Goal: Task Accomplishment & Management: Complete application form

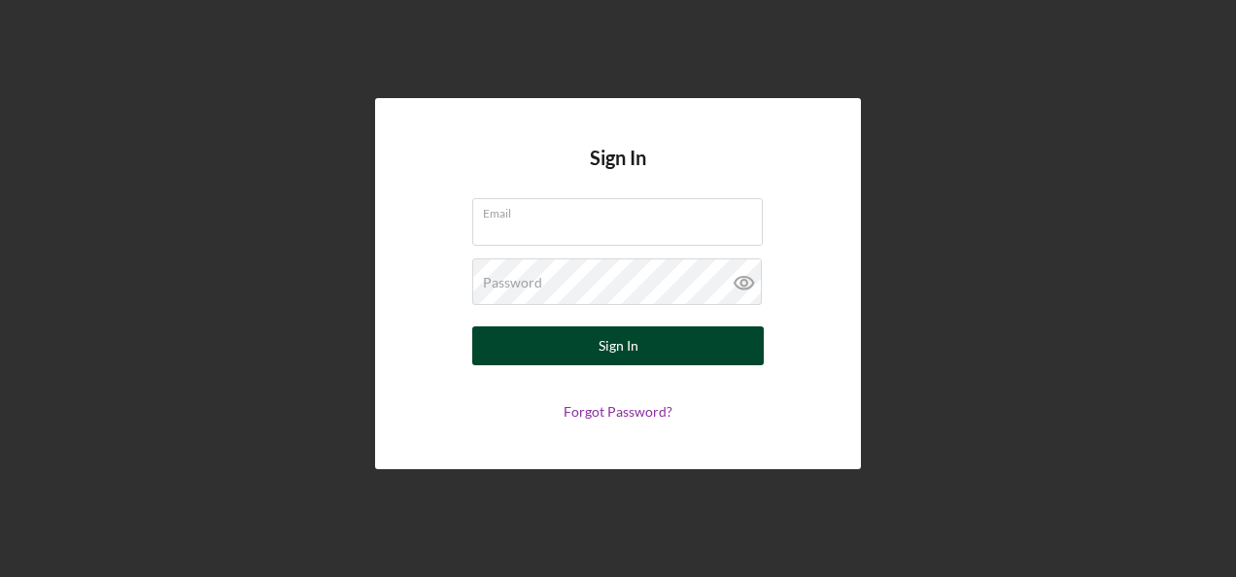
type input "[EMAIL_ADDRESS][DOMAIN_NAME]"
click at [671, 346] on button "Sign In" at bounding box center [618, 346] width 292 height 39
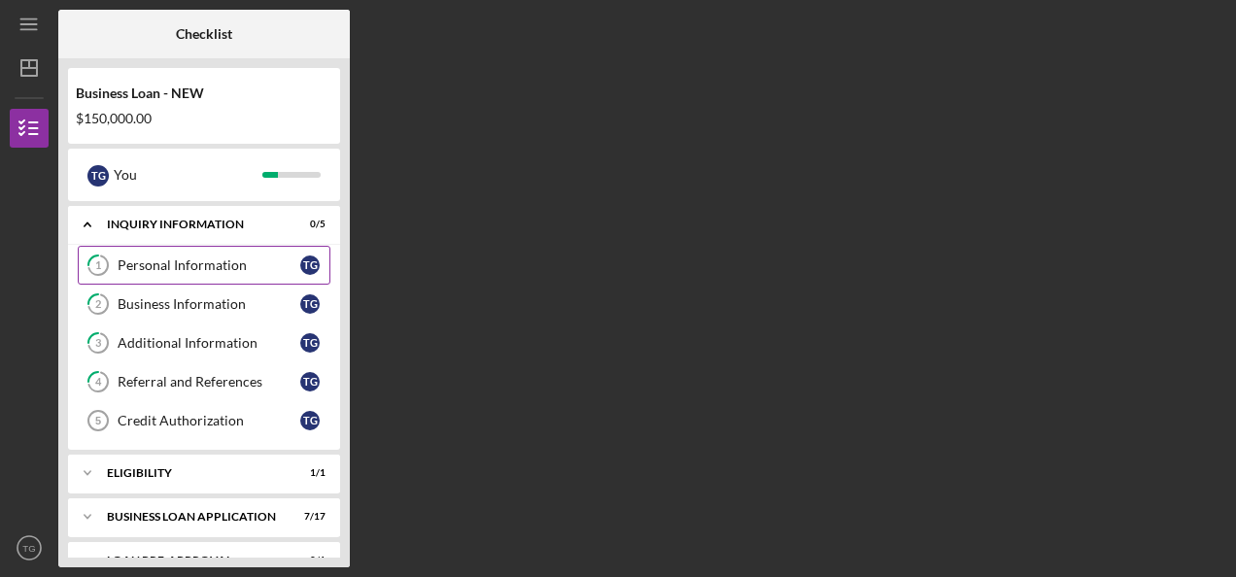
click at [215, 263] on div "Personal Information" at bounding box center [209, 266] width 183 height 16
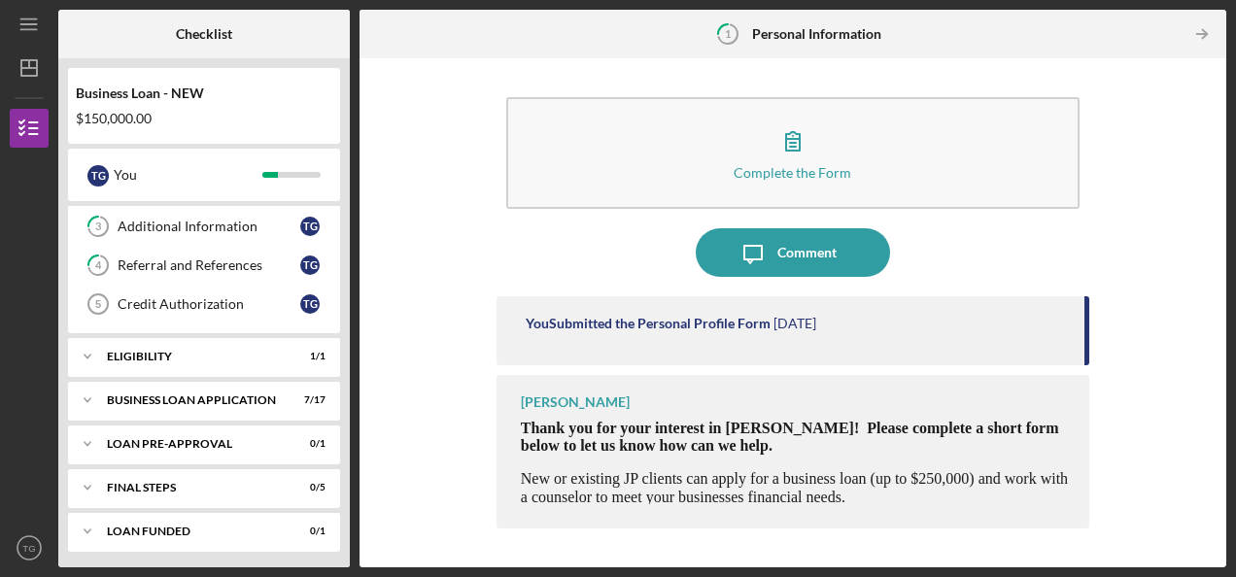
scroll to position [117, 0]
click at [203, 303] on div "Credit Authorization" at bounding box center [209, 304] width 183 height 16
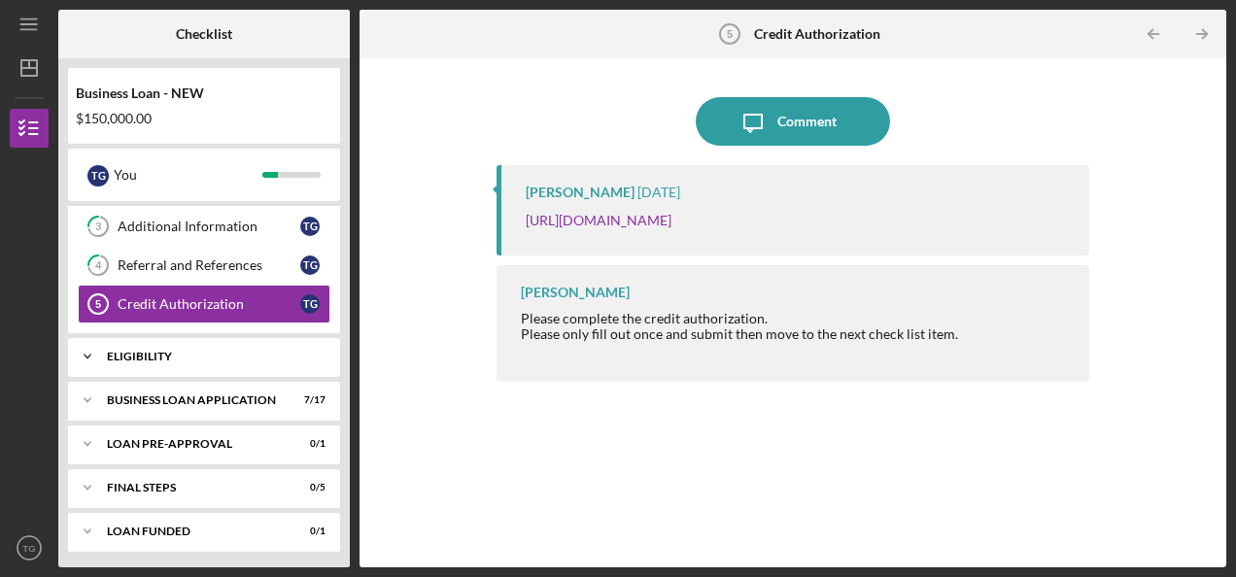
click at [184, 360] on div "Icon/Expander ELIGIBILITY 1 / 1" at bounding box center [204, 356] width 272 height 39
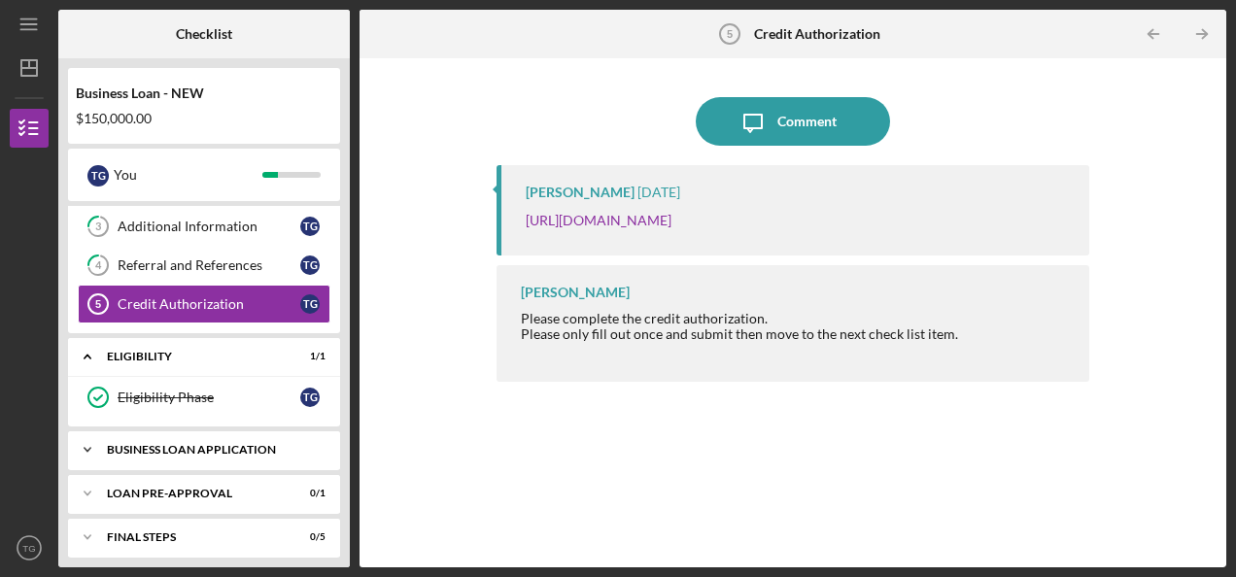
click at [192, 444] on div "BUSINESS LOAN APPLICATION" at bounding box center [211, 450] width 209 height 12
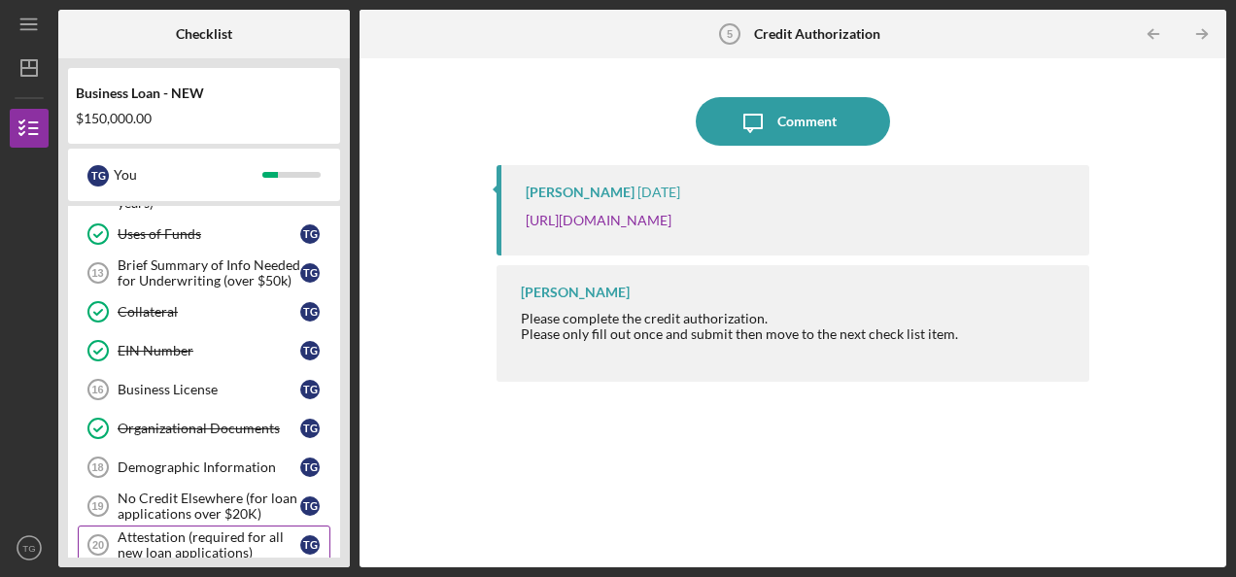
scroll to position [609, 0]
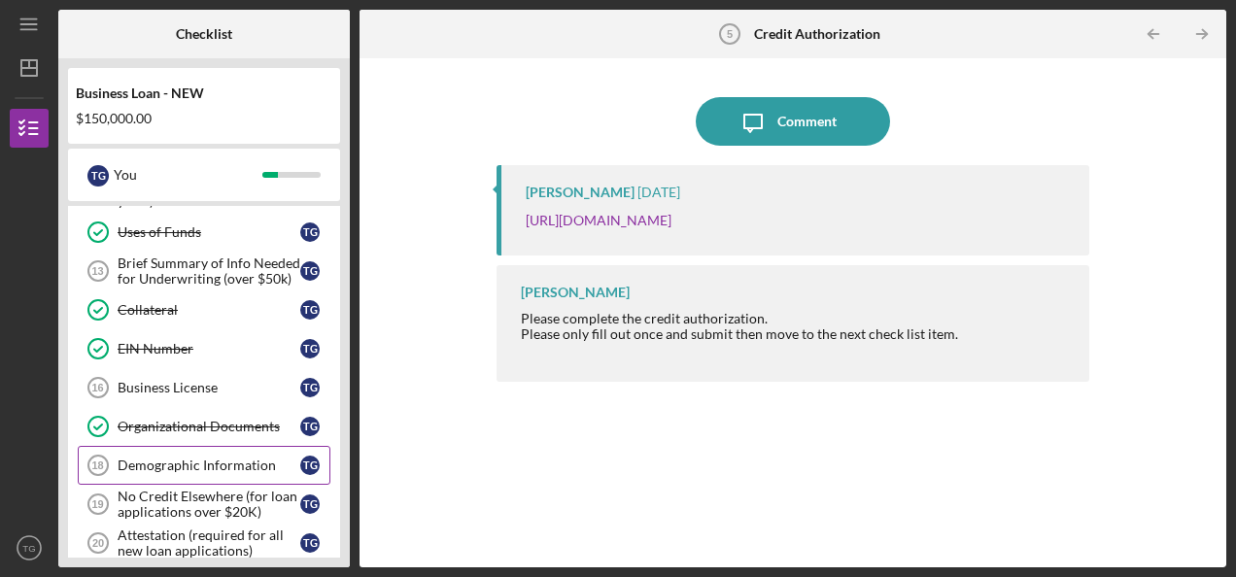
click at [240, 458] on div "Demographic Information" at bounding box center [209, 466] width 183 height 16
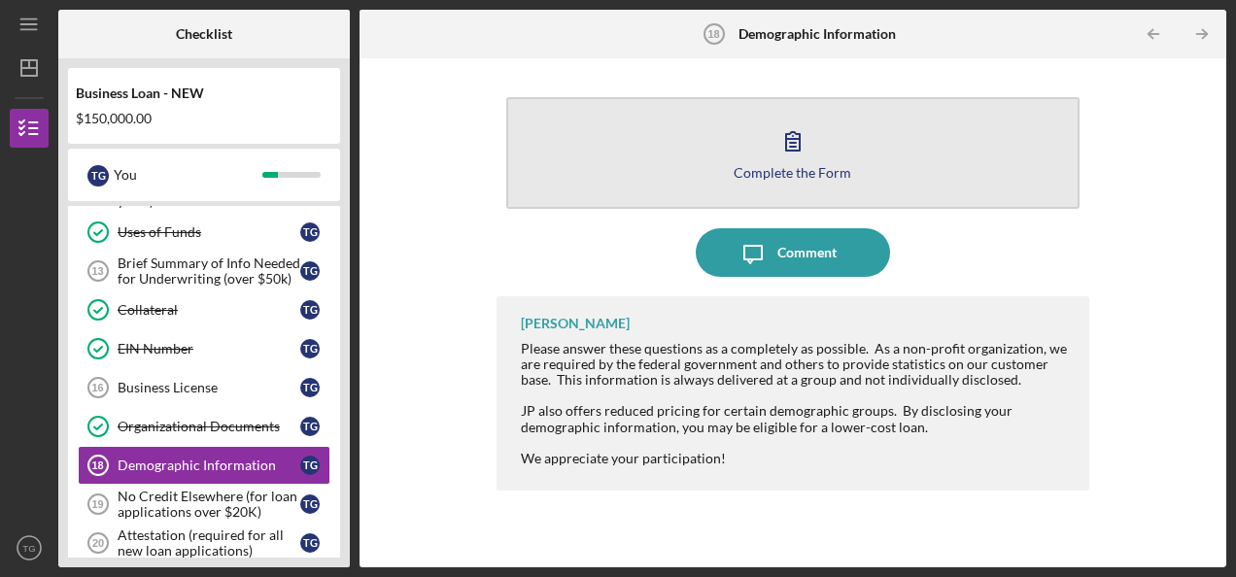
click at [806, 168] on div "Complete the Form" at bounding box center [793, 172] width 118 height 15
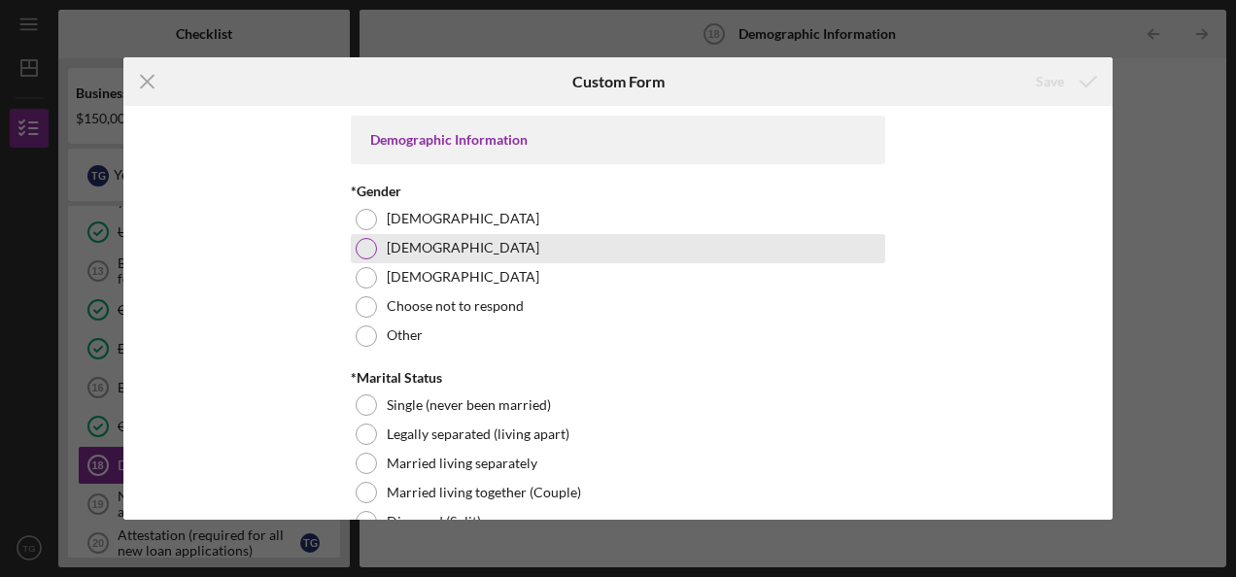
click at [362, 255] on div at bounding box center [366, 248] width 21 height 21
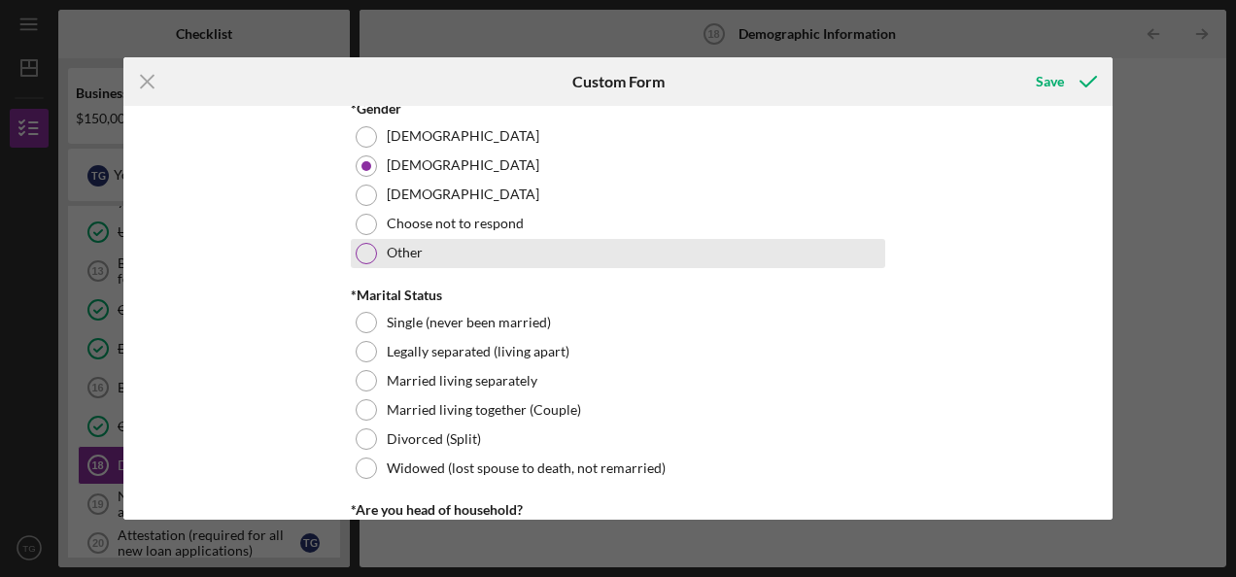
scroll to position [107, 0]
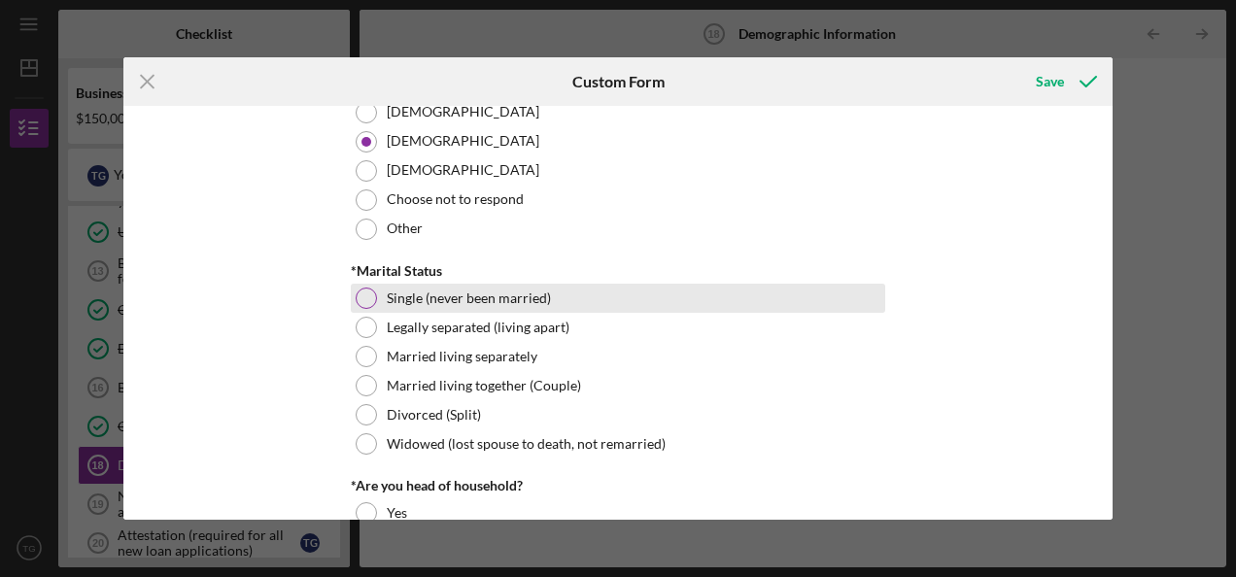
click at [368, 295] on div at bounding box center [366, 298] width 21 height 21
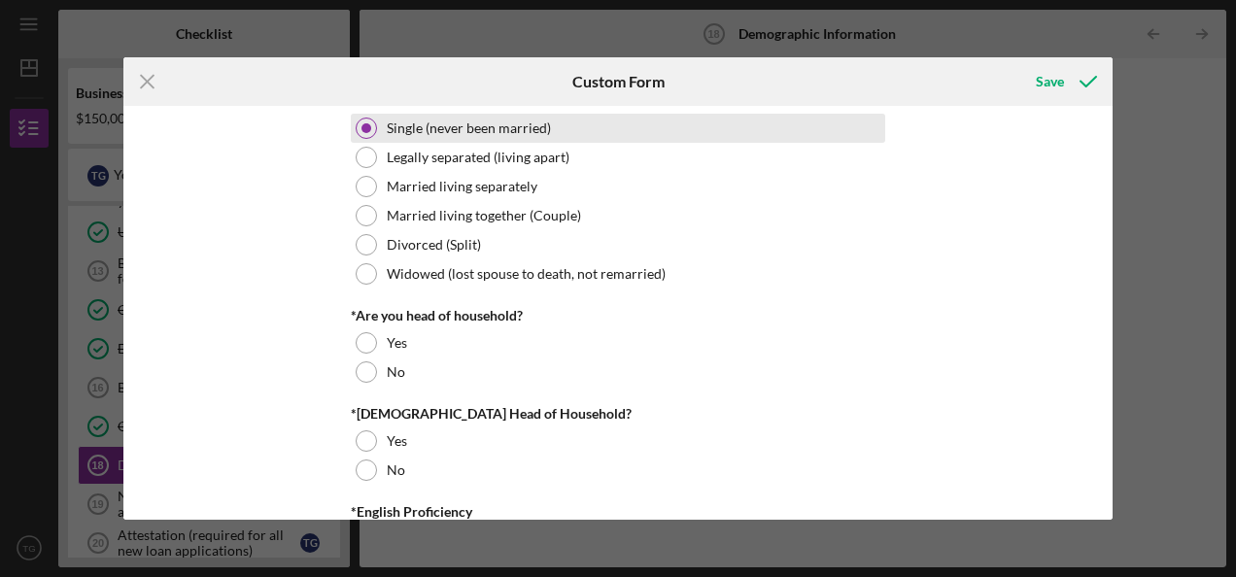
scroll to position [276, 0]
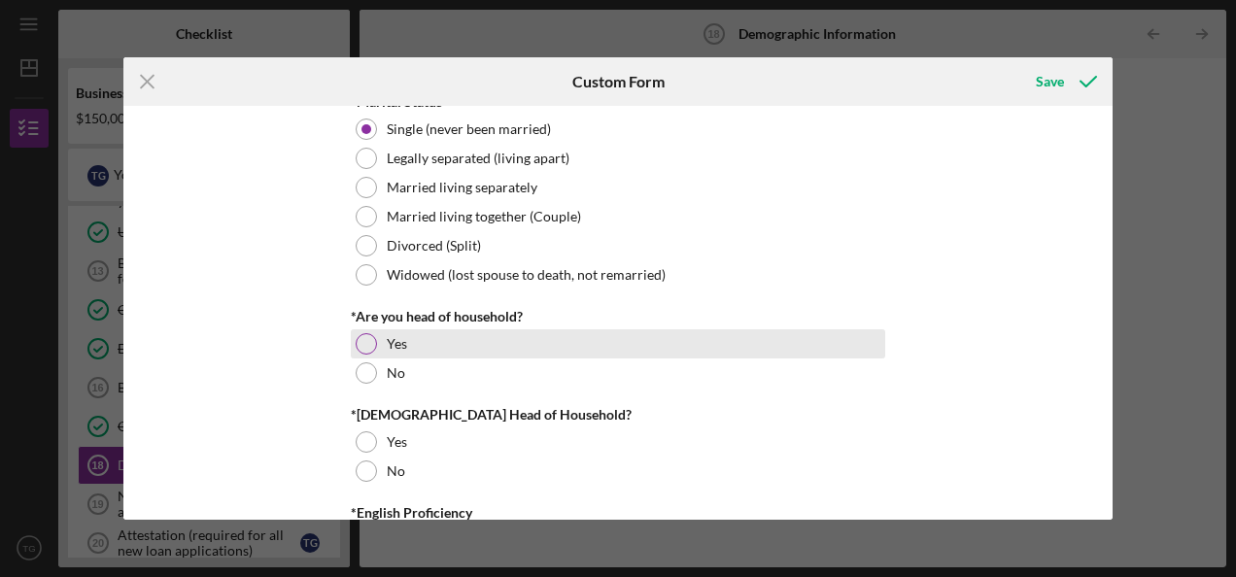
click at [366, 334] on div at bounding box center [366, 343] width 21 height 21
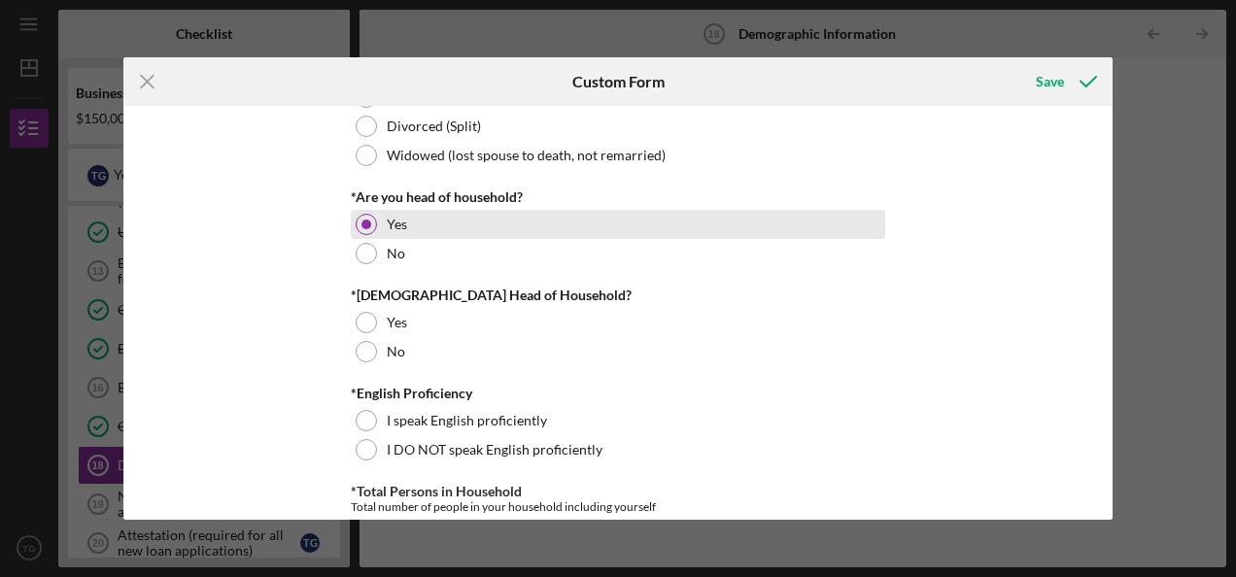
scroll to position [397, 0]
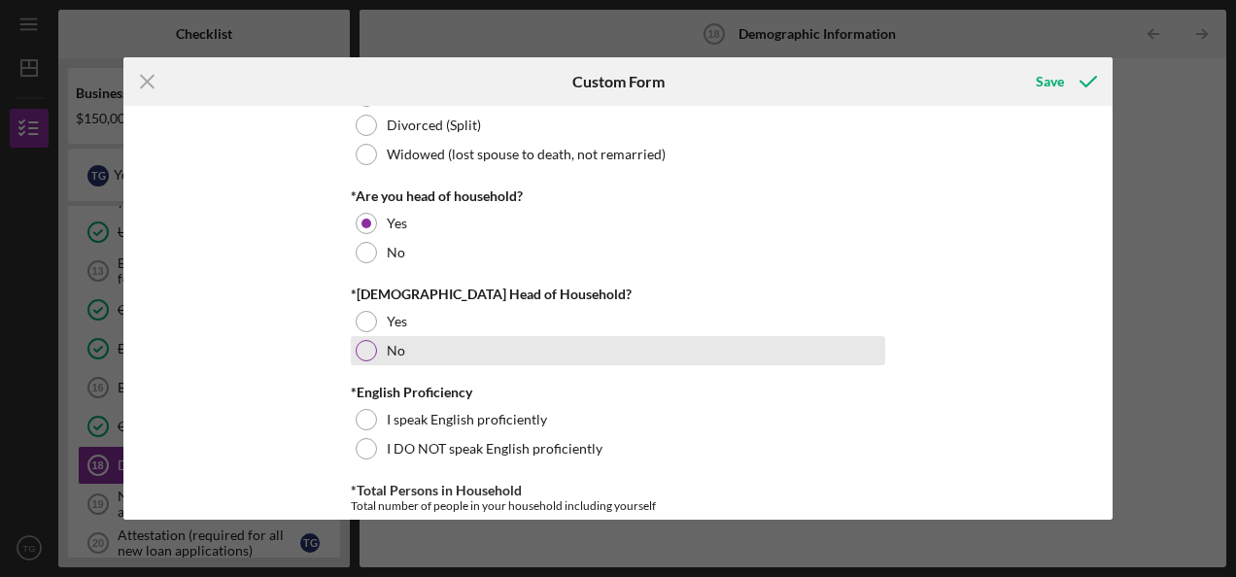
click at [364, 349] on div at bounding box center [366, 350] width 21 height 21
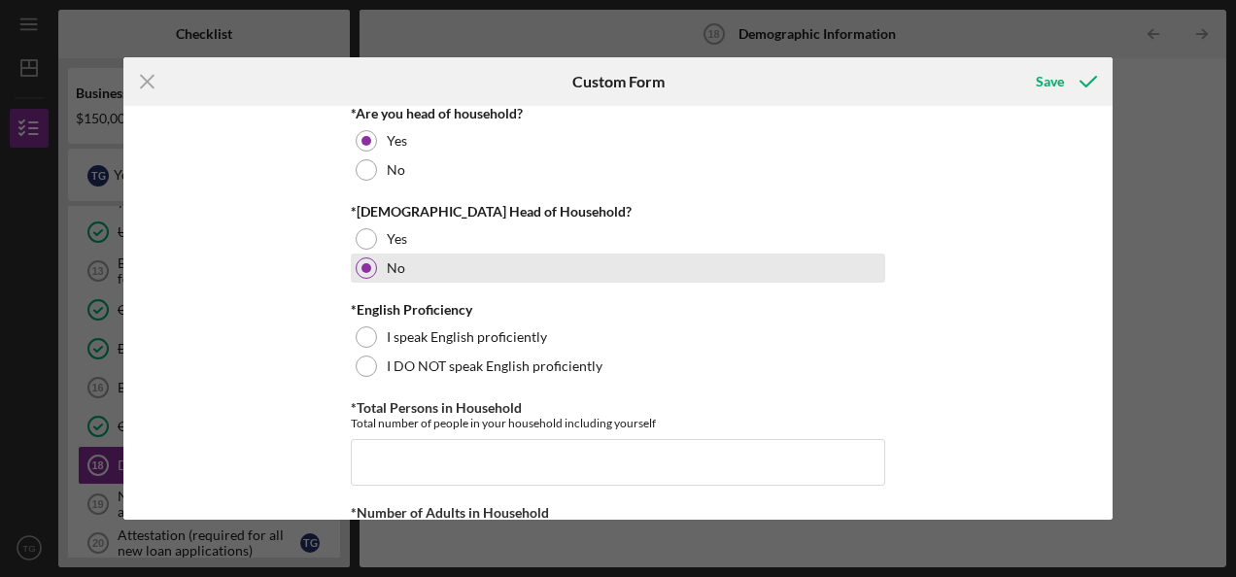
scroll to position [478, 0]
click at [364, 349] on div "I speak English proficiently" at bounding box center [618, 338] width 535 height 29
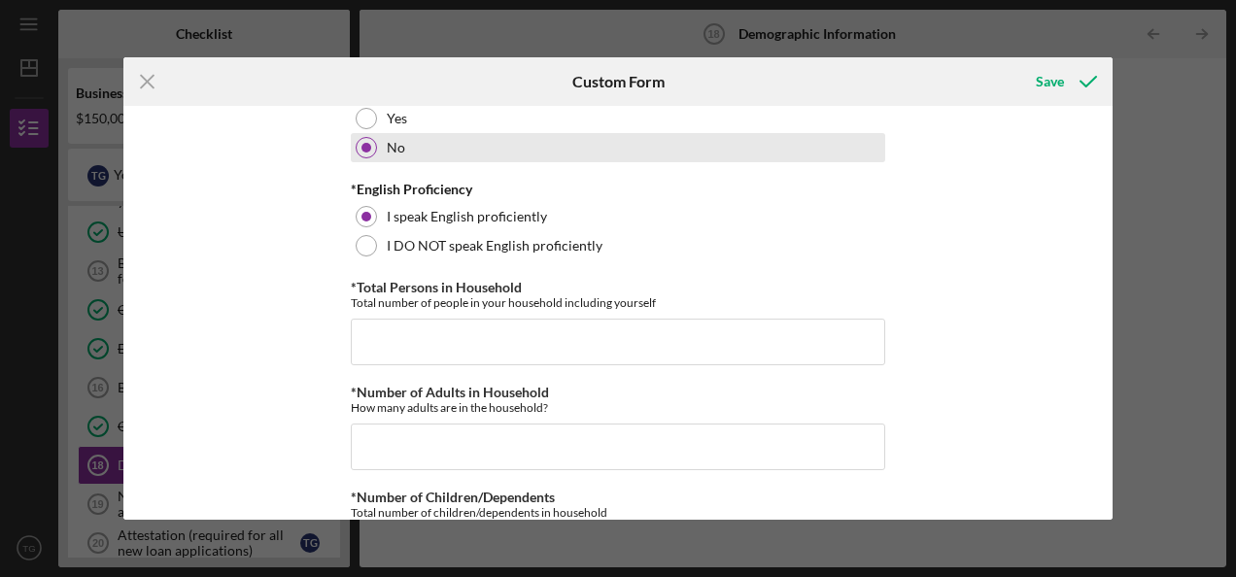
scroll to position [601, 0]
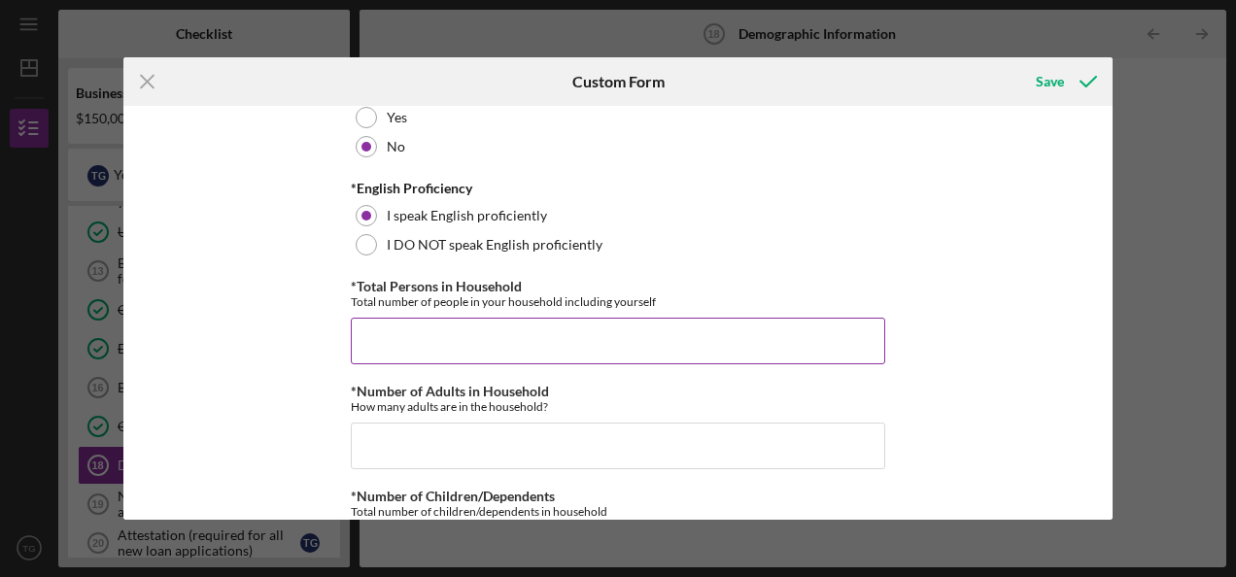
click at [417, 334] on input "*Total Persons in Household" at bounding box center [618, 341] width 535 height 47
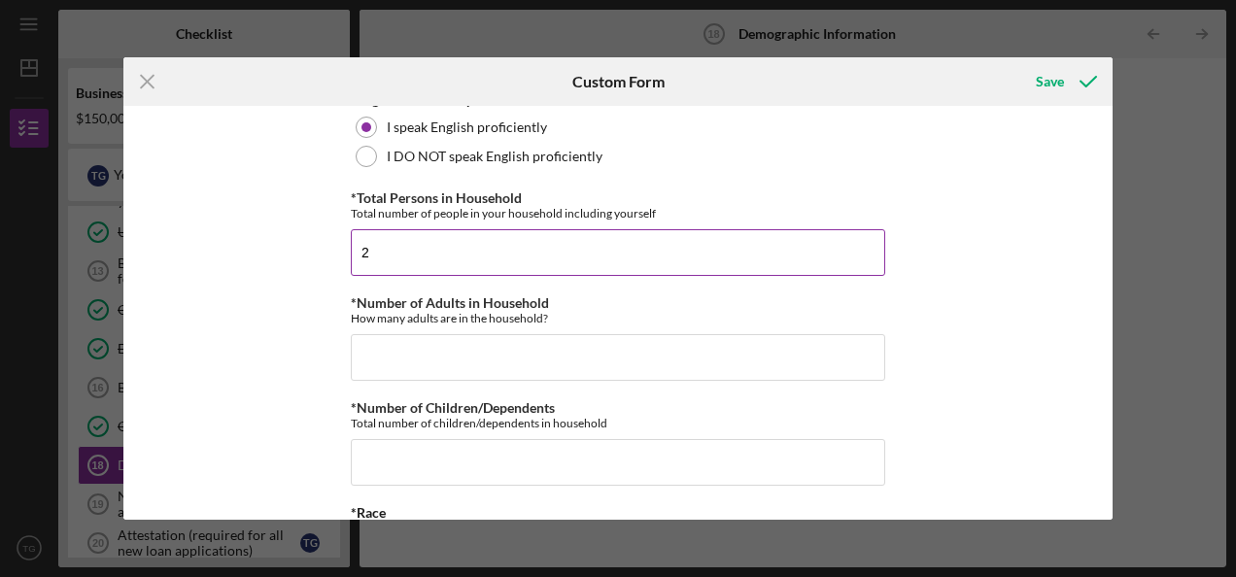
scroll to position [690, 0]
type input "2"
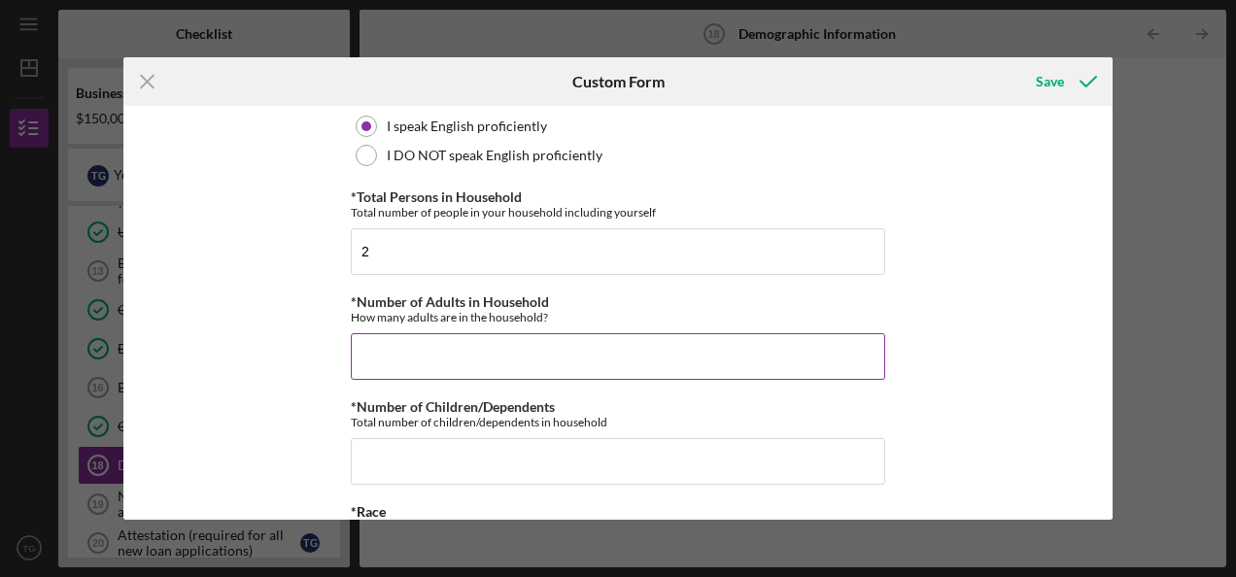
click at [416, 346] on input "*Number of Adults in Household" at bounding box center [618, 356] width 535 height 47
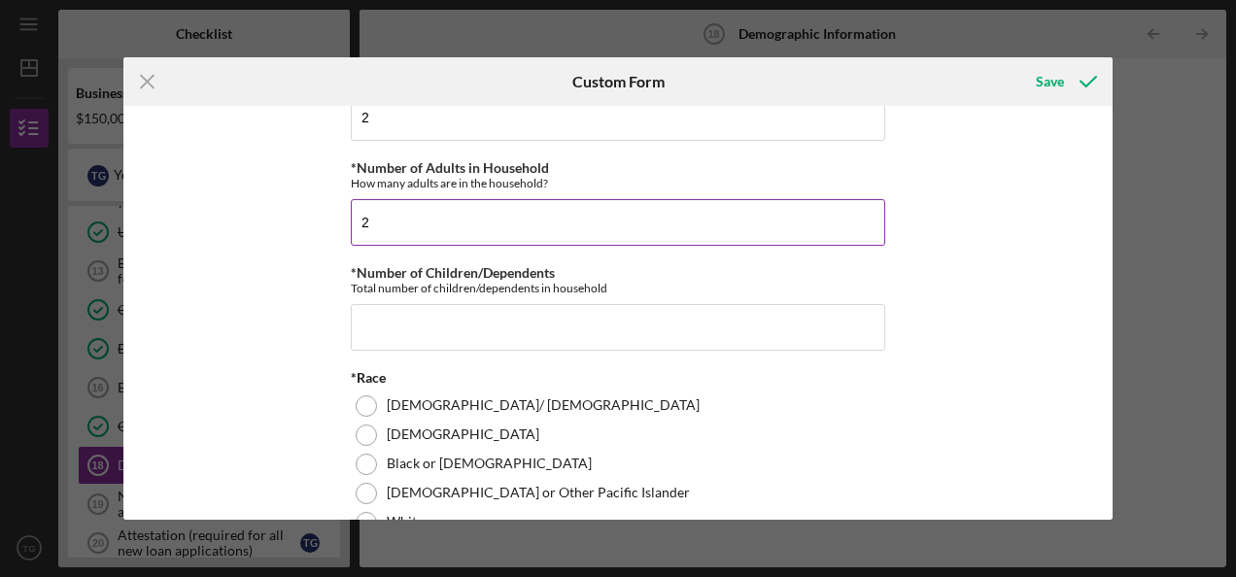
scroll to position [842, 0]
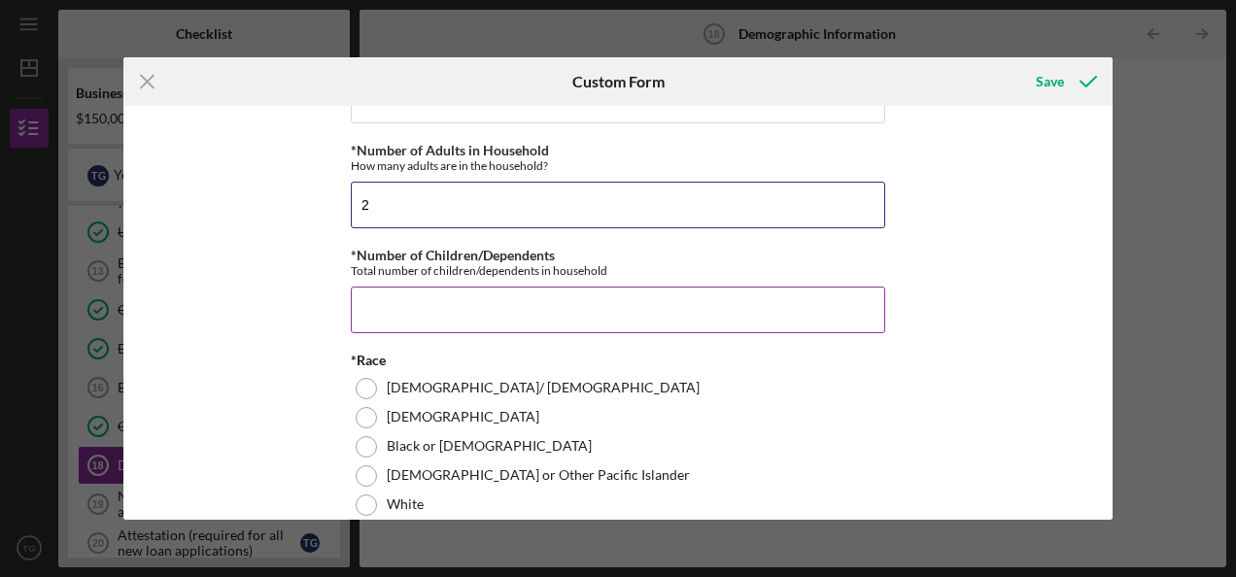
type input "2"
click at [427, 311] on input "*Number of Children/Dependents" at bounding box center [618, 310] width 535 height 47
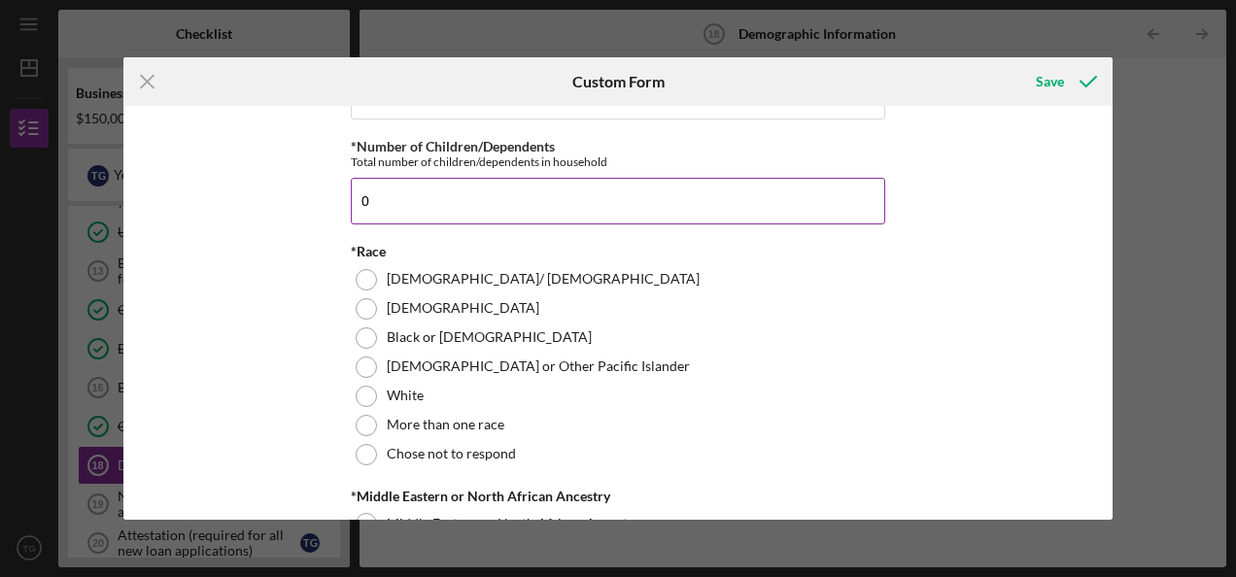
scroll to position [958, 0]
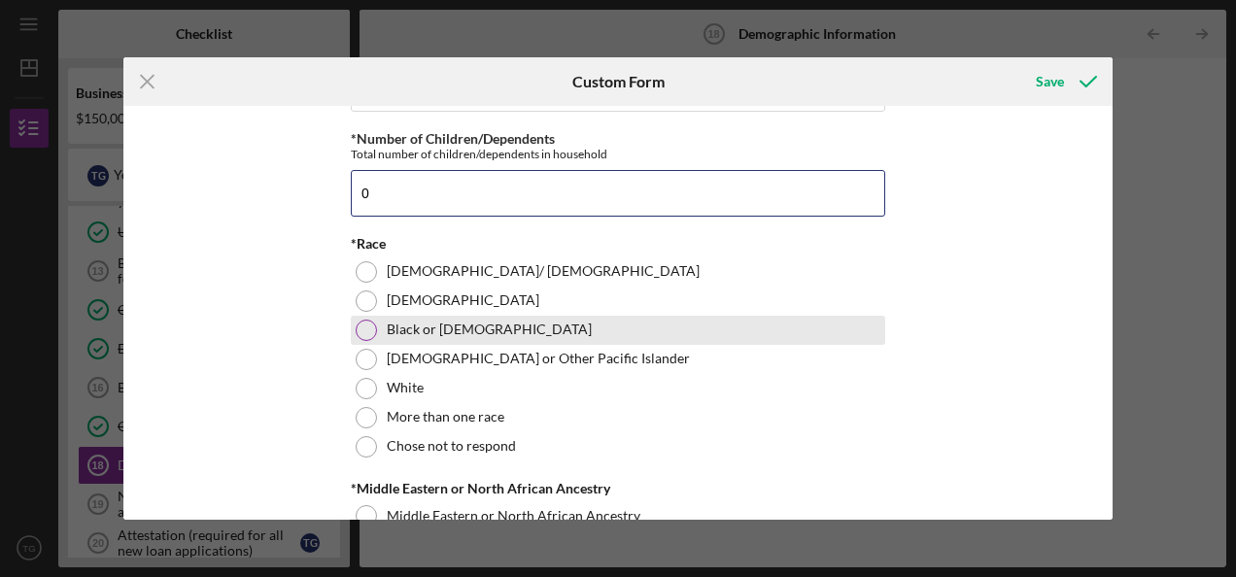
type input "0"
click at [364, 329] on div at bounding box center [366, 330] width 21 height 21
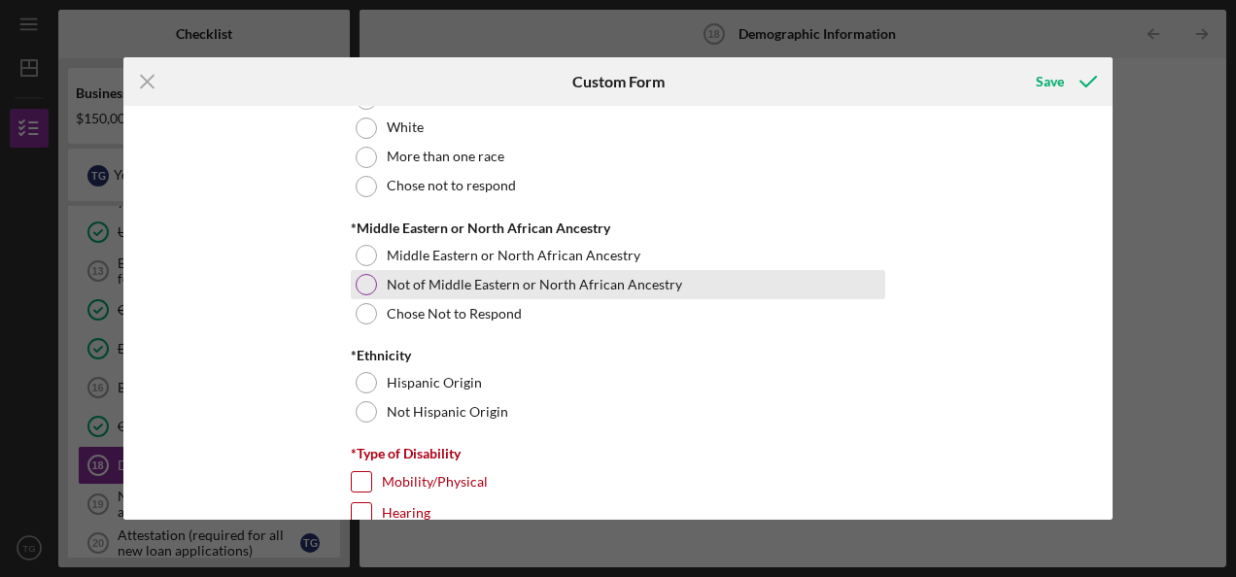
scroll to position [1218, 0]
click at [364, 283] on div at bounding box center [366, 285] width 21 height 21
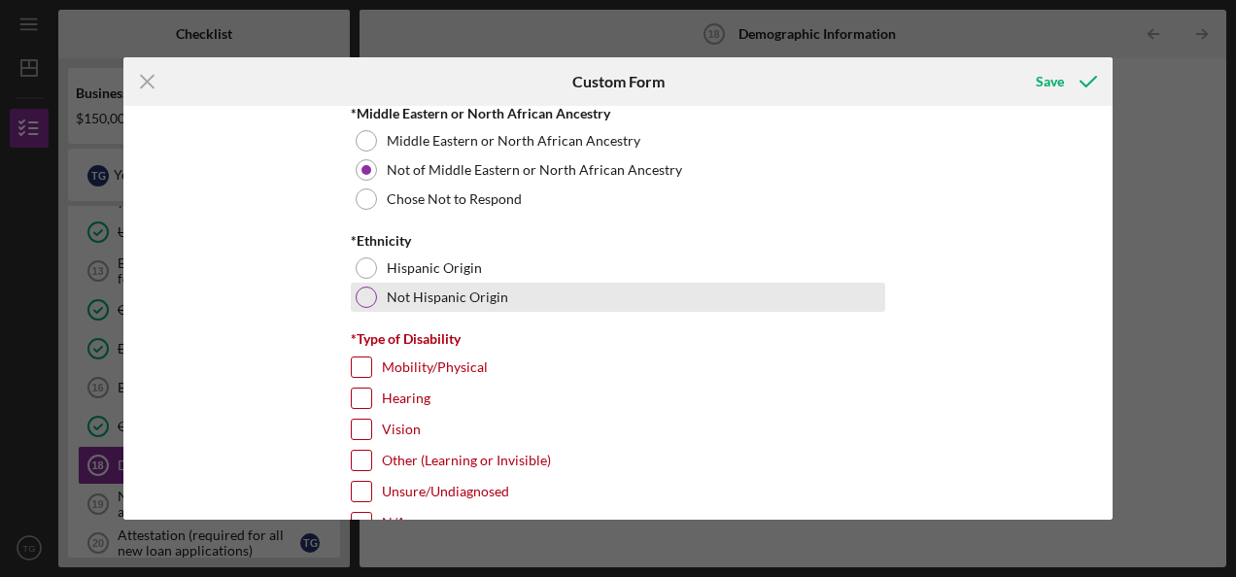
click at [364, 294] on div at bounding box center [366, 297] width 21 height 21
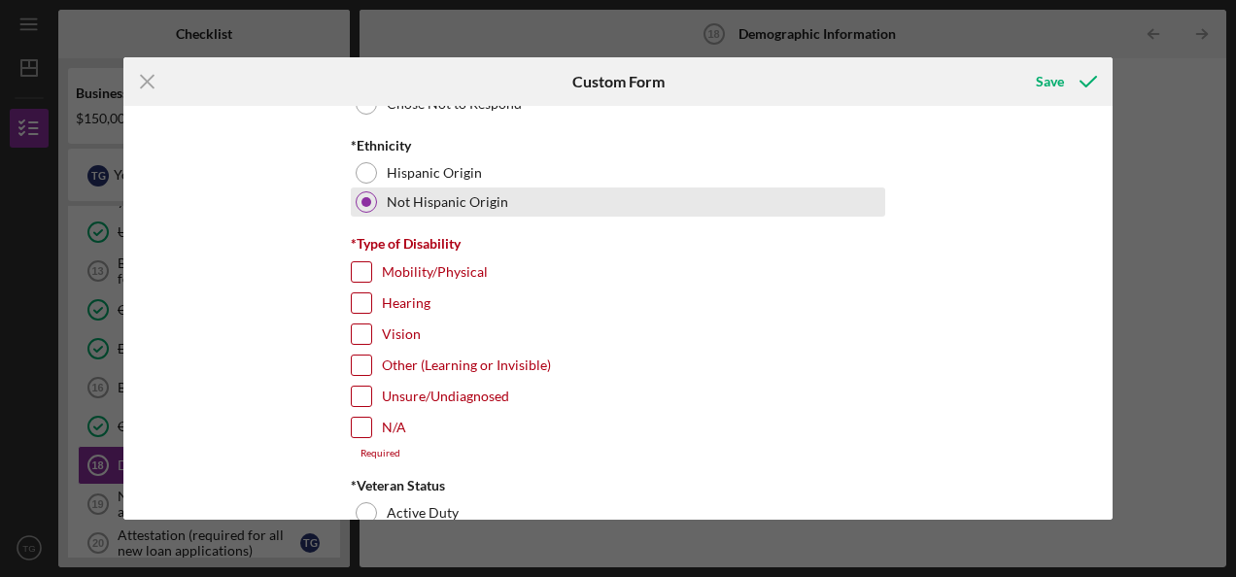
scroll to position [1445, 0]
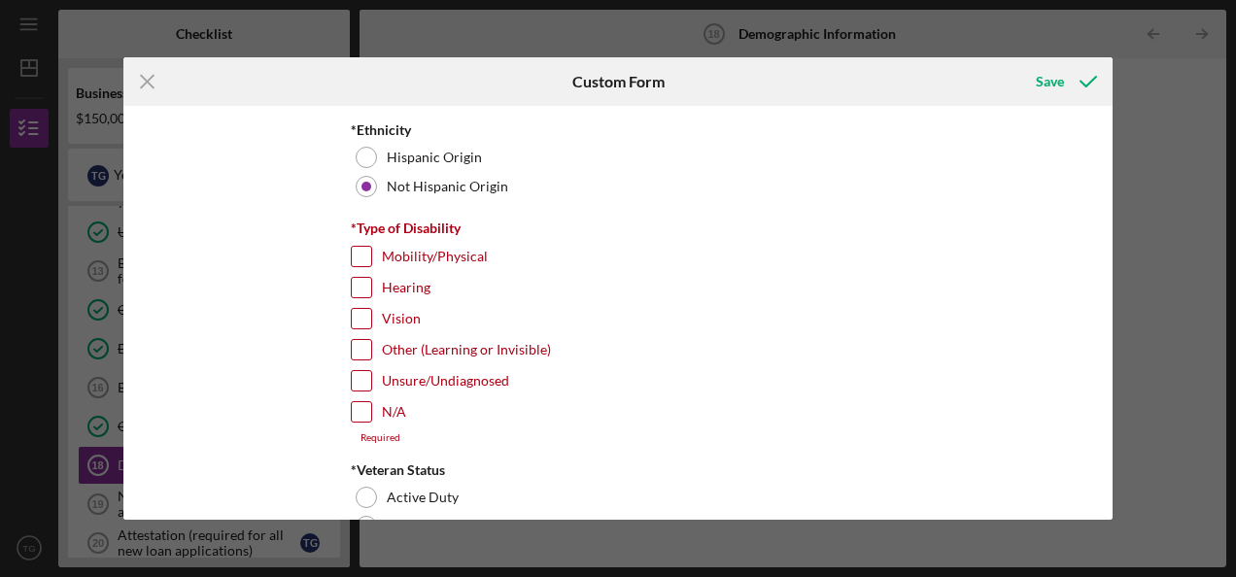
click at [303, 395] on div "Demographic Information *Gender [DEMOGRAPHIC_DATA] [DEMOGRAPHIC_DATA] [DEMOGRAP…" at bounding box center [618, 312] width 990 height 413
click at [363, 402] on input "N/A" at bounding box center [361, 411] width 19 height 19
checkbox input "true"
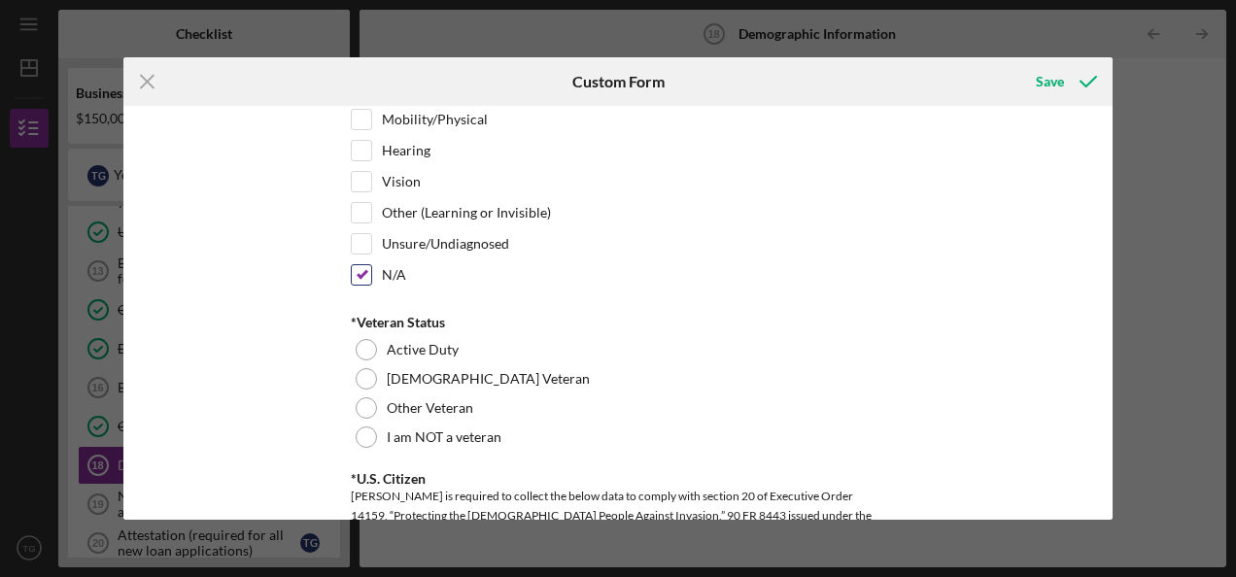
scroll to position [1606, 0]
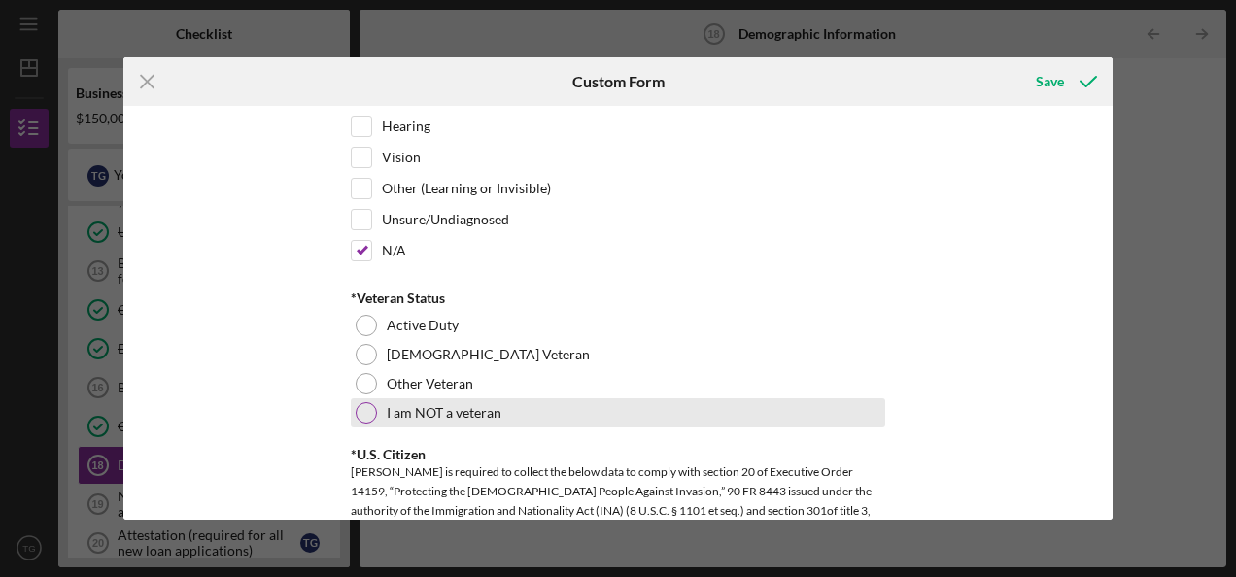
click at [362, 407] on div at bounding box center [366, 412] width 21 height 21
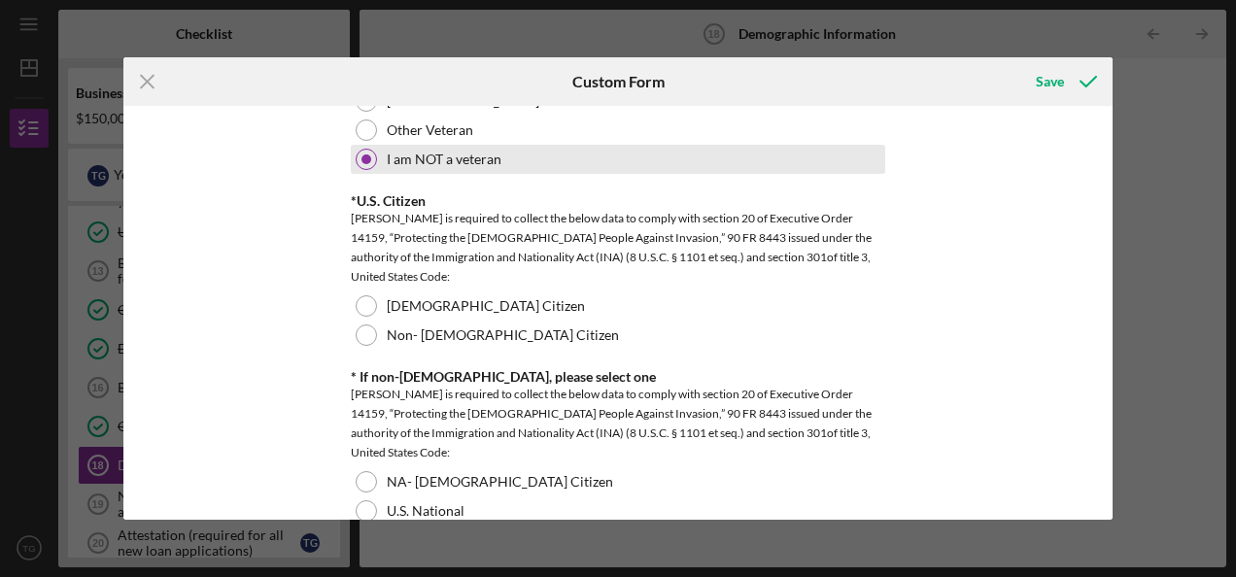
scroll to position [1863, 0]
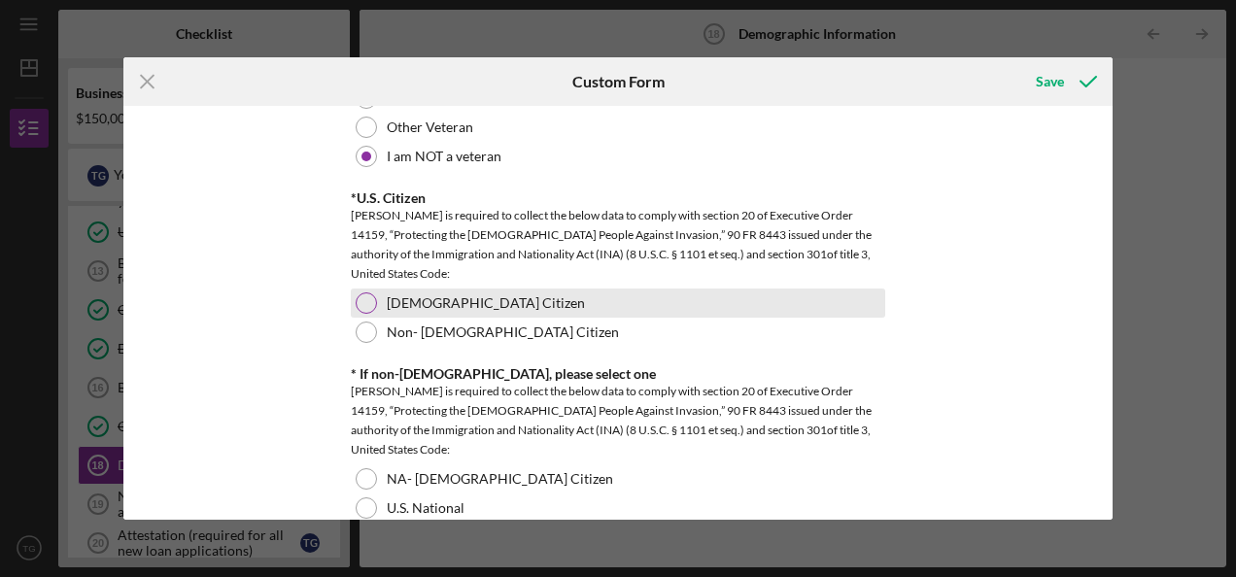
click at [361, 296] on div at bounding box center [366, 303] width 21 height 21
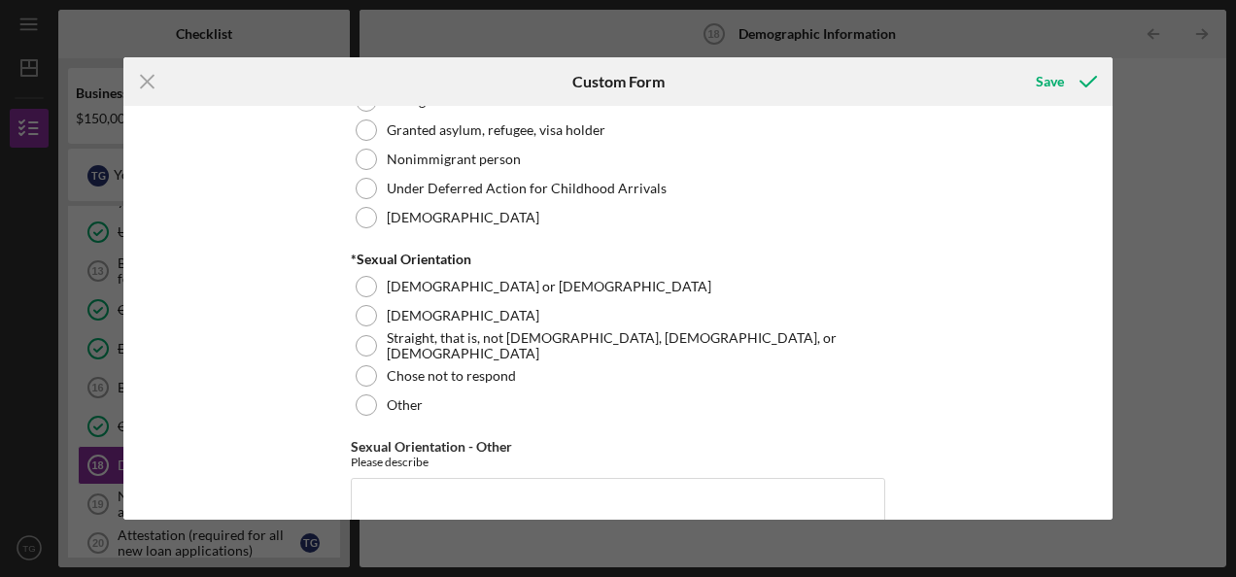
scroll to position [2330, 0]
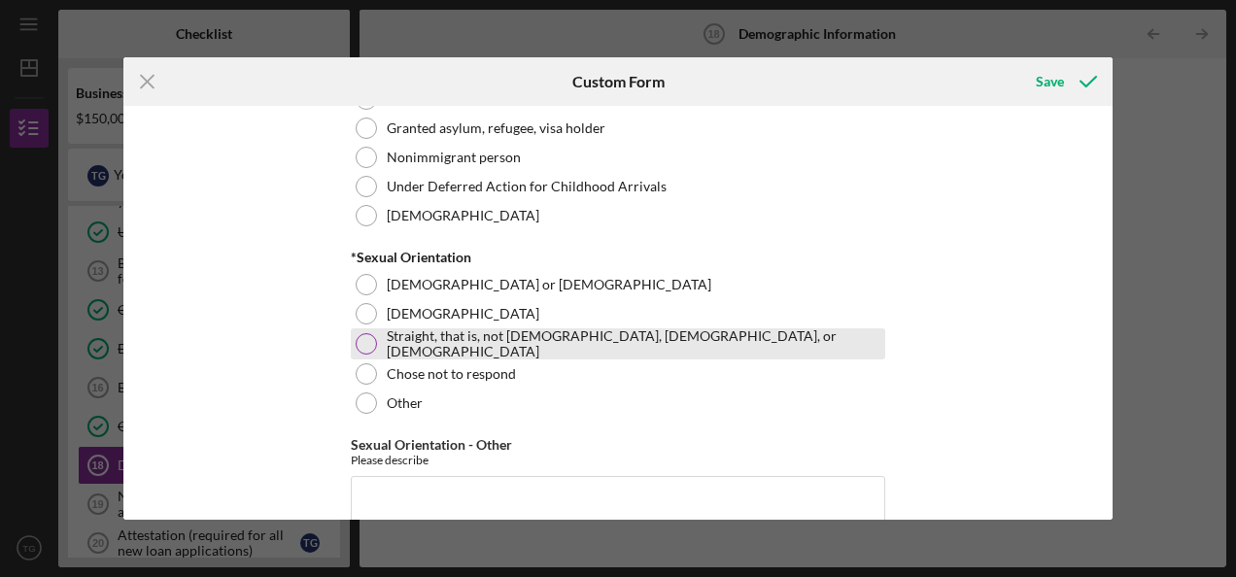
click at [364, 335] on div at bounding box center [366, 343] width 21 height 21
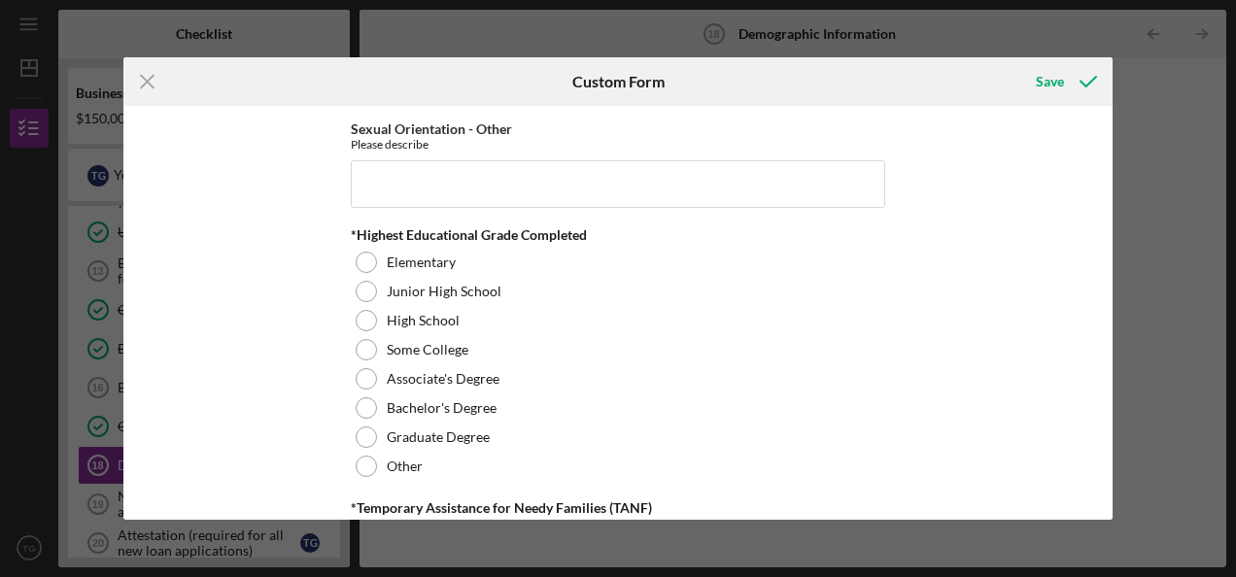
scroll to position [2657, 0]
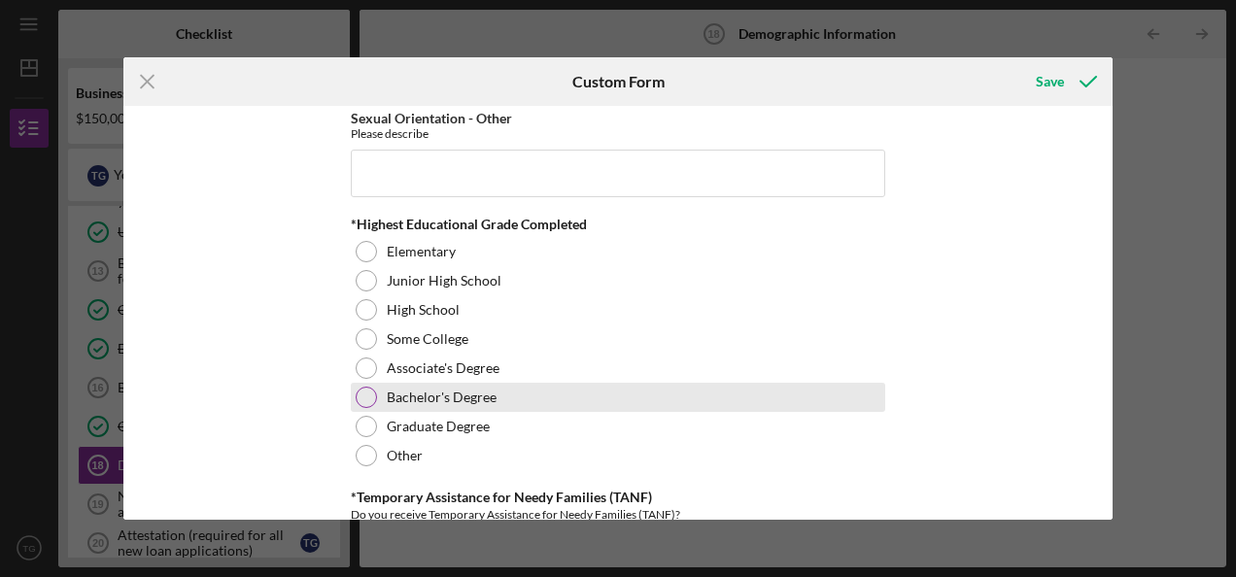
click at [366, 387] on div at bounding box center [366, 397] width 21 height 21
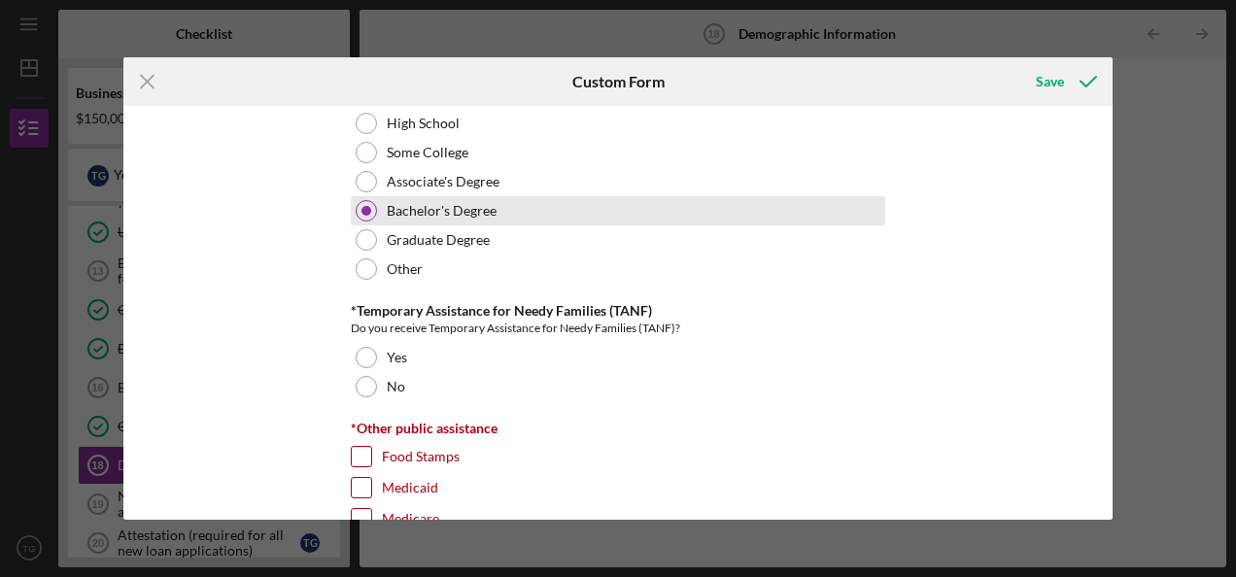
scroll to position [2923, 0]
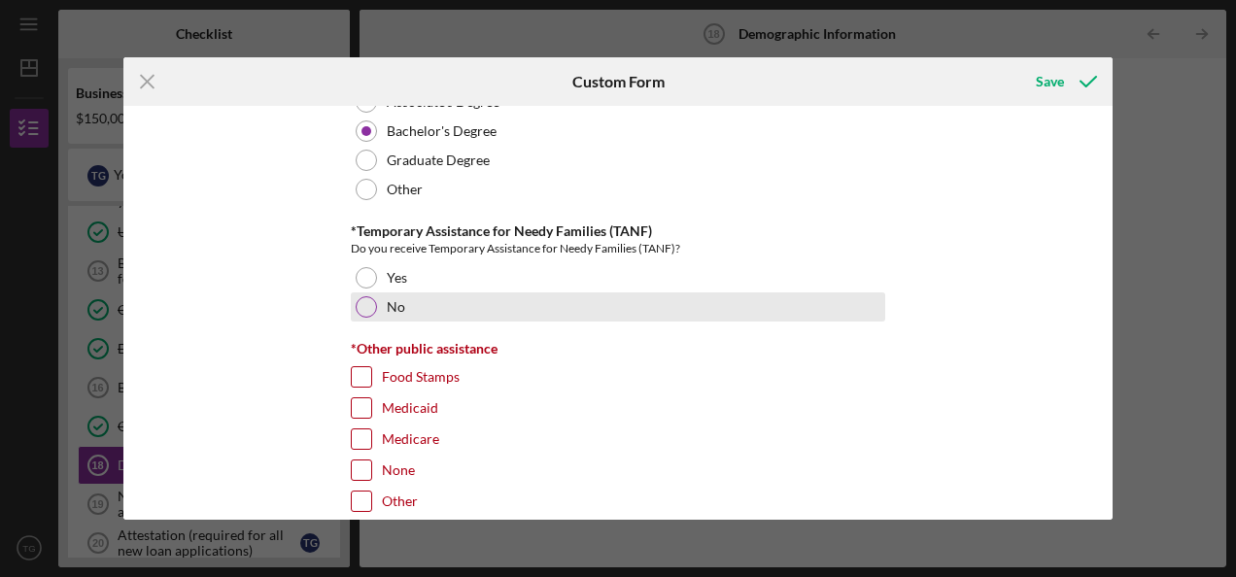
click at [362, 296] on div at bounding box center [366, 306] width 21 height 21
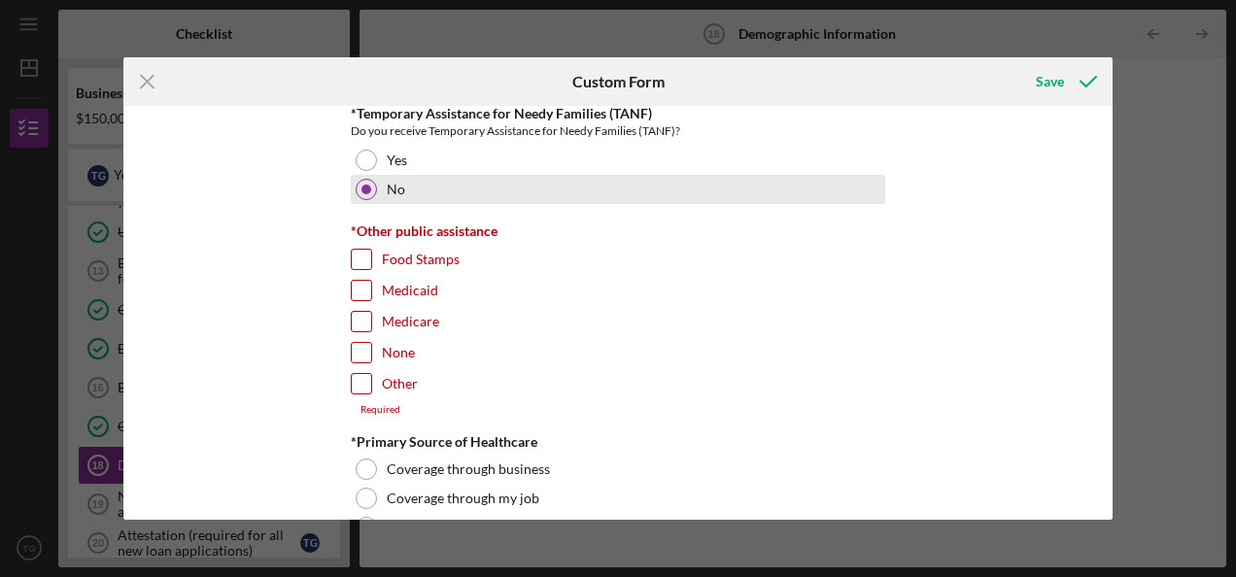
scroll to position [3035, 0]
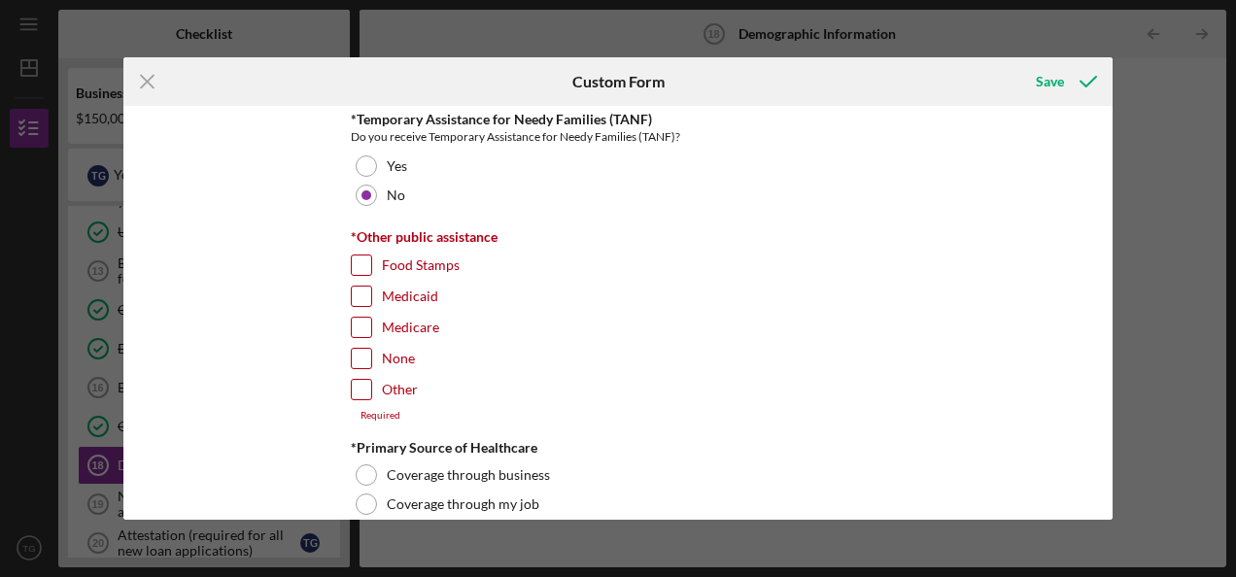
click at [361, 349] on input "None" at bounding box center [361, 358] width 19 height 19
checkbox input "true"
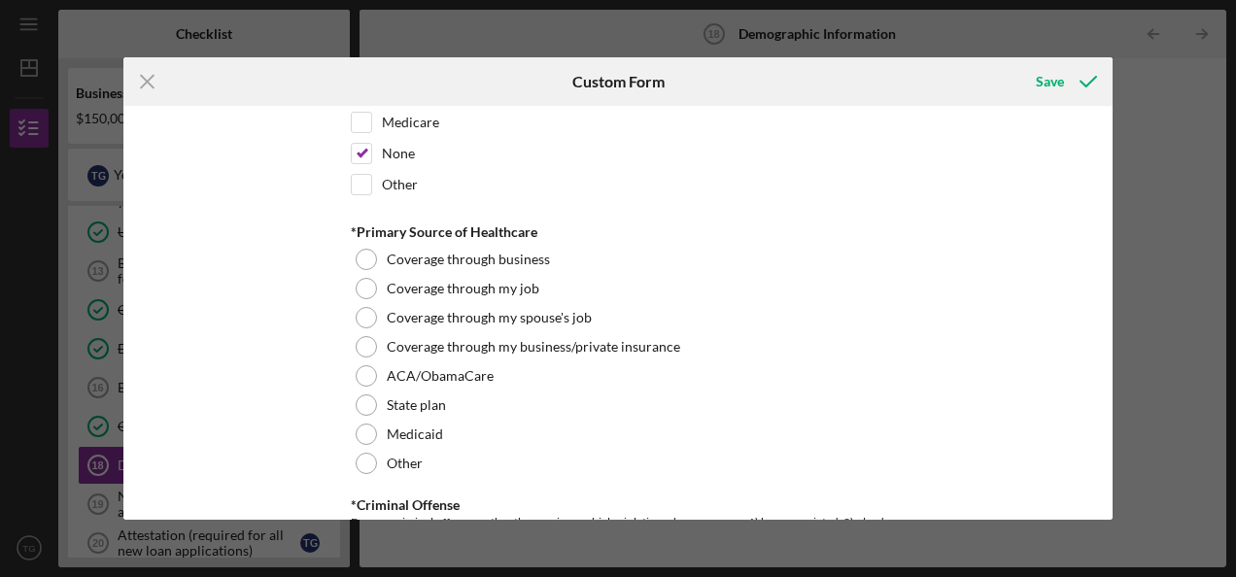
scroll to position [3284, 0]
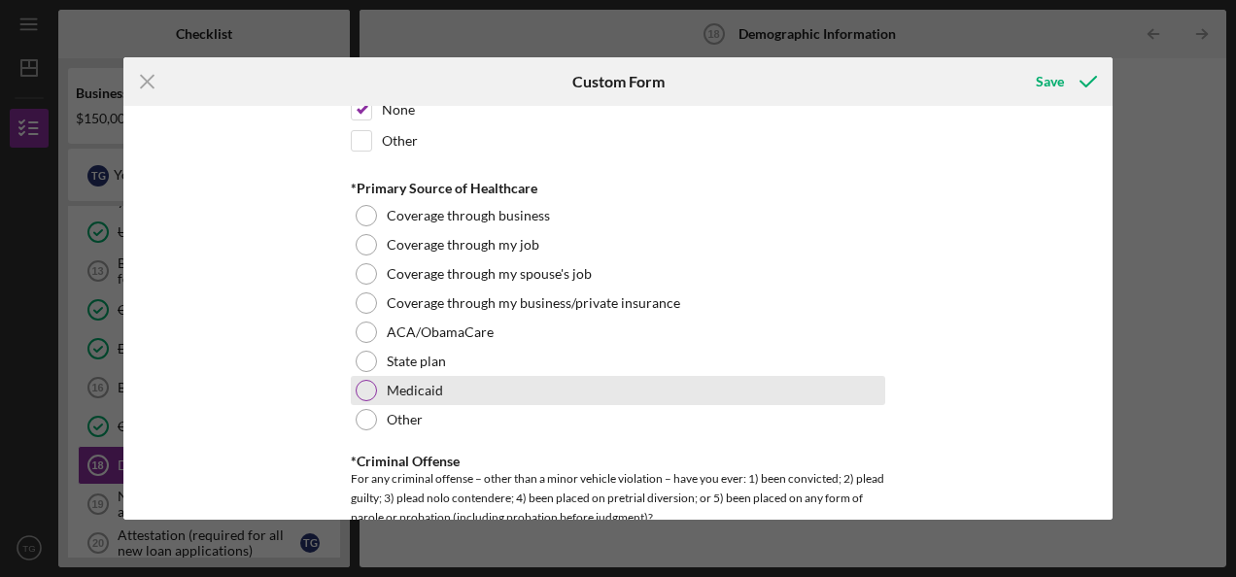
click at [367, 380] on div at bounding box center [366, 390] width 21 height 21
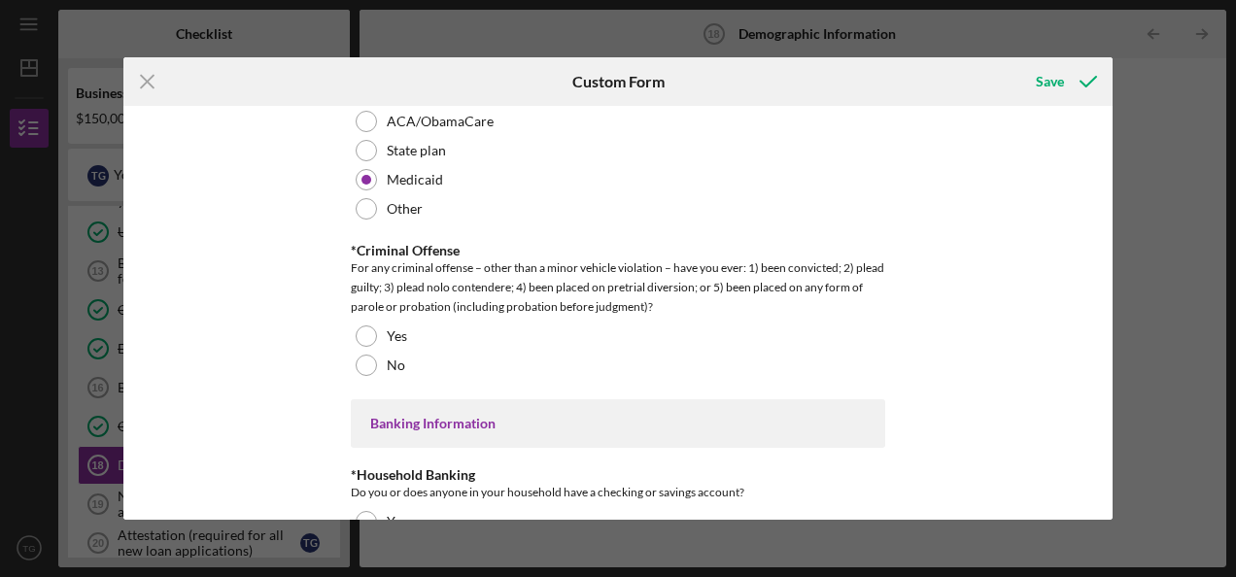
scroll to position [3496, 0]
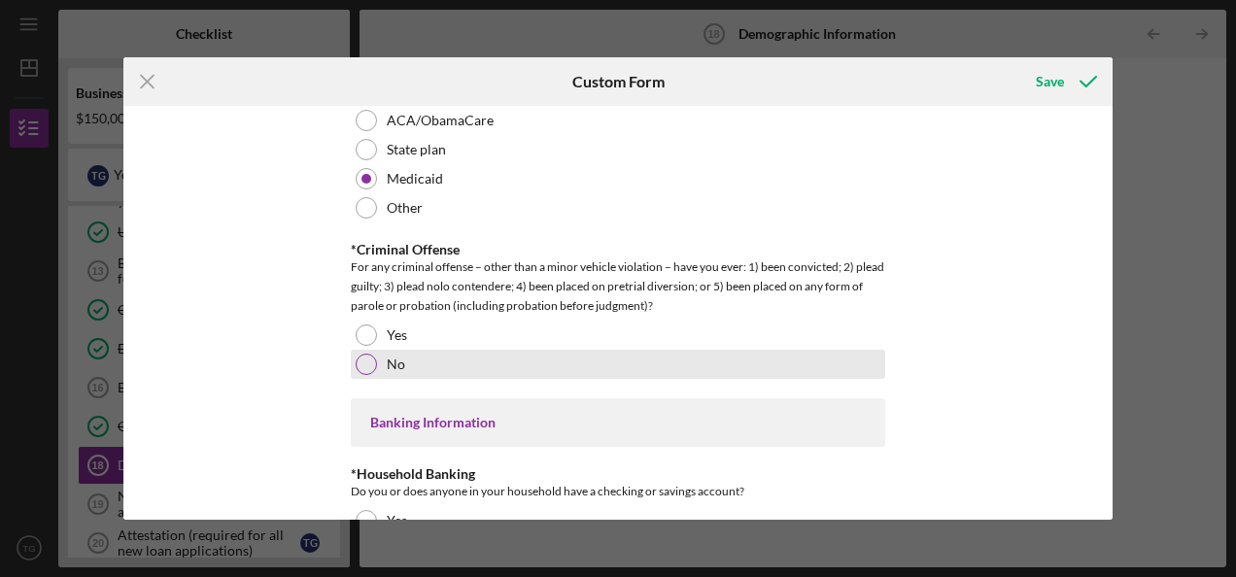
click at [366, 354] on div at bounding box center [366, 364] width 21 height 21
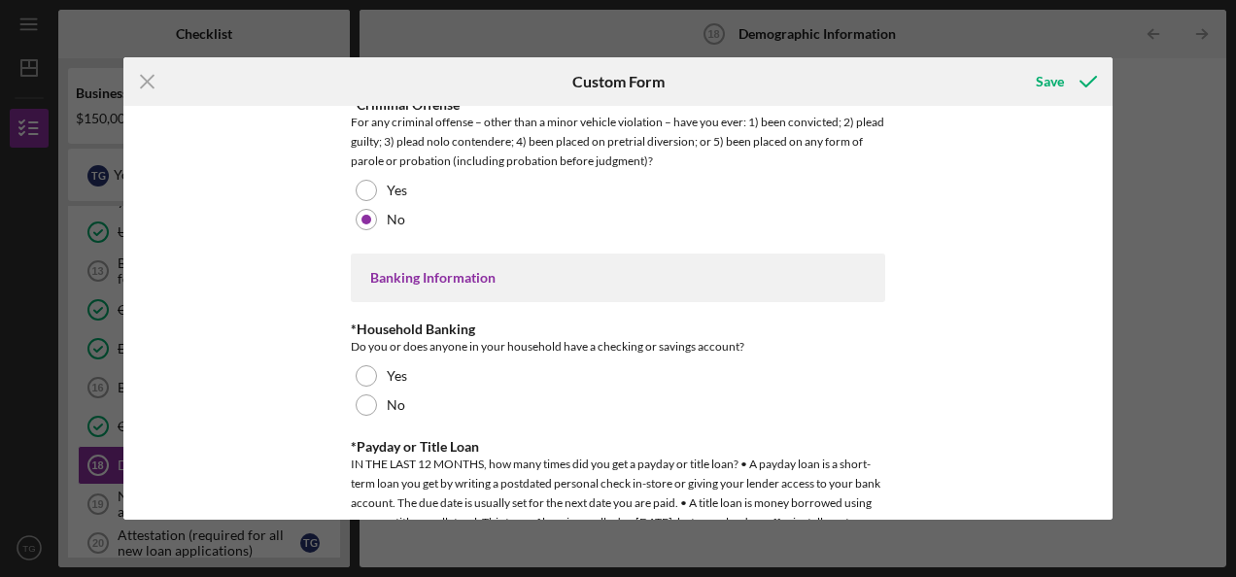
scroll to position [3683, 0]
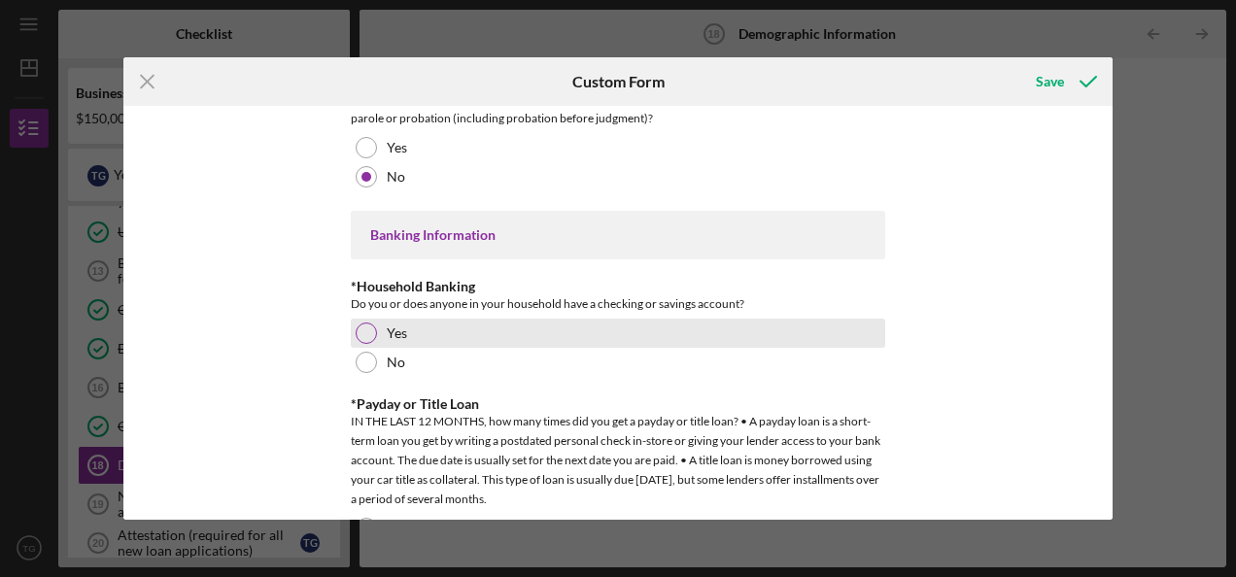
click at [364, 323] on div at bounding box center [366, 333] width 21 height 21
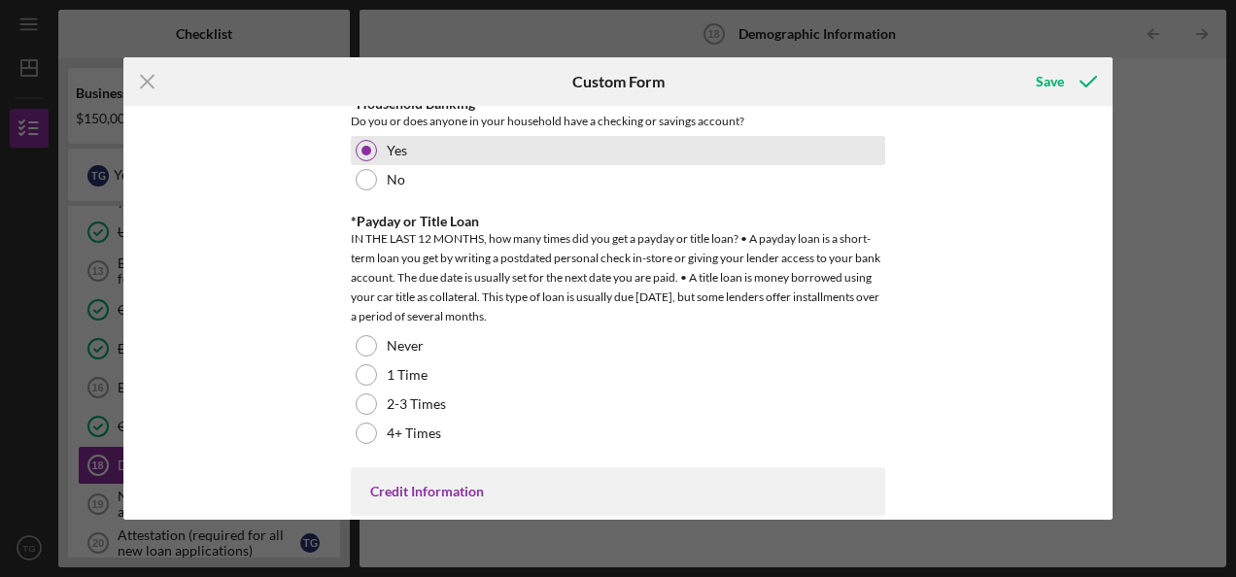
scroll to position [3867, 0]
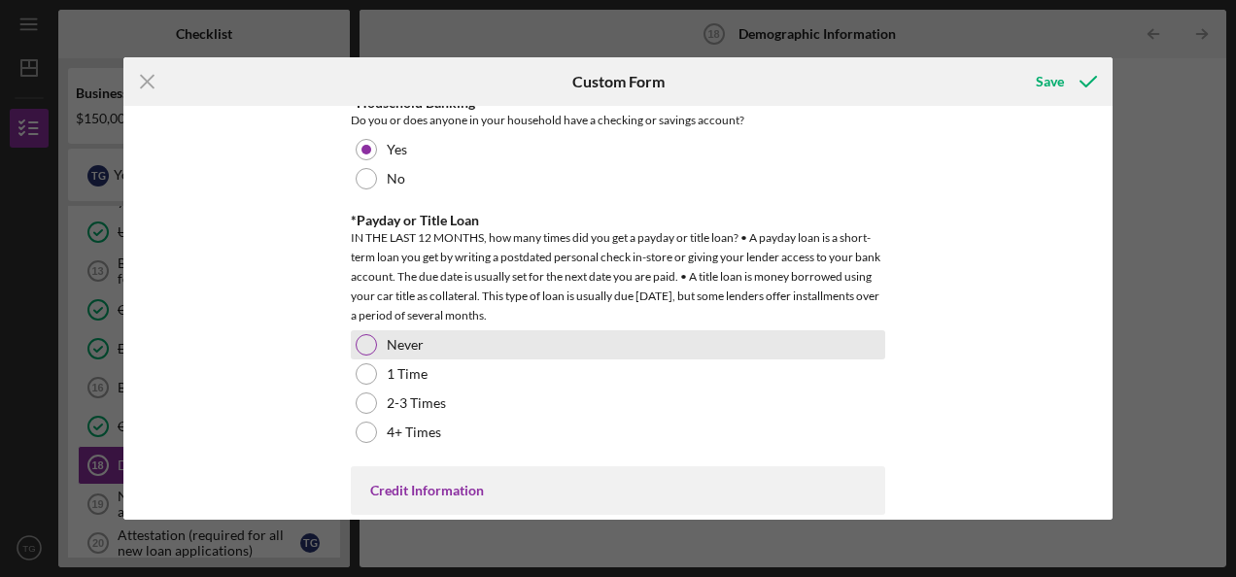
click at [366, 334] on div at bounding box center [366, 344] width 21 height 21
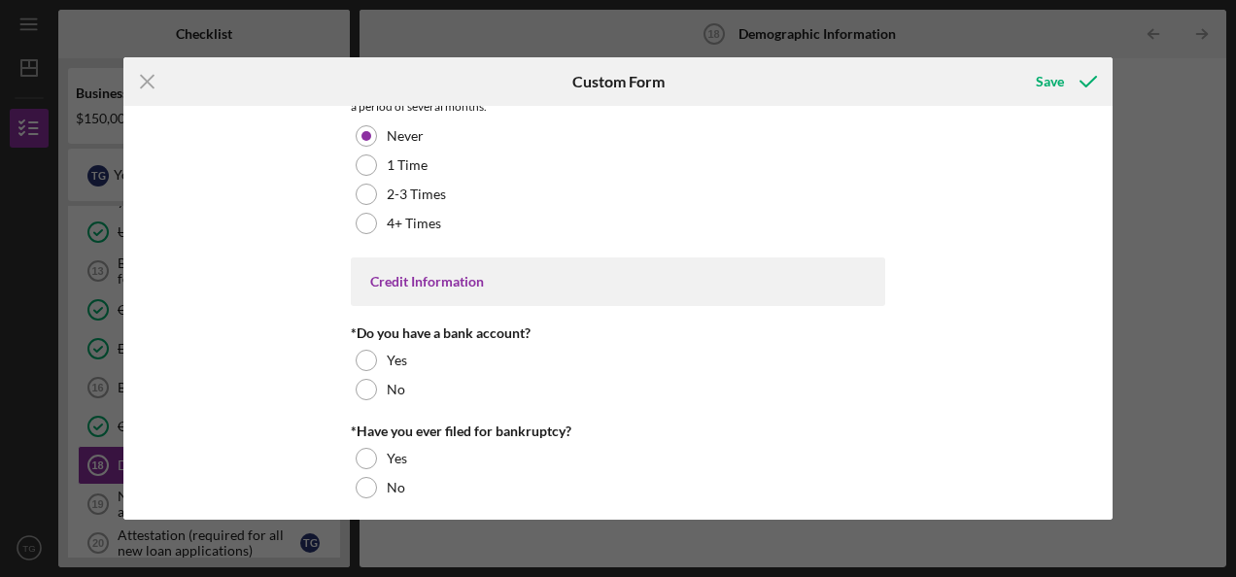
scroll to position [4076, 0]
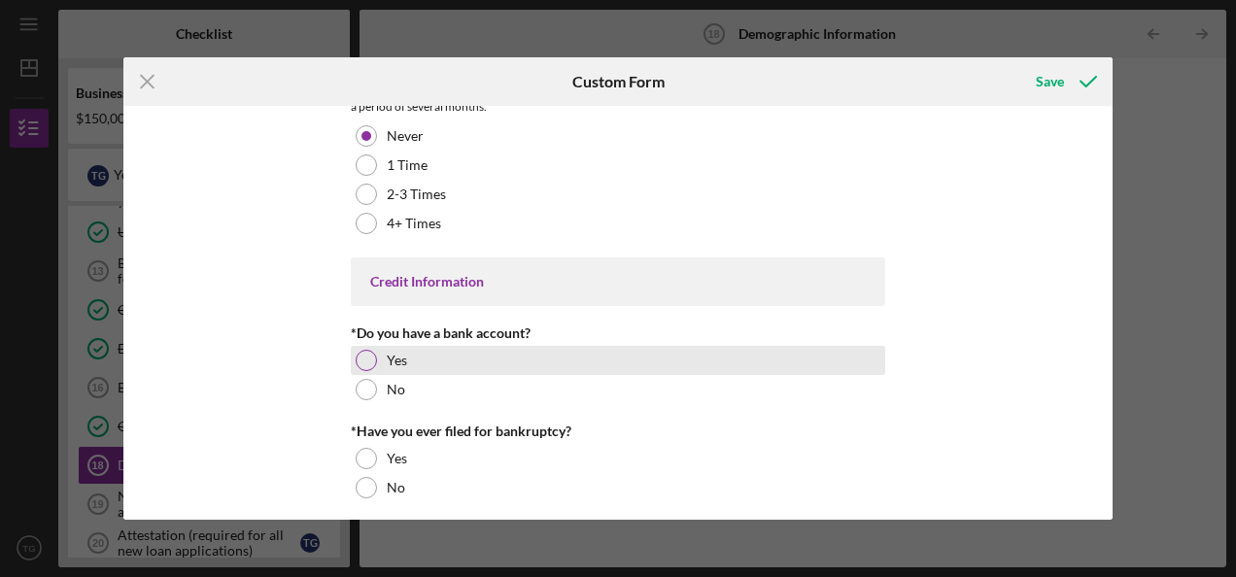
click at [363, 350] on div at bounding box center [366, 360] width 21 height 21
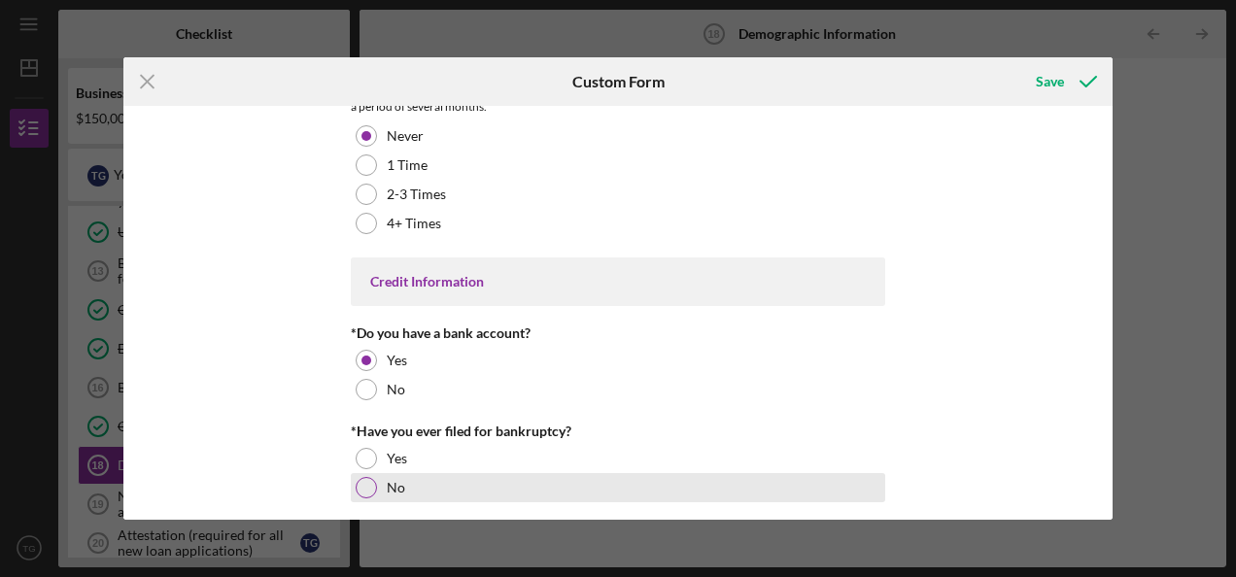
click at [364, 477] on div at bounding box center [366, 487] width 21 height 21
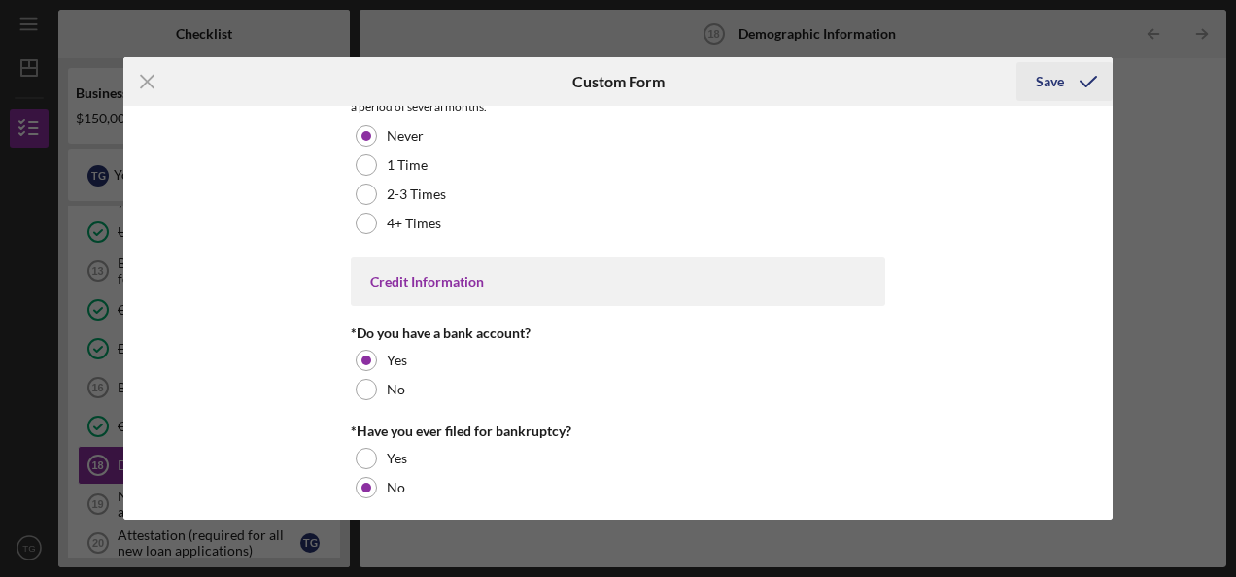
click at [1049, 80] on div "Save" at bounding box center [1050, 81] width 28 height 39
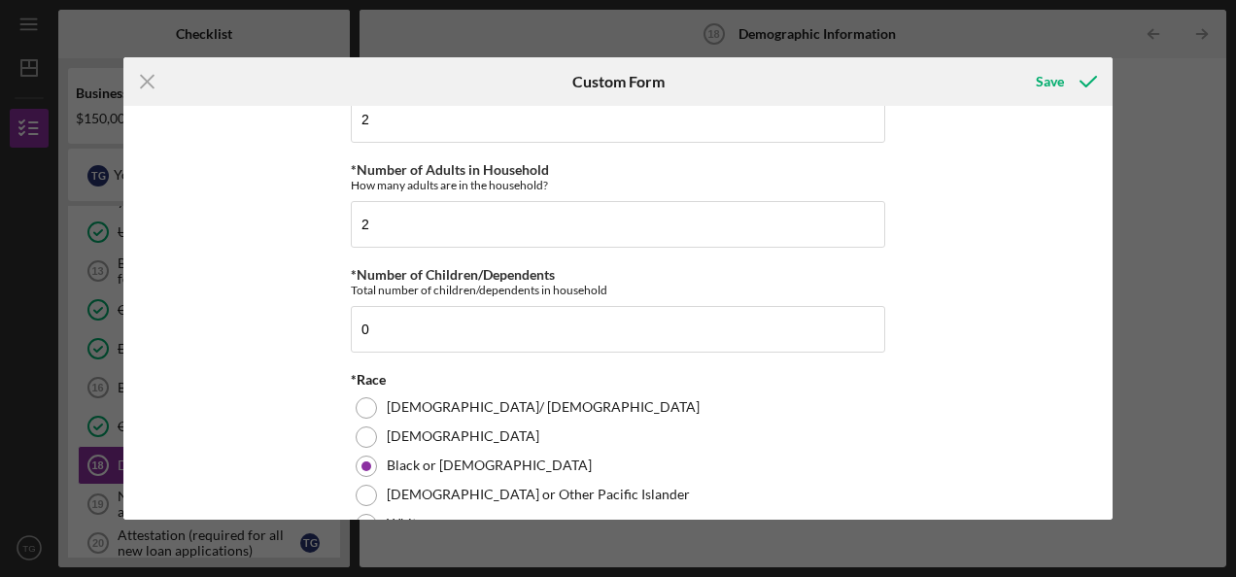
scroll to position [0, 0]
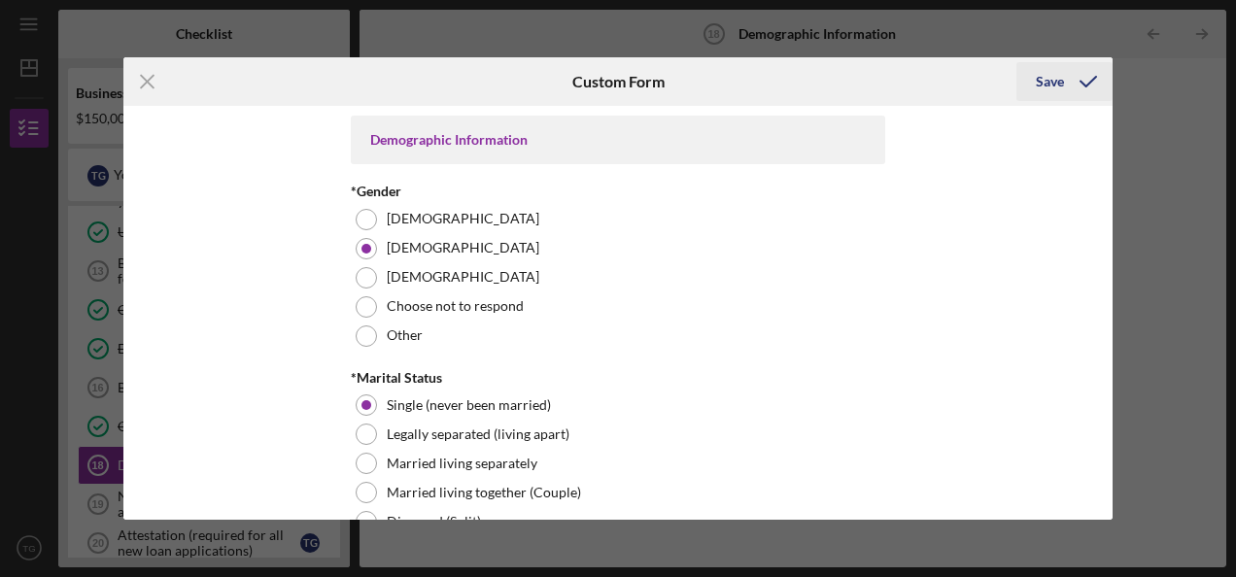
click at [1048, 86] on div "Save" at bounding box center [1050, 81] width 28 height 39
click at [151, 89] on icon "Icon/Menu Close" at bounding box center [147, 81] width 49 height 49
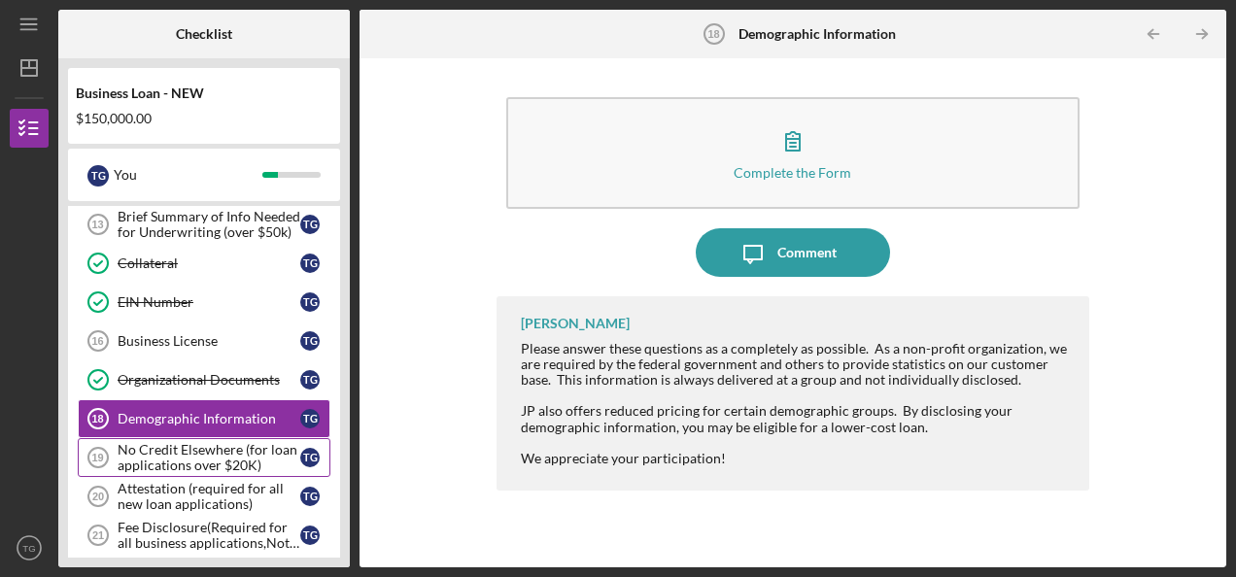
scroll to position [657, 0]
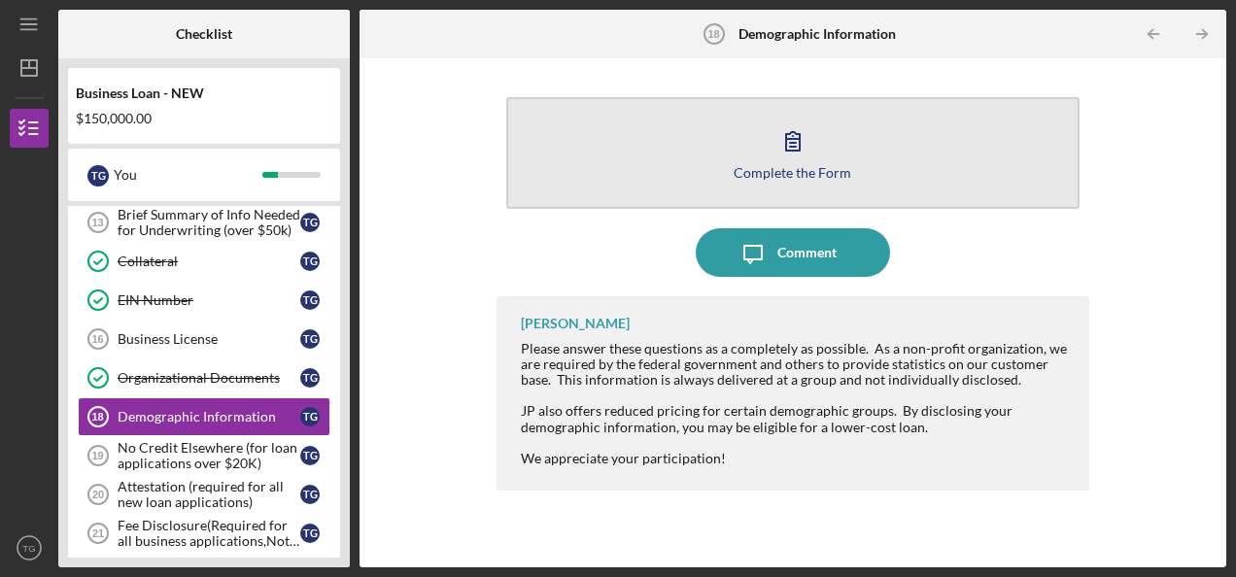
click at [816, 157] on icon "button" at bounding box center [793, 141] width 49 height 49
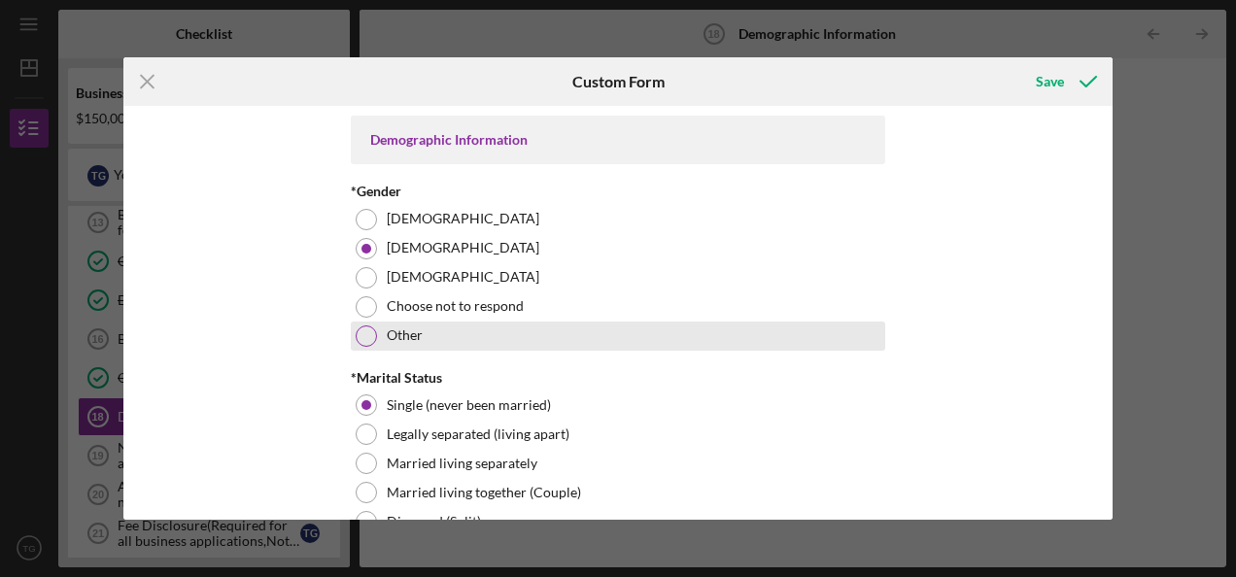
click at [870, 325] on div "Other" at bounding box center [618, 336] width 535 height 29
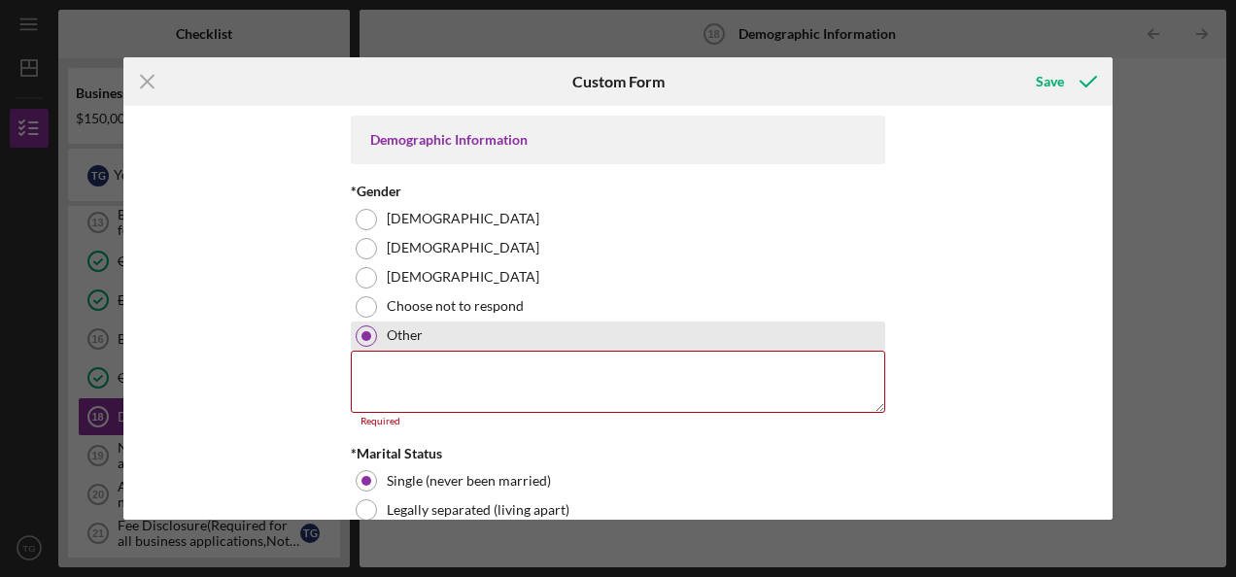
scroll to position [89, 0]
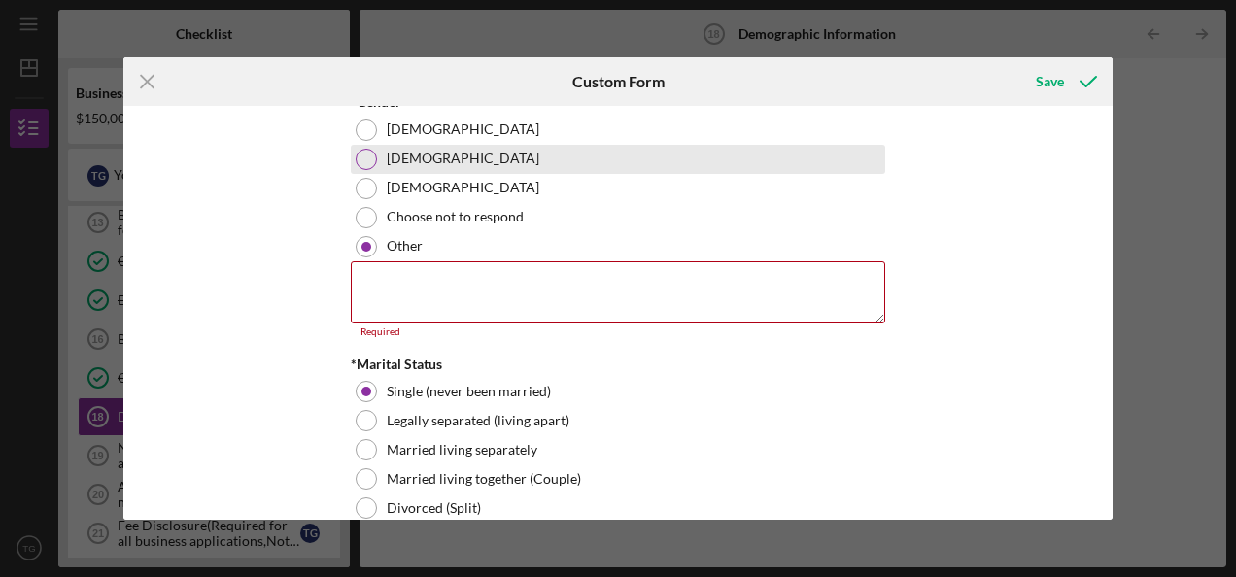
click at [364, 160] on div at bounding box center [366, 159] width 21 height 21
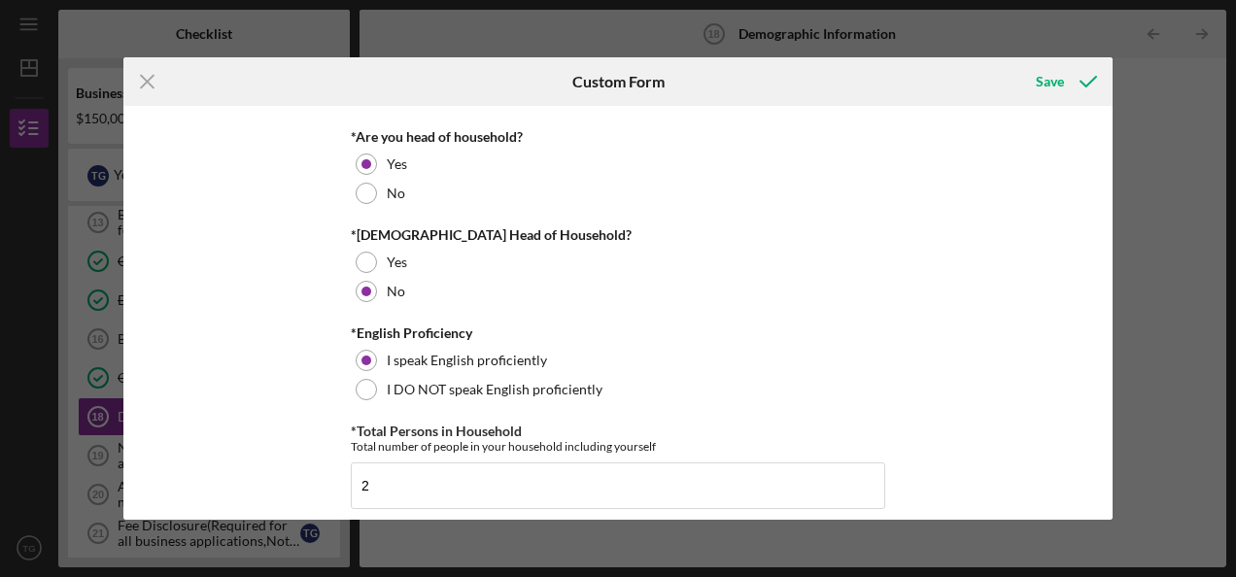
scroll to position [457, 0]
click at [890, 331] on div "Demographic Information *Gender [DEMOGRAPHIC_DATA] [DEMOGRAPHIC_DATA] [DEMOGRAP…" at bounding box center [618, 312] width 990 height 413
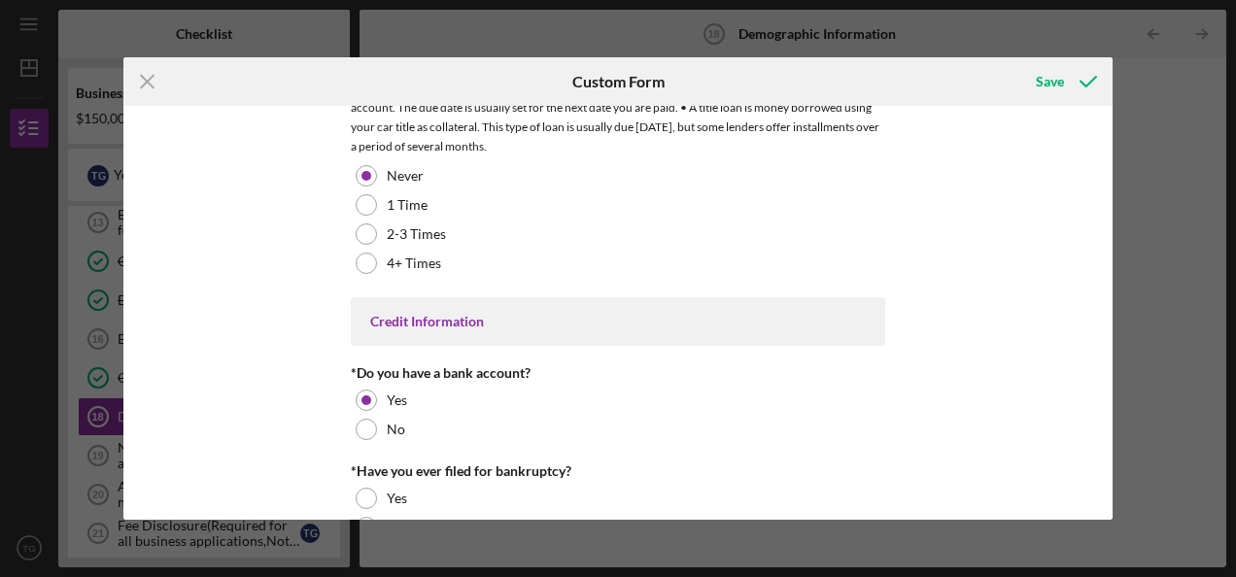
scroll to position [4087, 0]
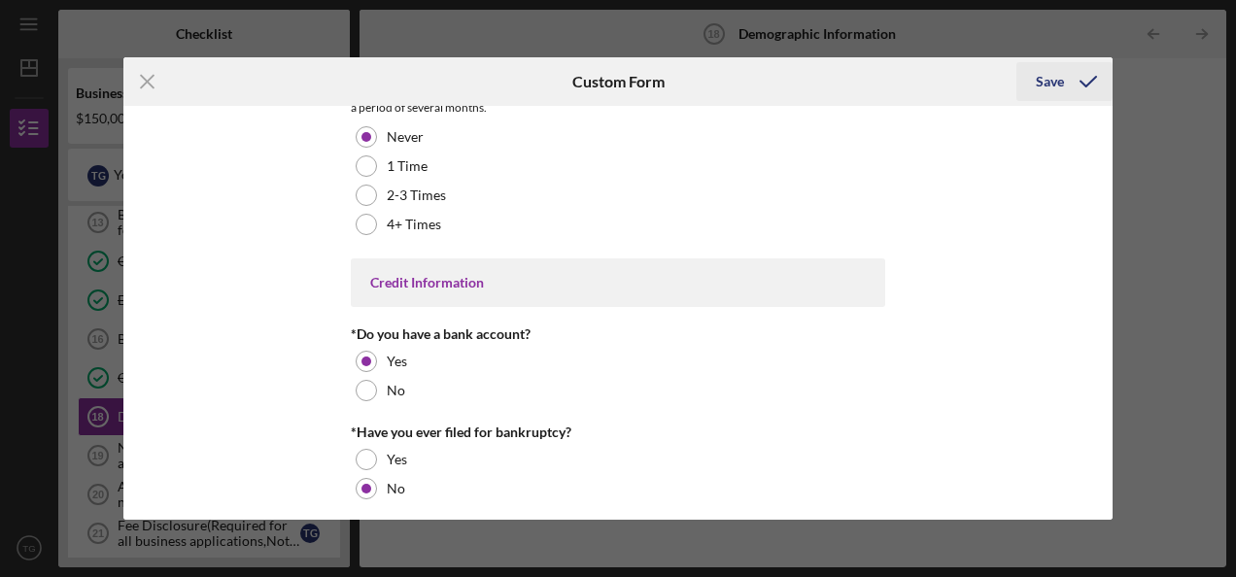
click at [1058, 81] on div "Save" at bounding box center [1050, 81] width 28 height 39
click at [1046, 77] on div "Save" at bounding box center [1050, 81] width 28 height 39
click at [1085, 82] on icon "submit" at bounding box center [1088, 81] width 49 height 49
click at [144, 87] on icon "Icon/Menu Close" at bounding box center [147, 81] width 49 height 49
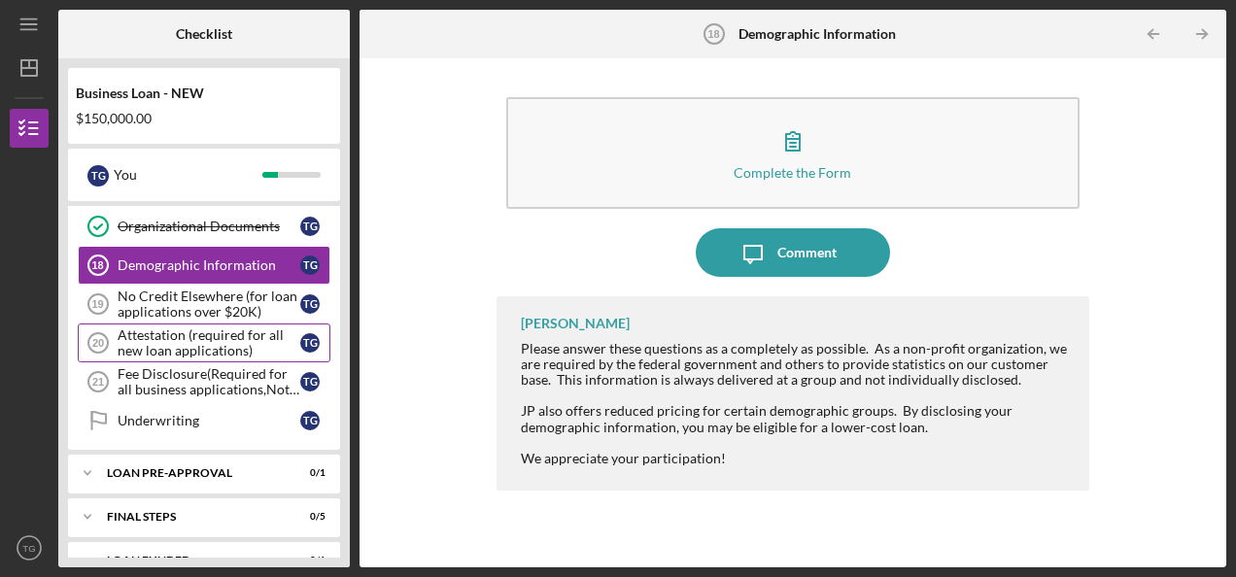
scroll to position [813, 0]
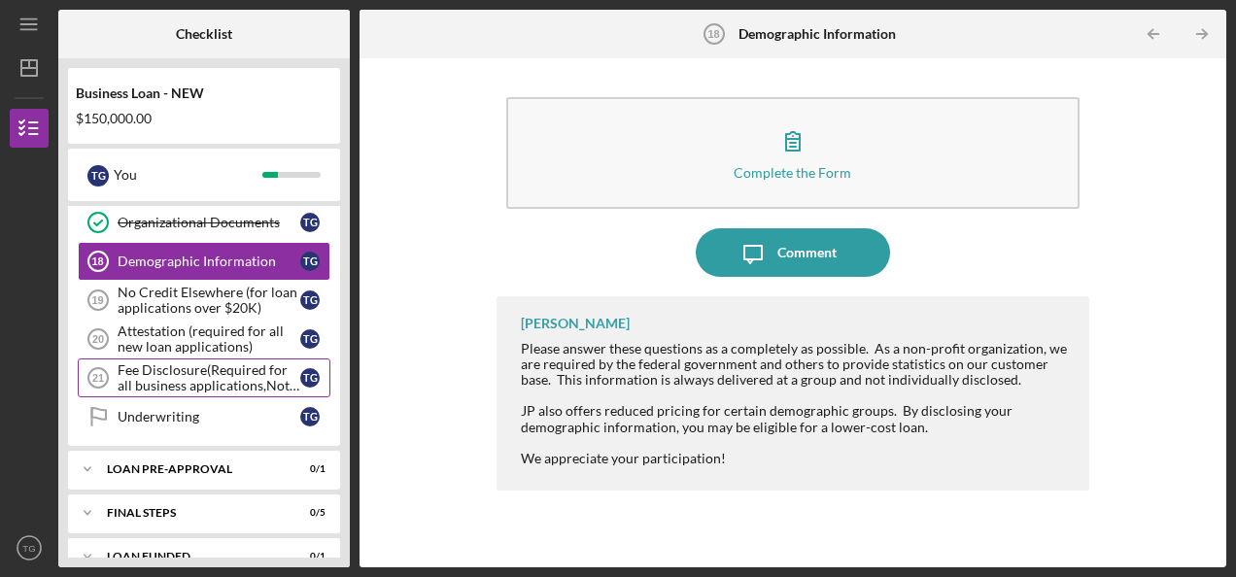
click at [212, 363] on div "Fee Disclosure(Required for all business applications,Not needed for Contractor…" at bounding box center [209, 378] width 183 height 31
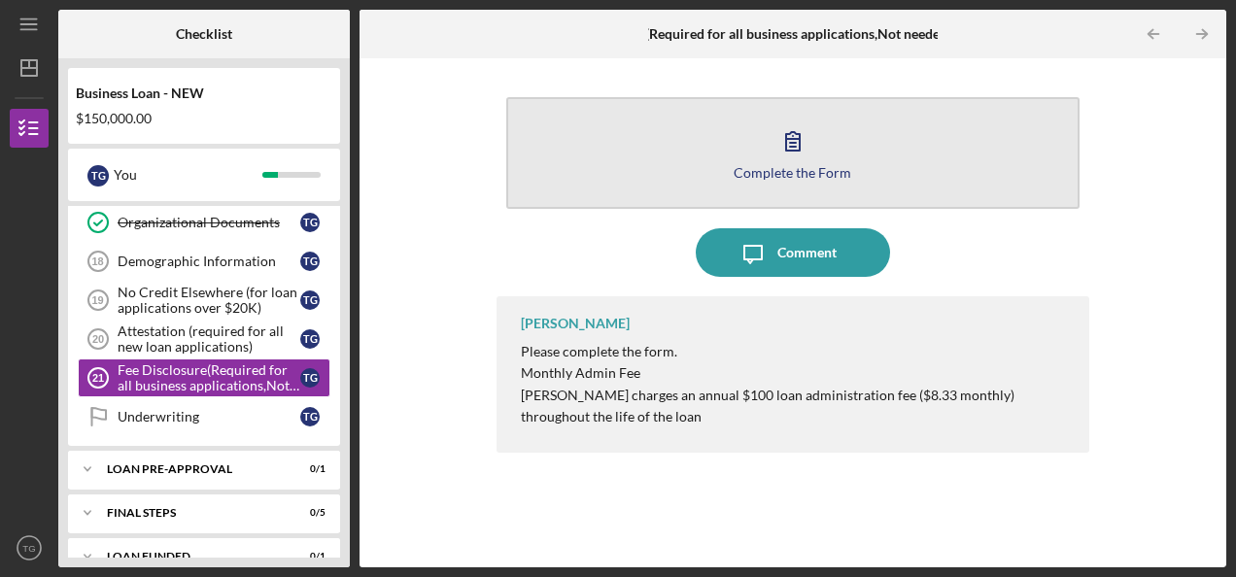
click at [809, 147] on icon "button" at bounding box center [793, 141] width 49 height 49
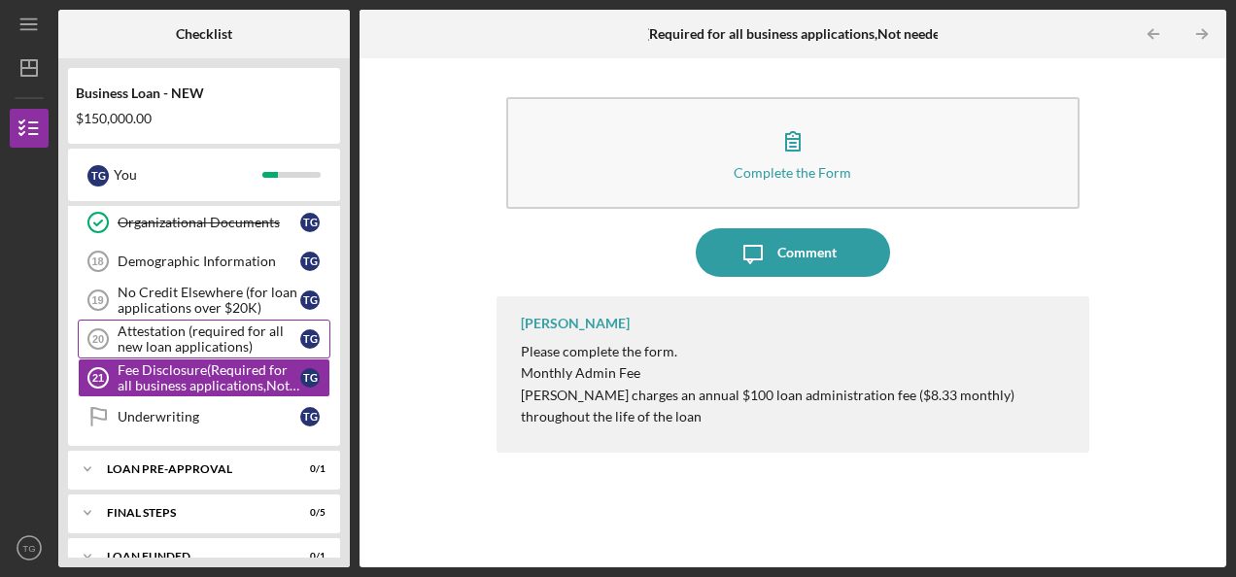
click at [220, 325] on div "Attestation (required for all new loan applications)" at bounding box center [209, 339] width 183 height 31
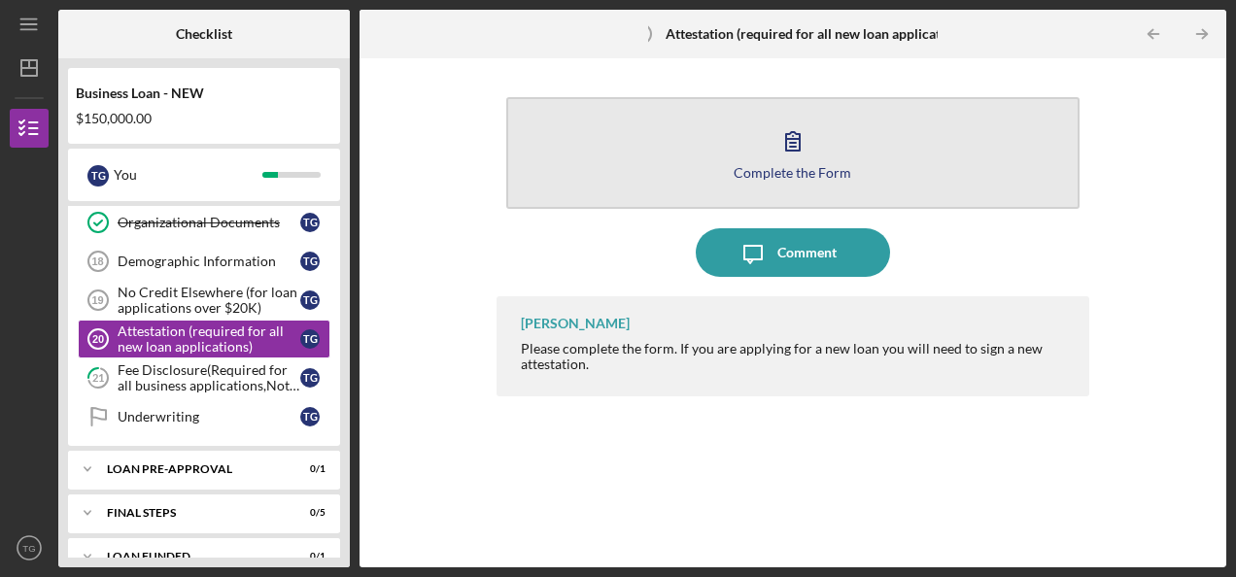
click at [774, 159] on icon "button" at bounding box center [793, 141] width 49 height 49
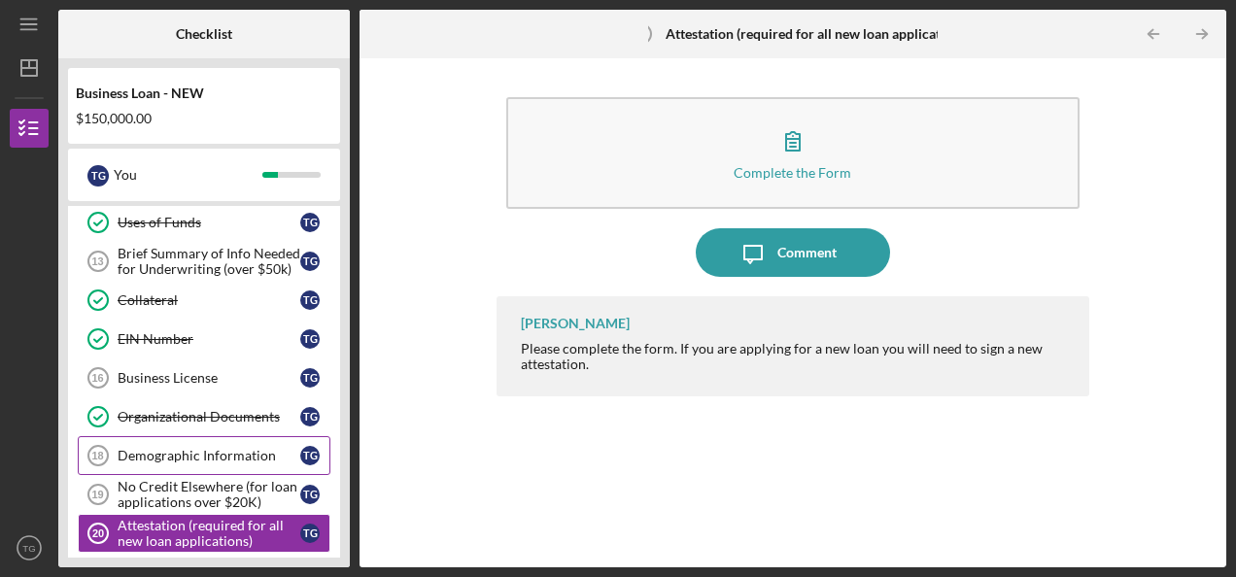
scroll to position [618, 0]
click at [244, 246] on div "Brief Summary of Info Needed for Underwriting (over $50k)" at bounding box center [209, 261] width 183 height 31
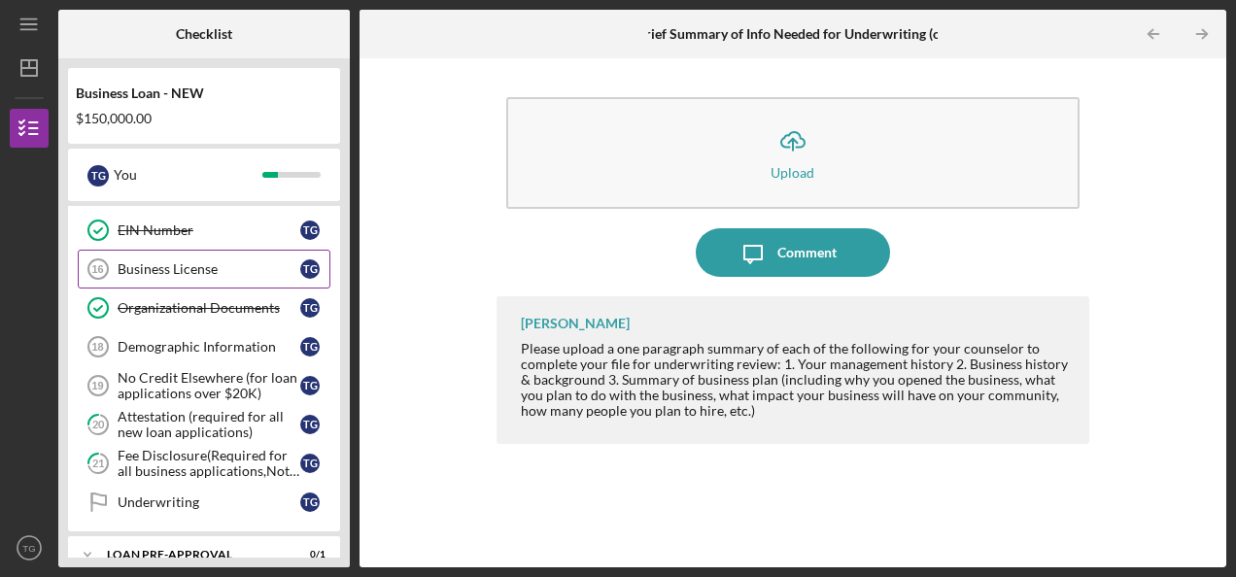
scroll to position [789, 0]
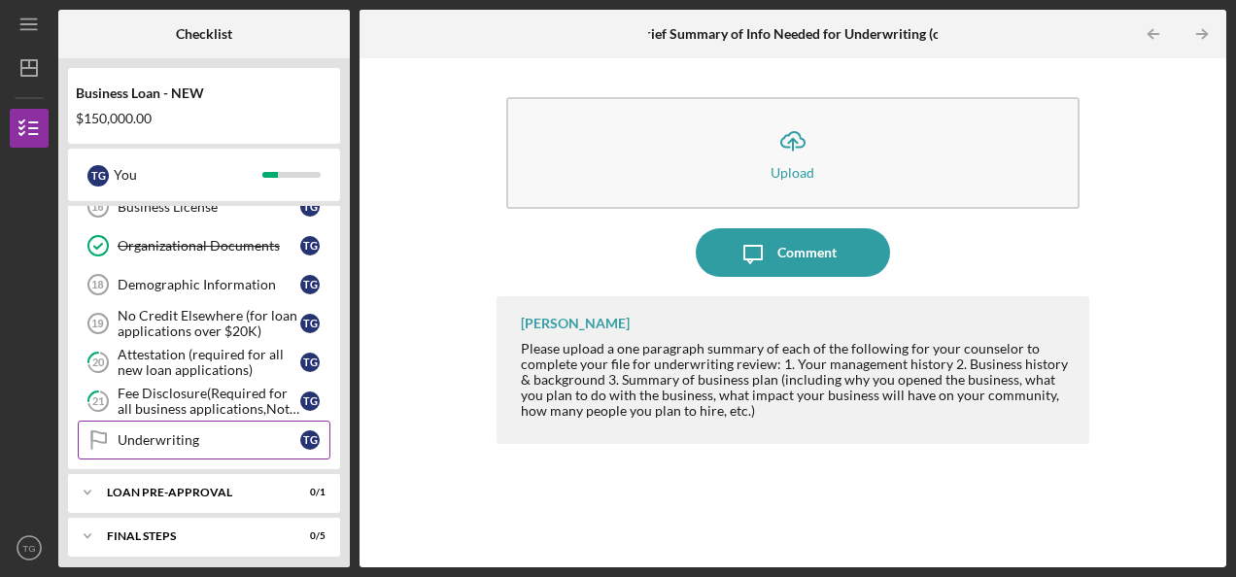
click at [225, 433] on div "Underwriting" at bounding box center [209, 441] width 183 height 16
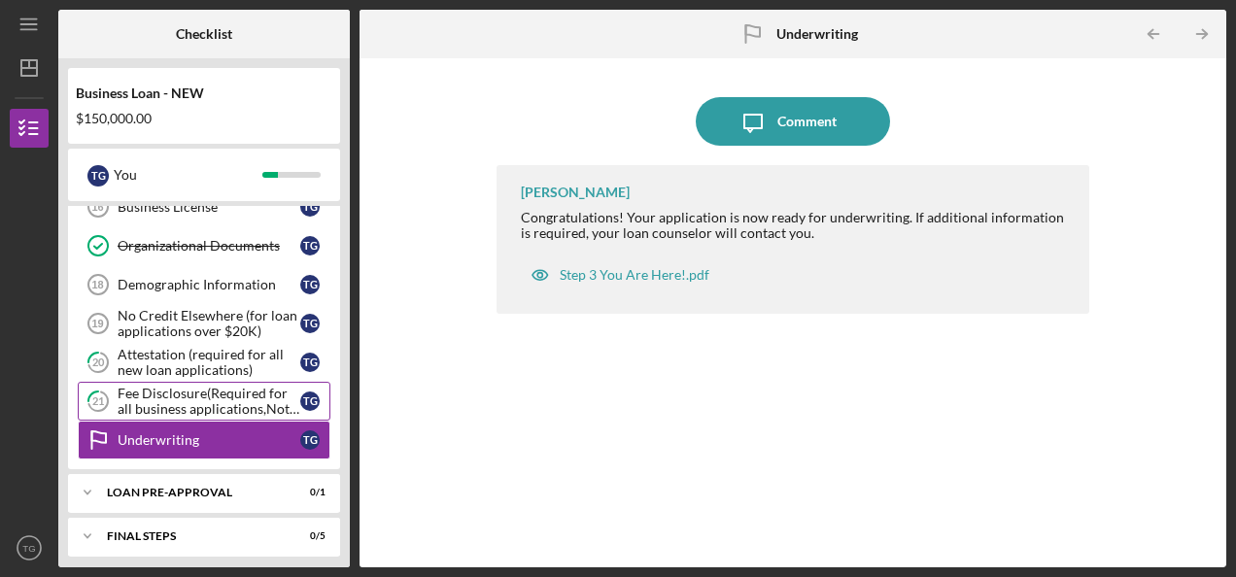
click at [229, 386] on div "Fee Disclosure(Required for all business applications,Not needed for Contractor…" at bounding box center [209, 401] width 183 height 31
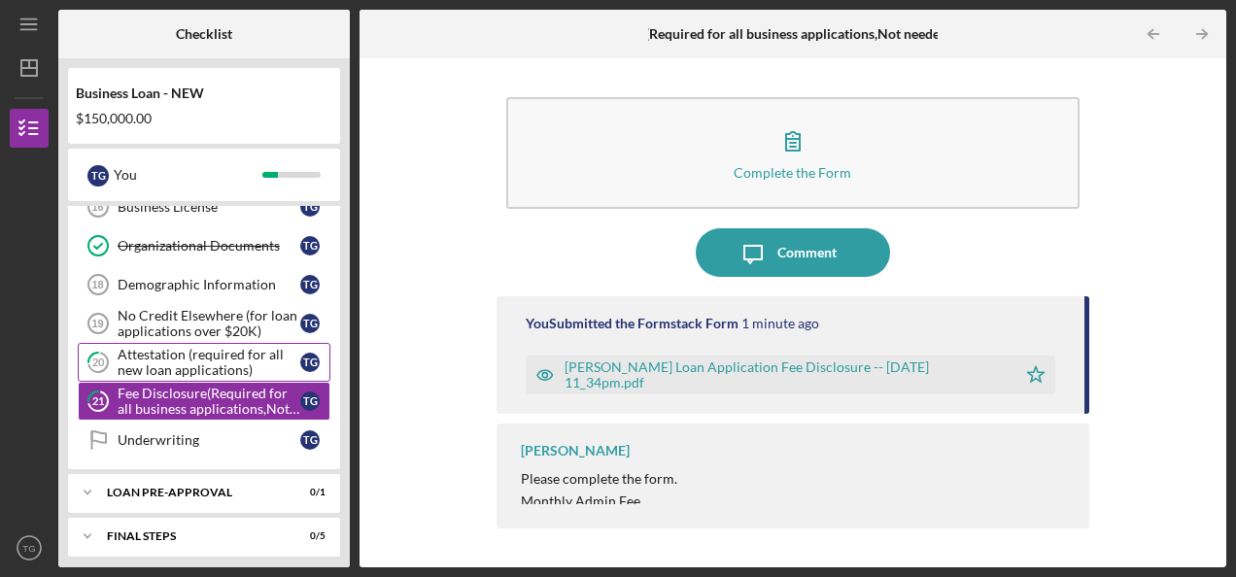
click at [216, 347] on div "Attestation (required for all new loan applications)" at bounding box center [209, 362] width 183 height 31
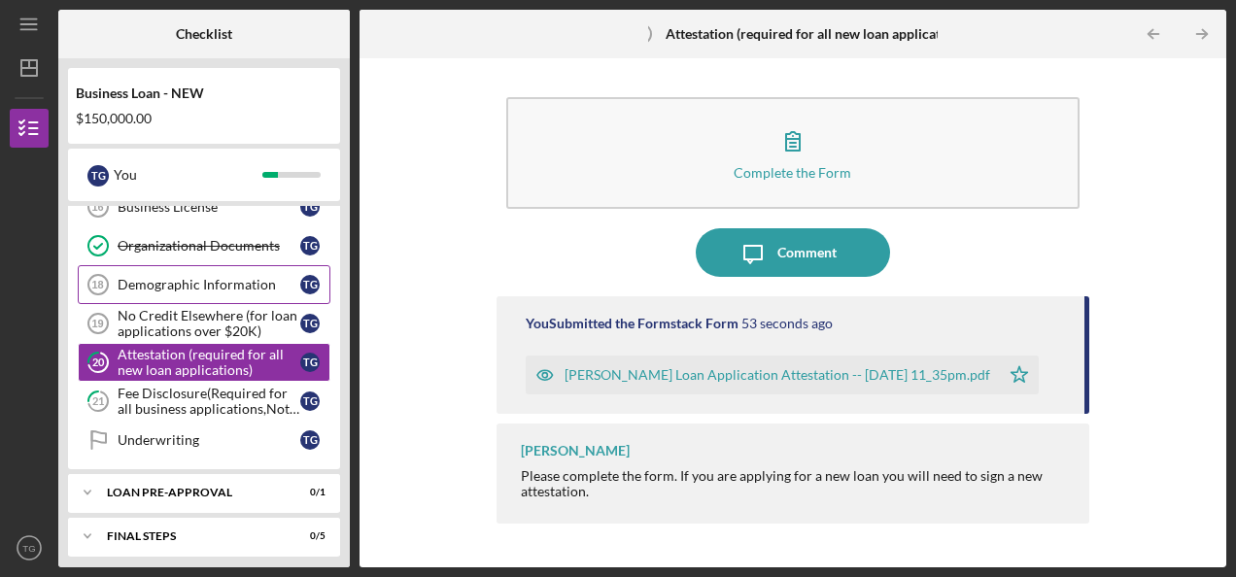
click at [226, 277] on div "Demographic Information" at bounding box center [209, 285] width 183 height 16
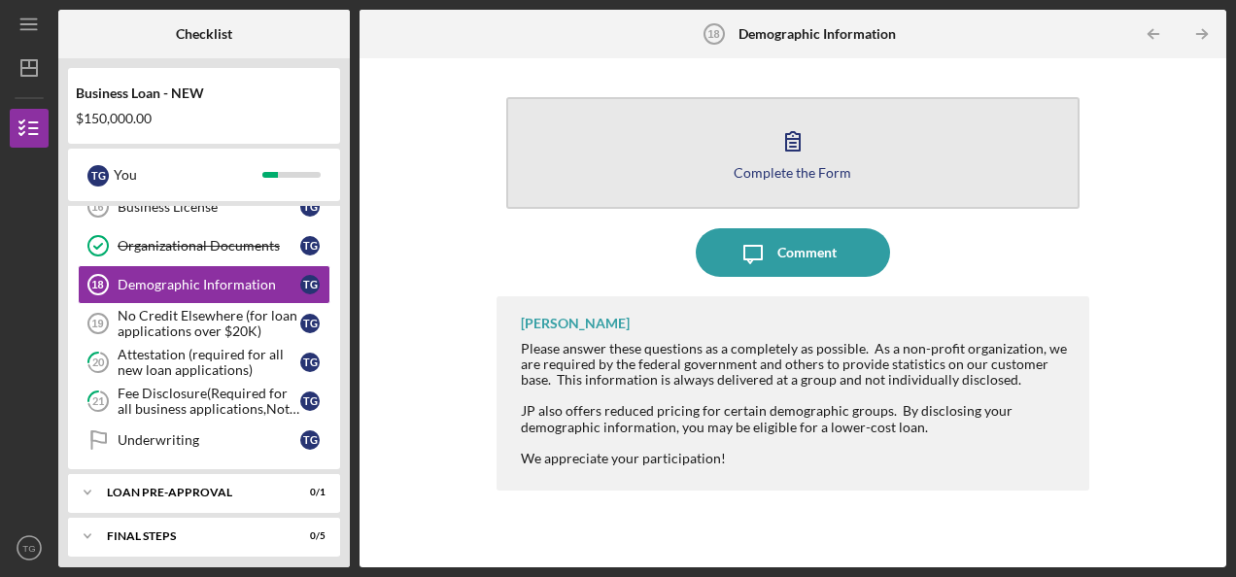
click at [804, 157] on icon "button" at bounding box center [793, 141] width 49 height 49
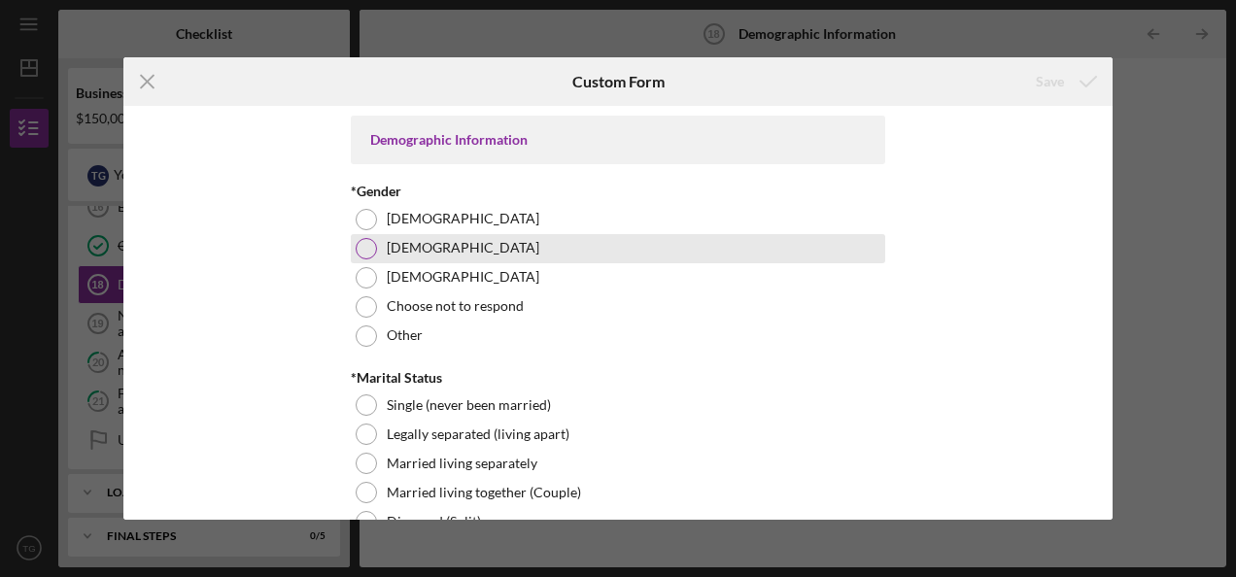
click at [368, 241] on div at bounding box center [366, 248] width 21 height 21
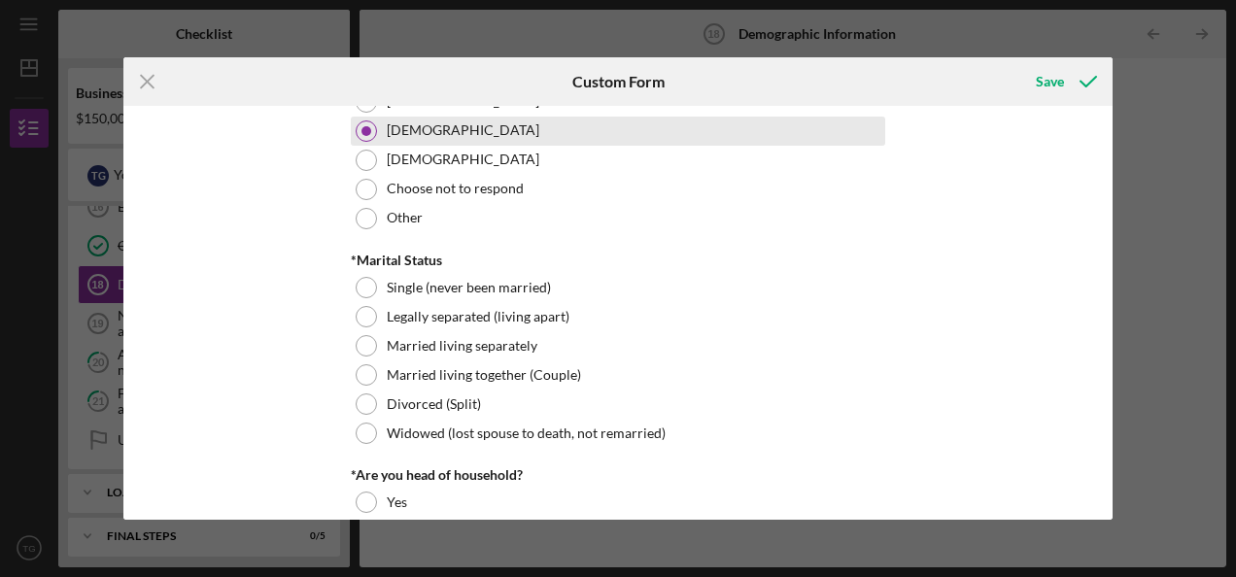
scroll to position [136, 0]
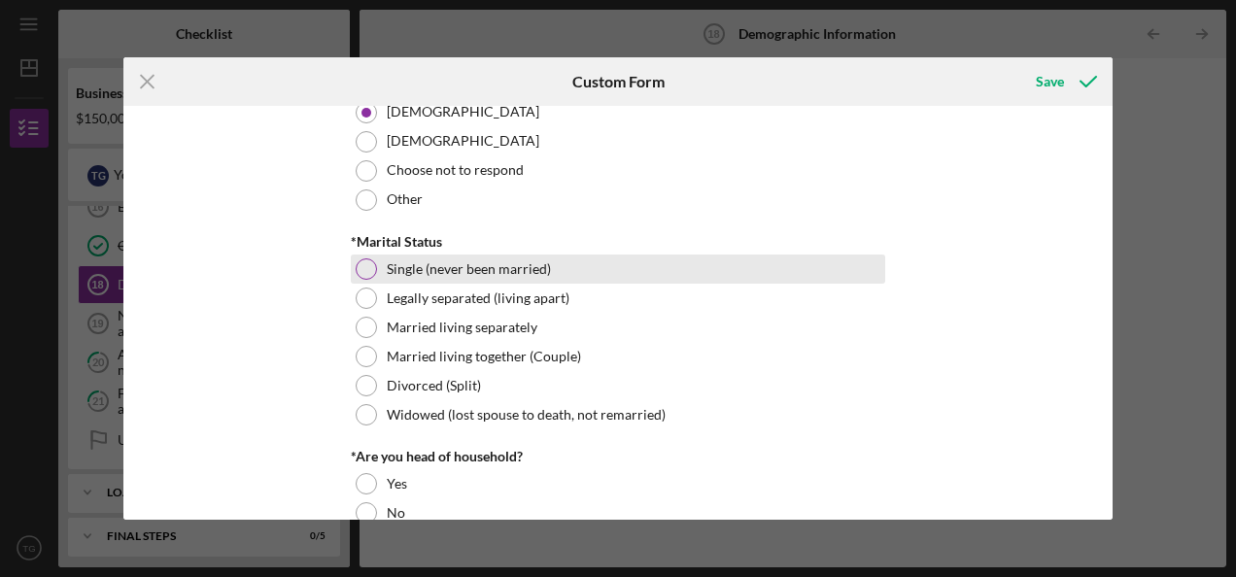
click at [362, 268] on div at bounding box center [366, 269] width 21 height 21
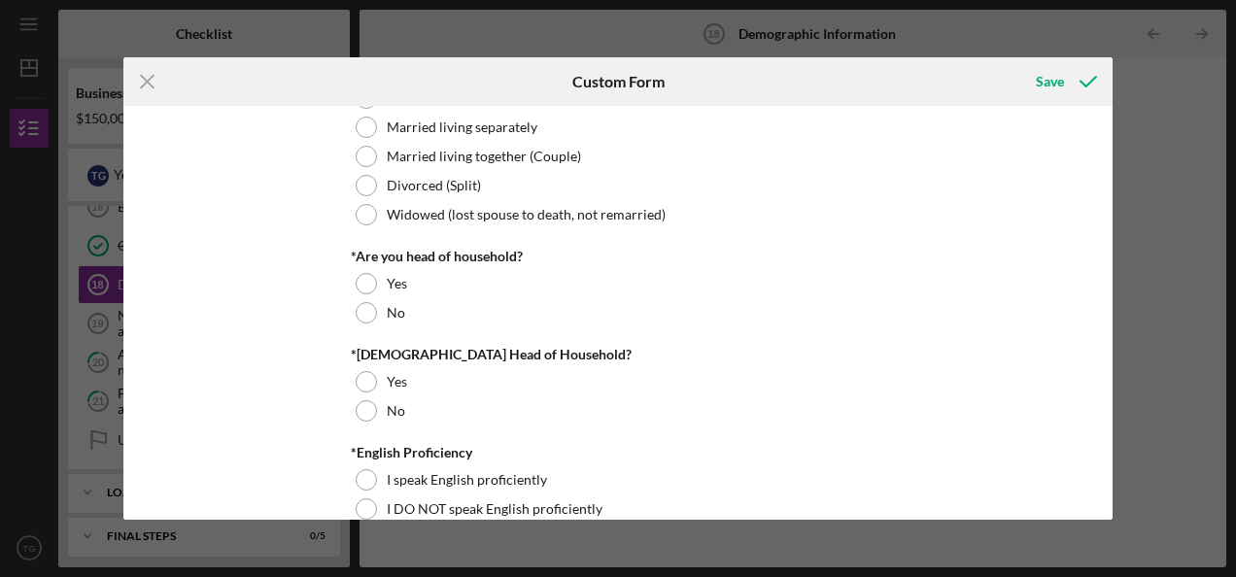
scroll to position [346, 0]
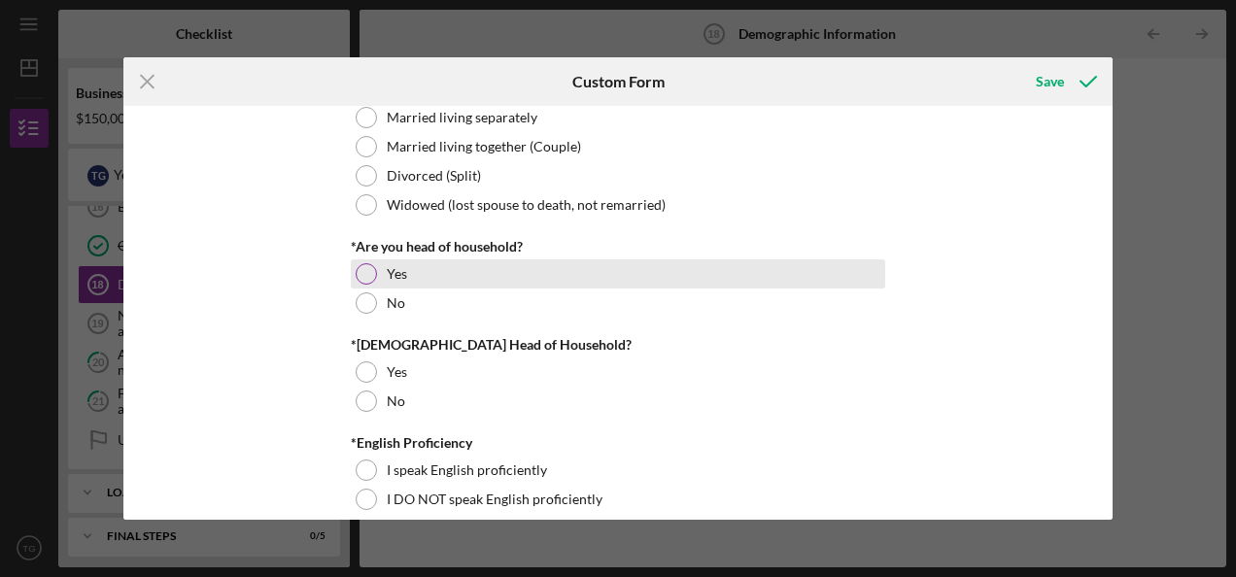
click at [362, 274] on div at bounding box center [366, 273] width 21 height 21
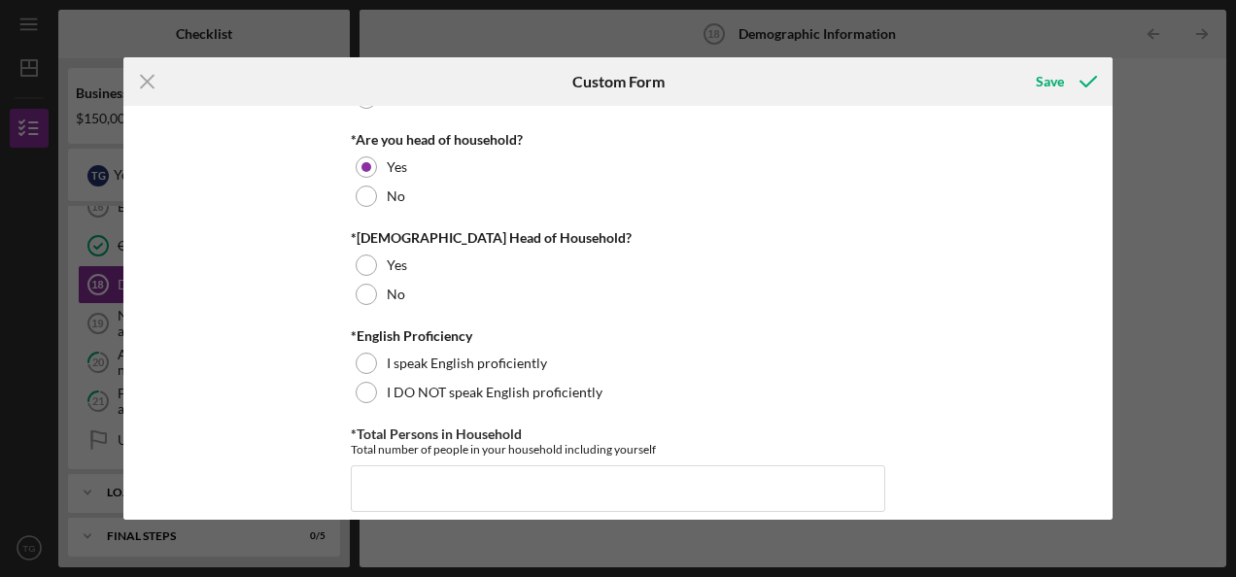
scroll to position [455, 0]
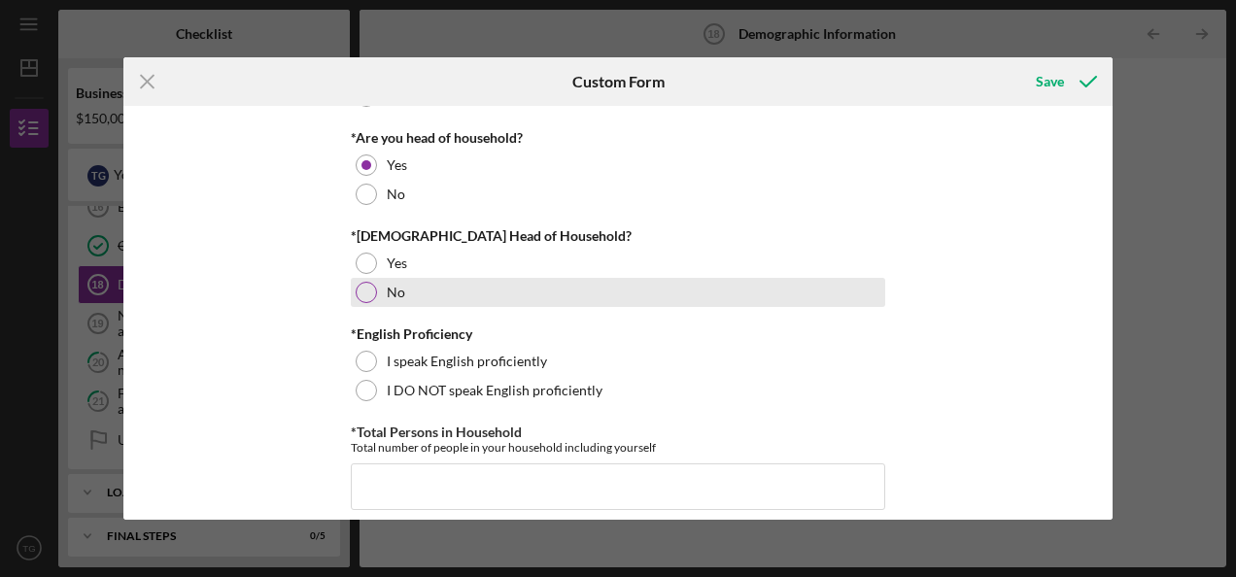
click at [362, 292] on div at bounding box center [366, 292] width 21 height 21
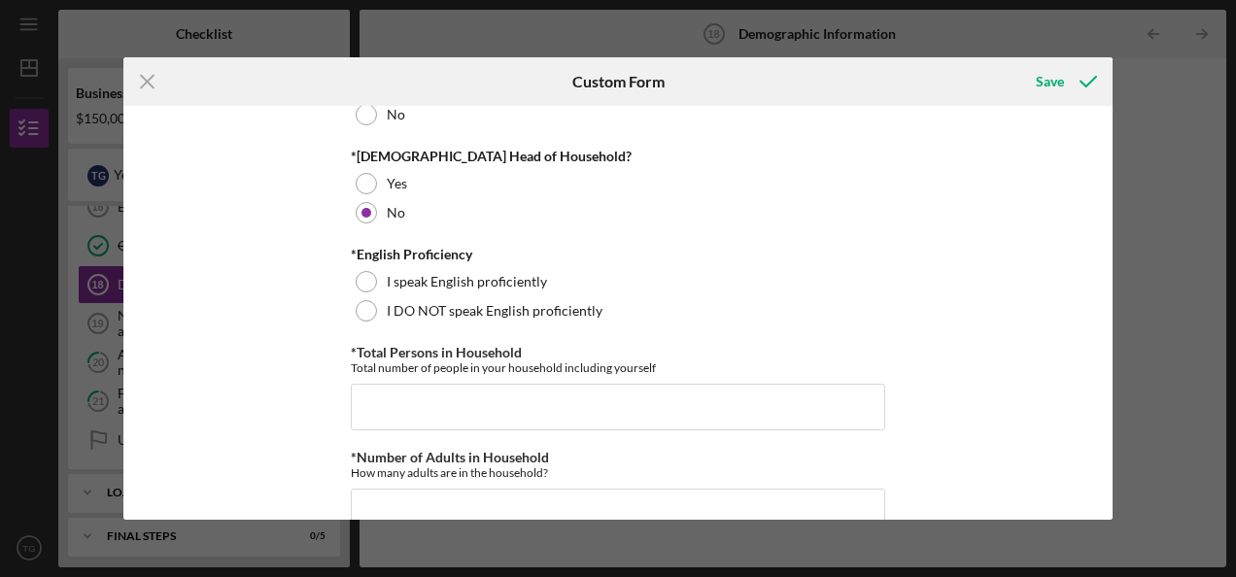
scroll to position [552, 0]
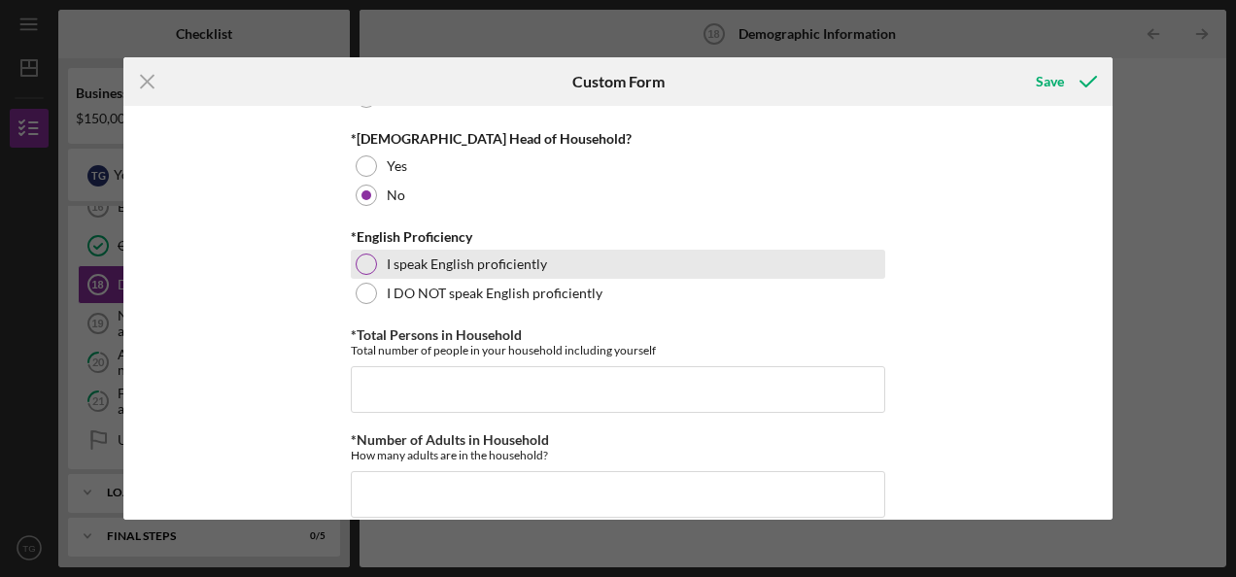
click at [365, 262] on div at bounding box center [366, 264] width 21 height 21
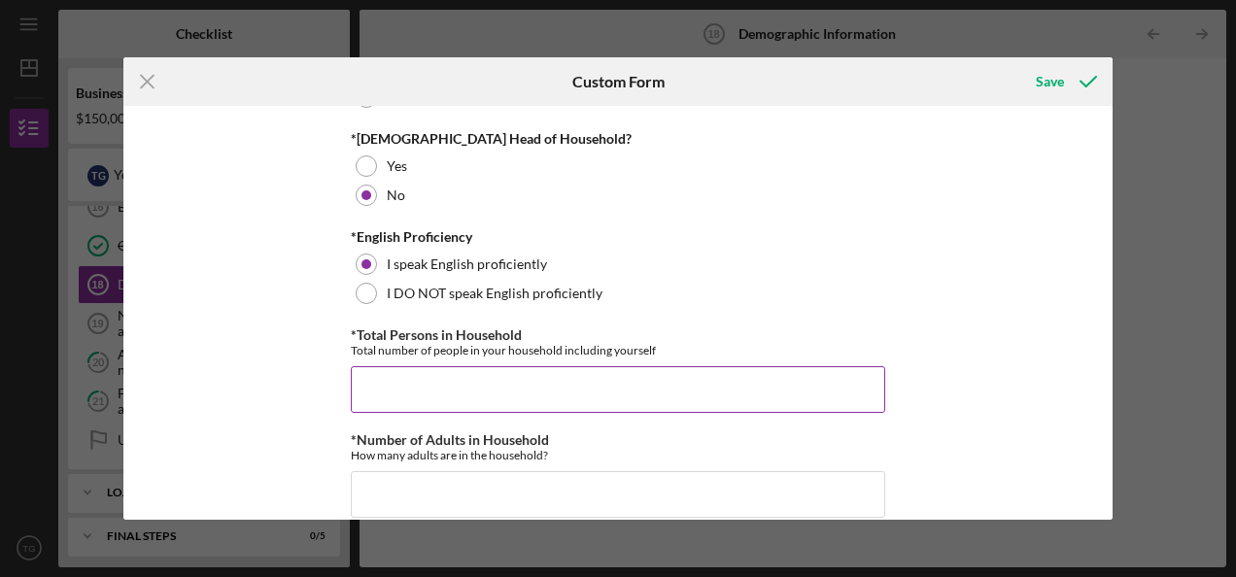
click at [406, 392] on input "*Total Persons in Household" at bounding box center [618, 389] width 535 height 47
type input "2"
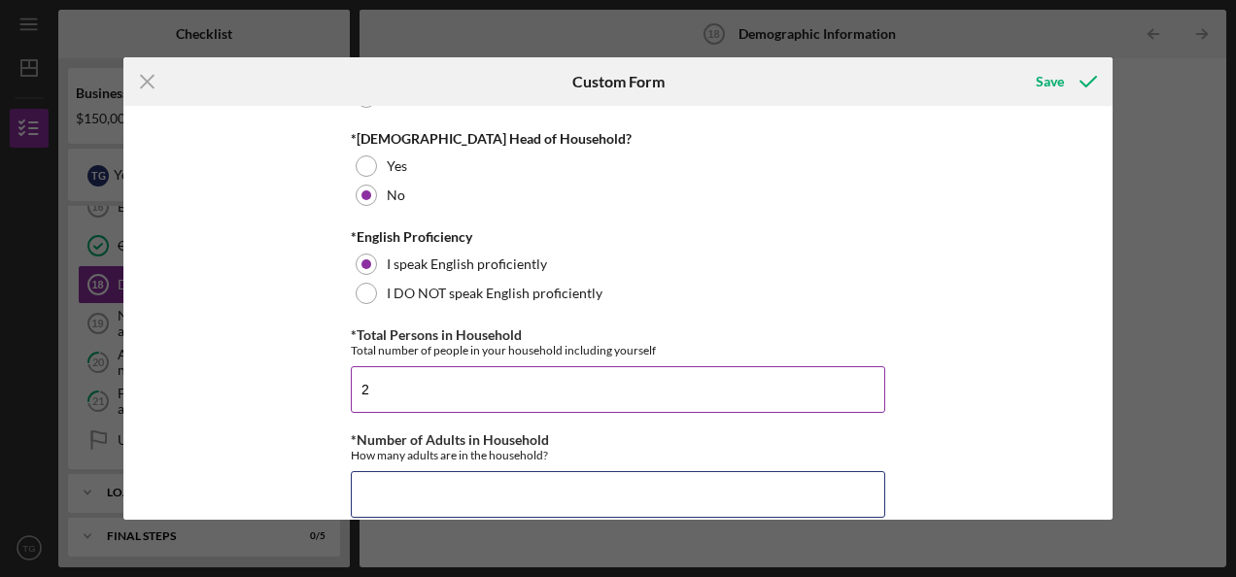
type input "2"
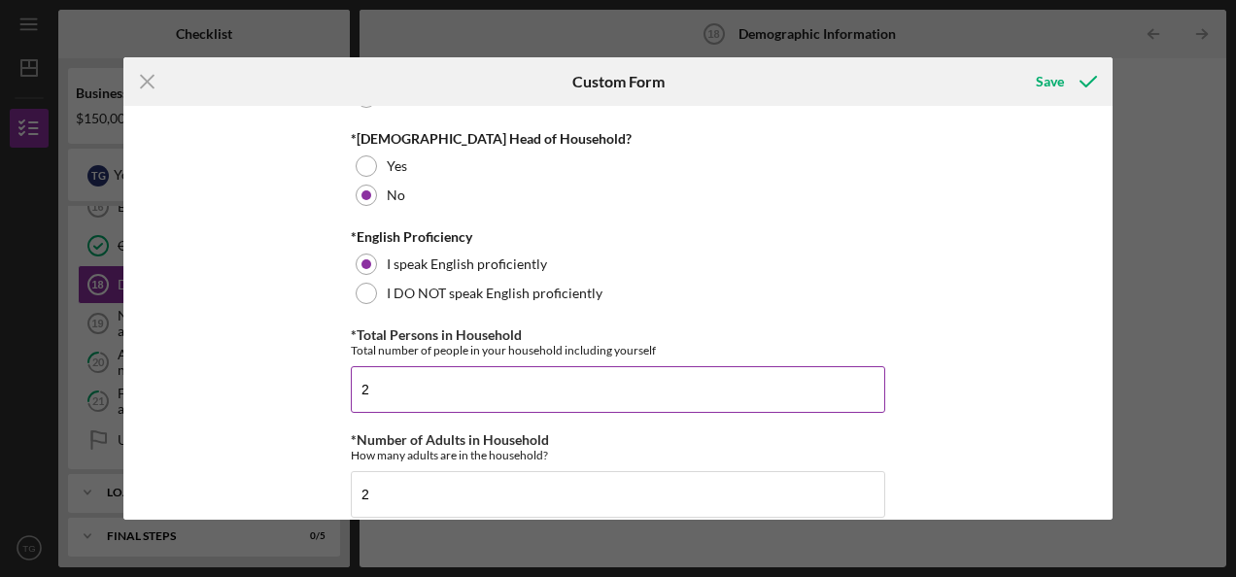
type input "0"
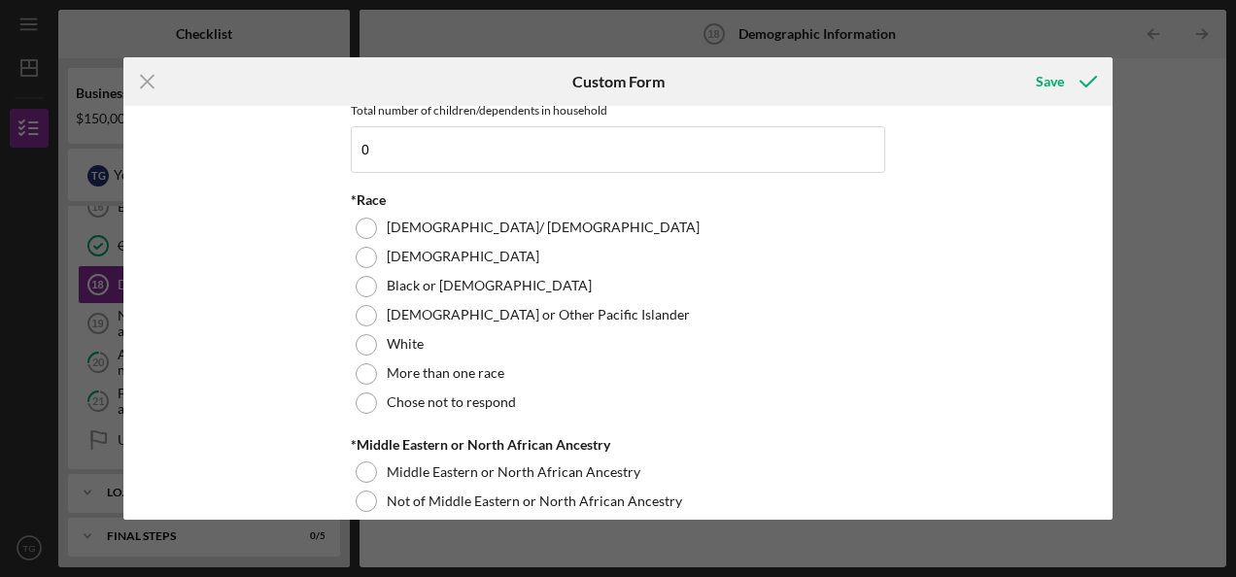
scroll to position [1004, 0]
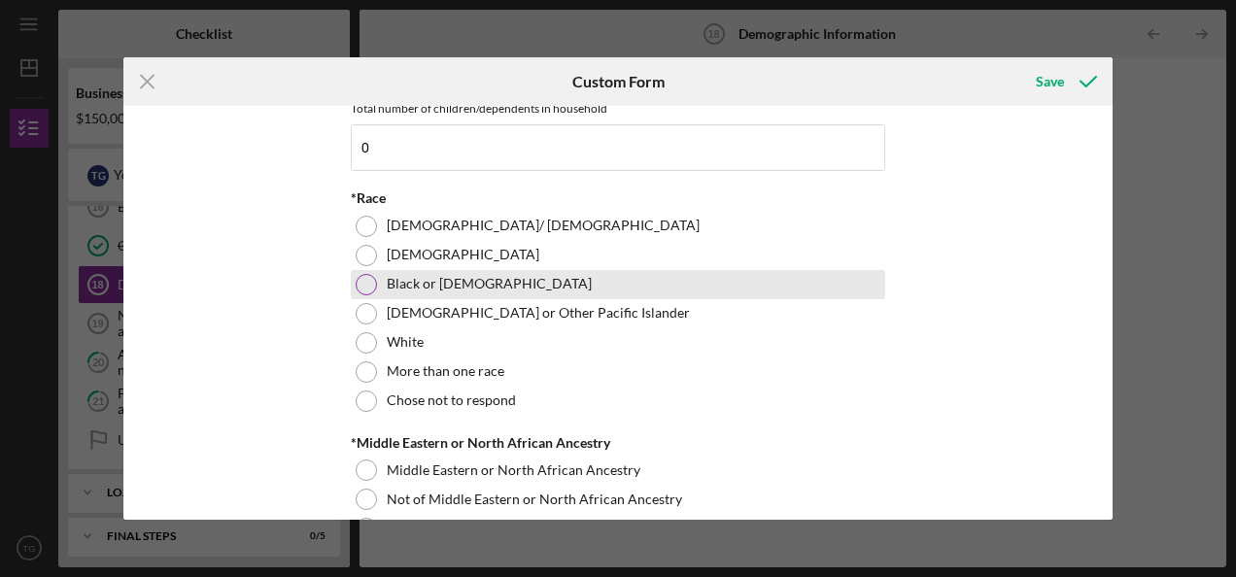
click at [366, 278] on div at bounding box center [366, 284] width 21 height 21
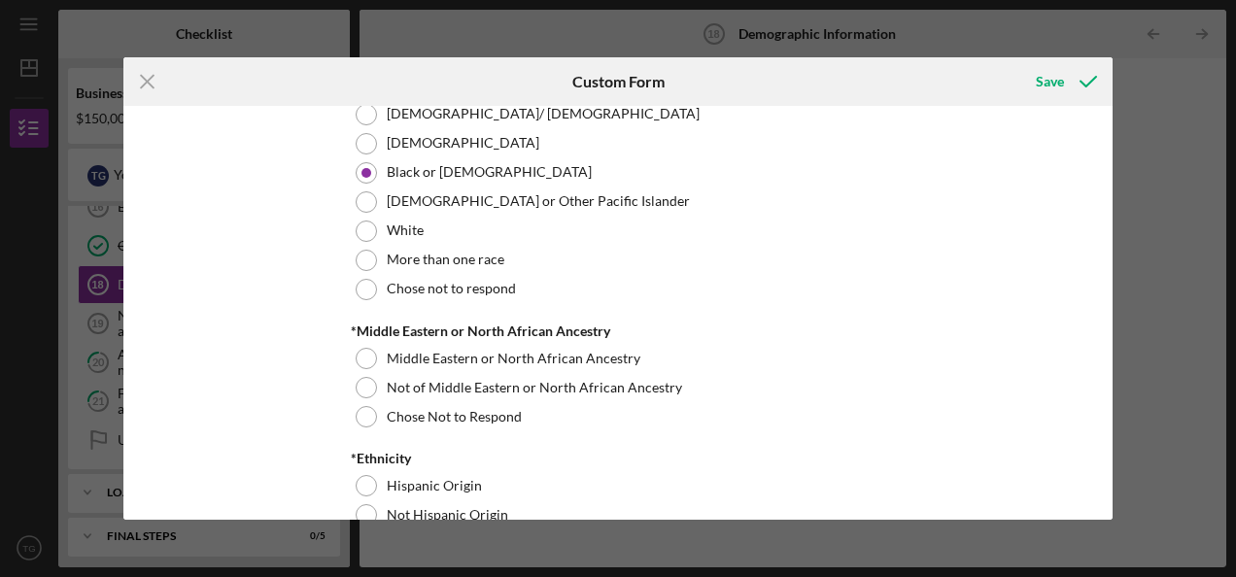
scroll to position [1117, 0]
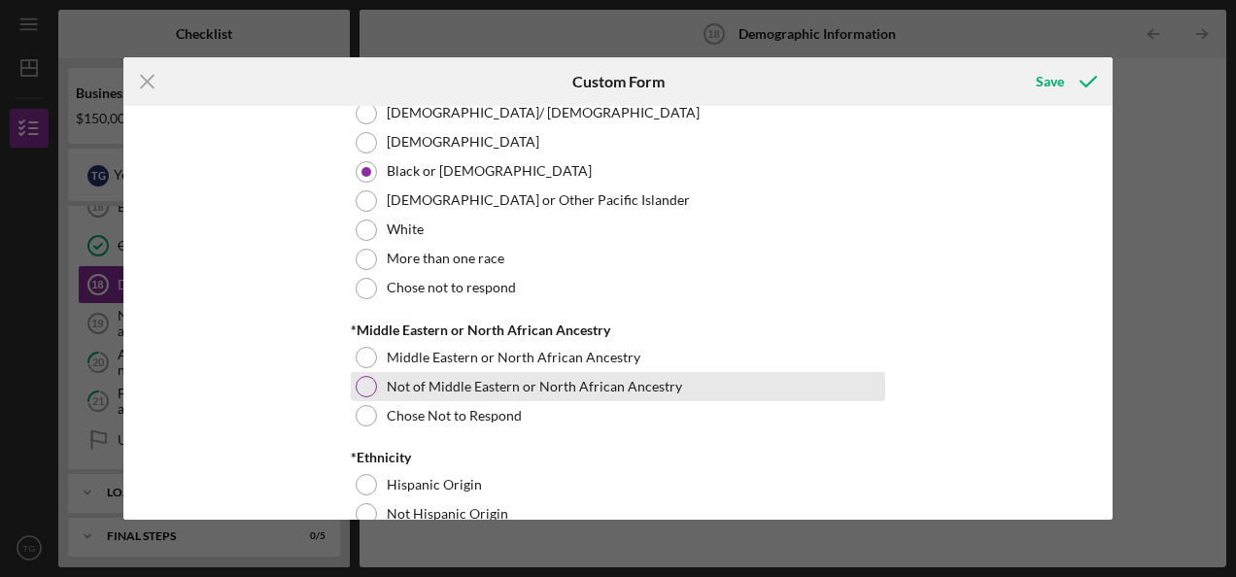
click at [366, 379] on div at bounding box center [366, 386] width 21 height 21
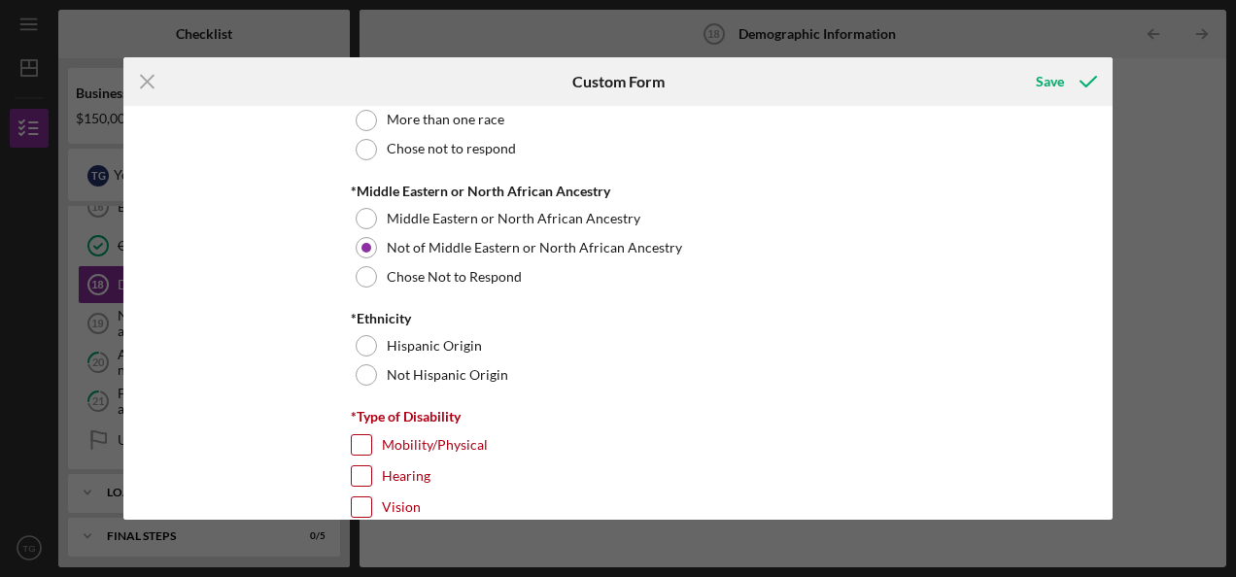
scroll to position [1257, 0]
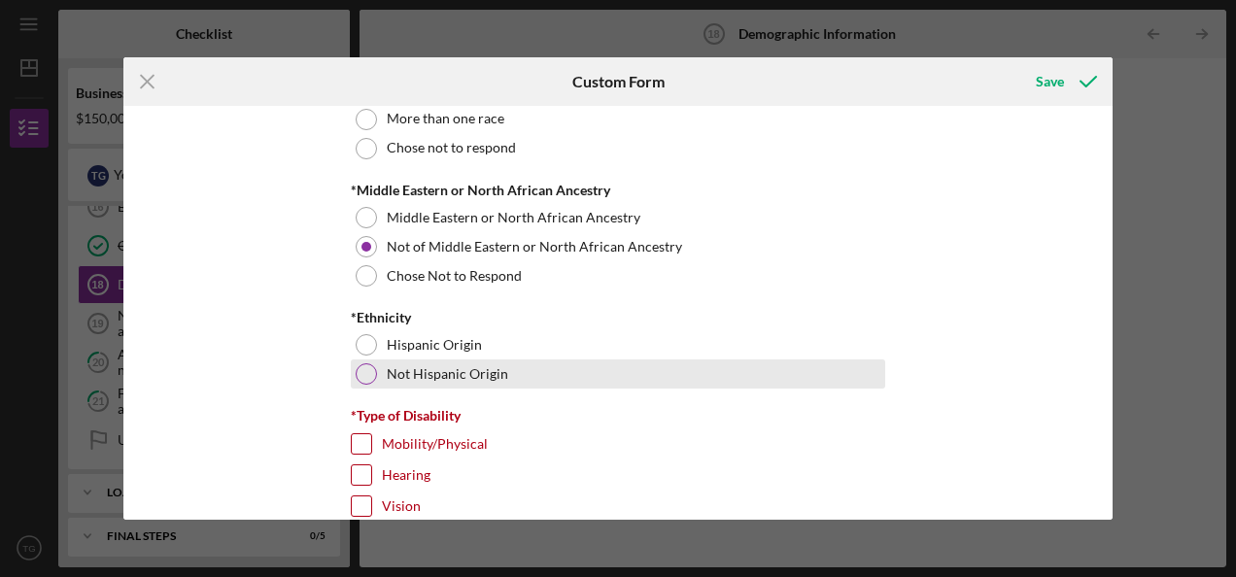
click at [360, 373] on div at bounding box center [366, 374] width 21 height 21
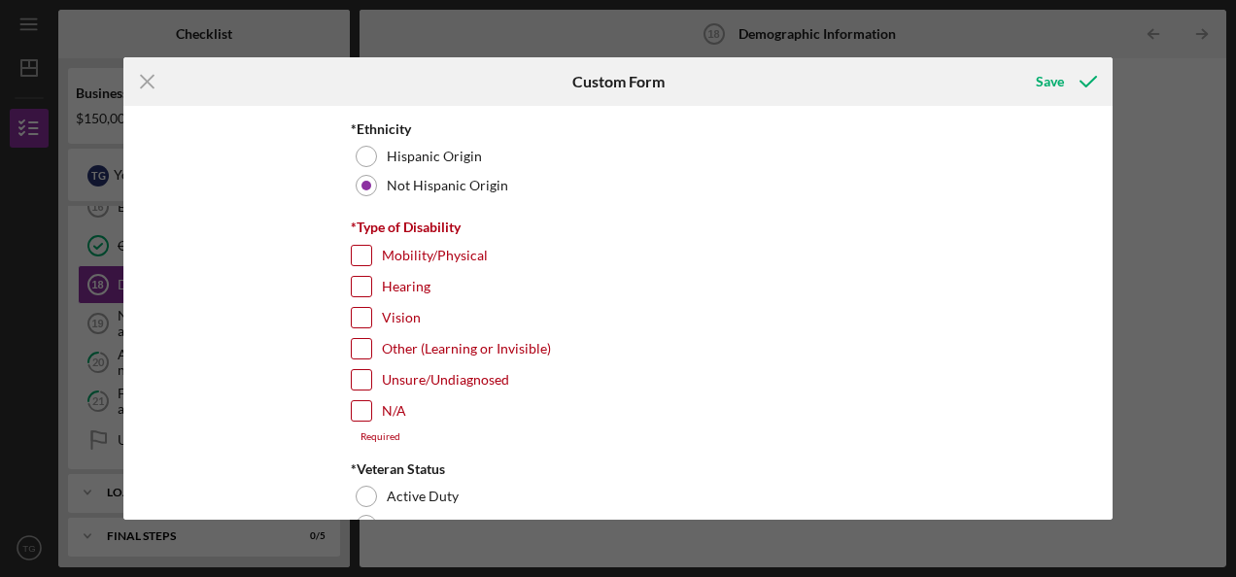
scroll to position [1504, 0]
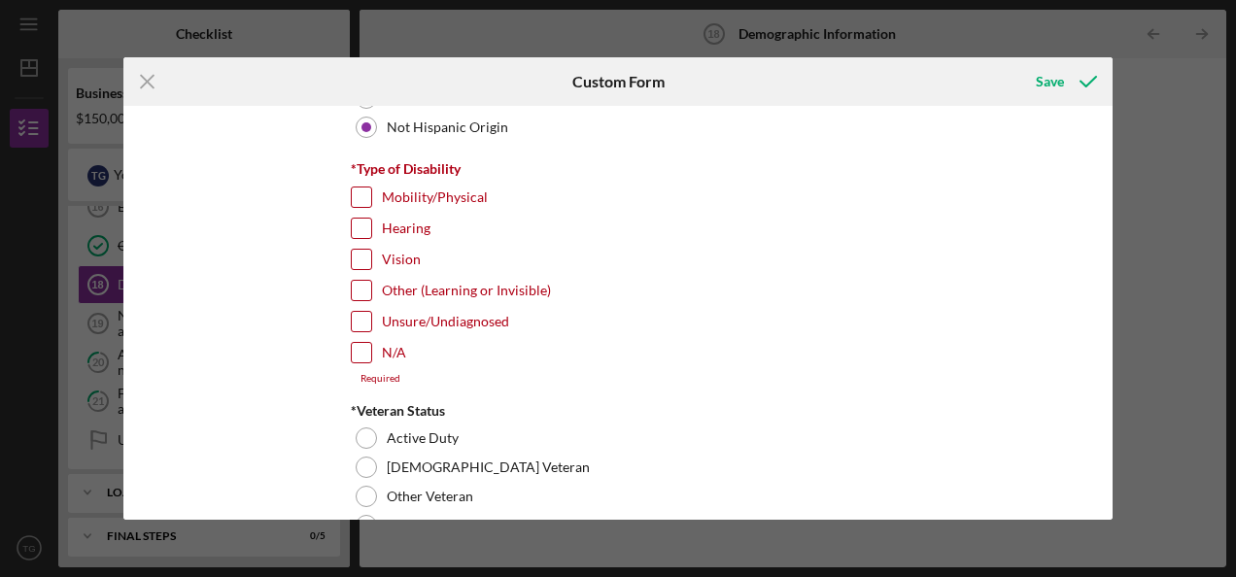
click at [358, 347] on input "N/A" at bounding box center [361, 352] width 19 height 19
checkbox input "true"
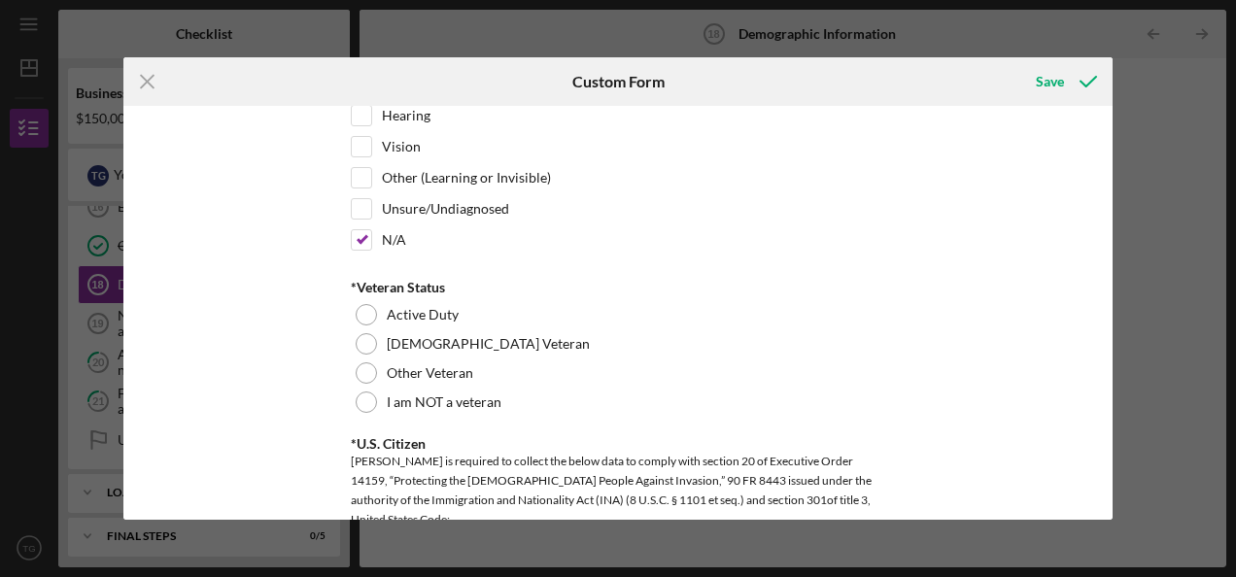
scroll to position [1621, 0]
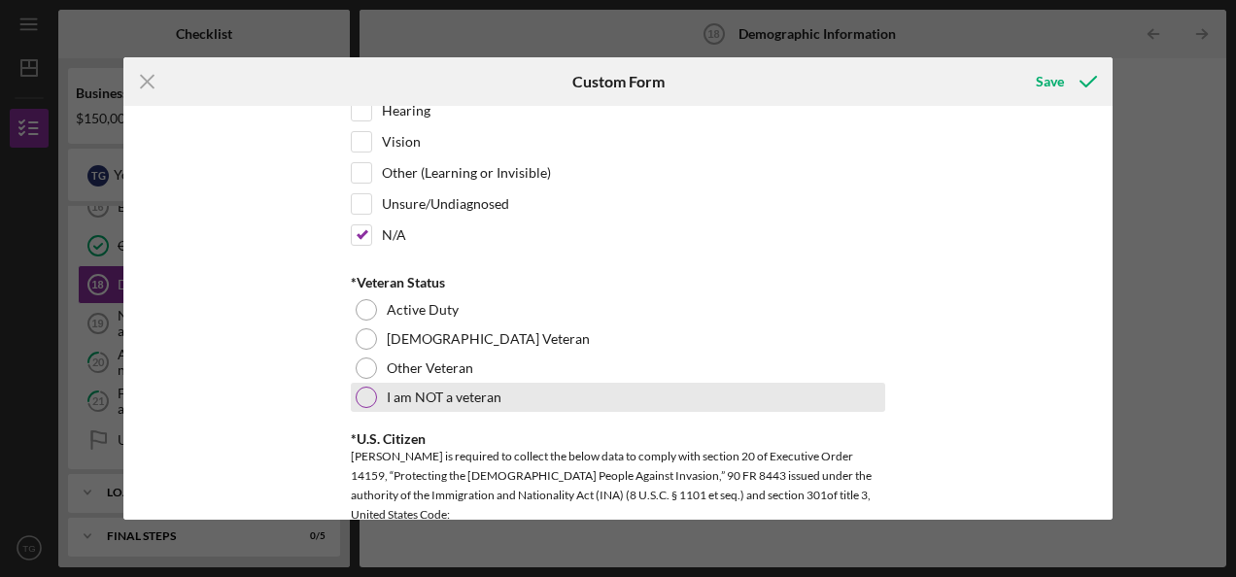
click at [367, 387] on div at bounding box center [366, 397] width 21 height 21
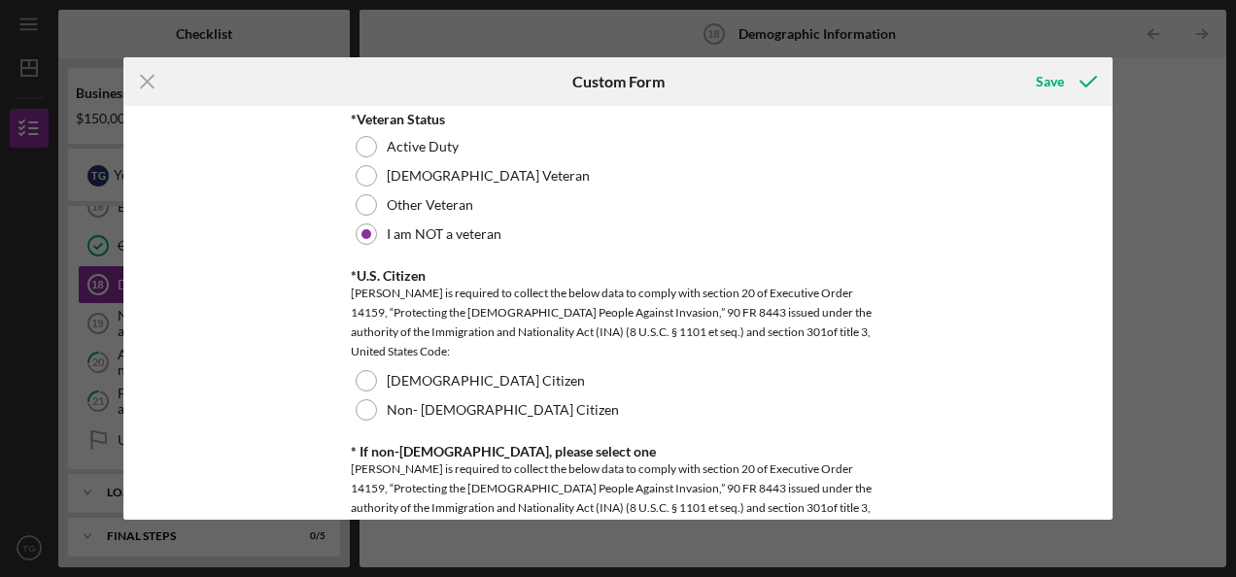
scroll to position [1789, 0]
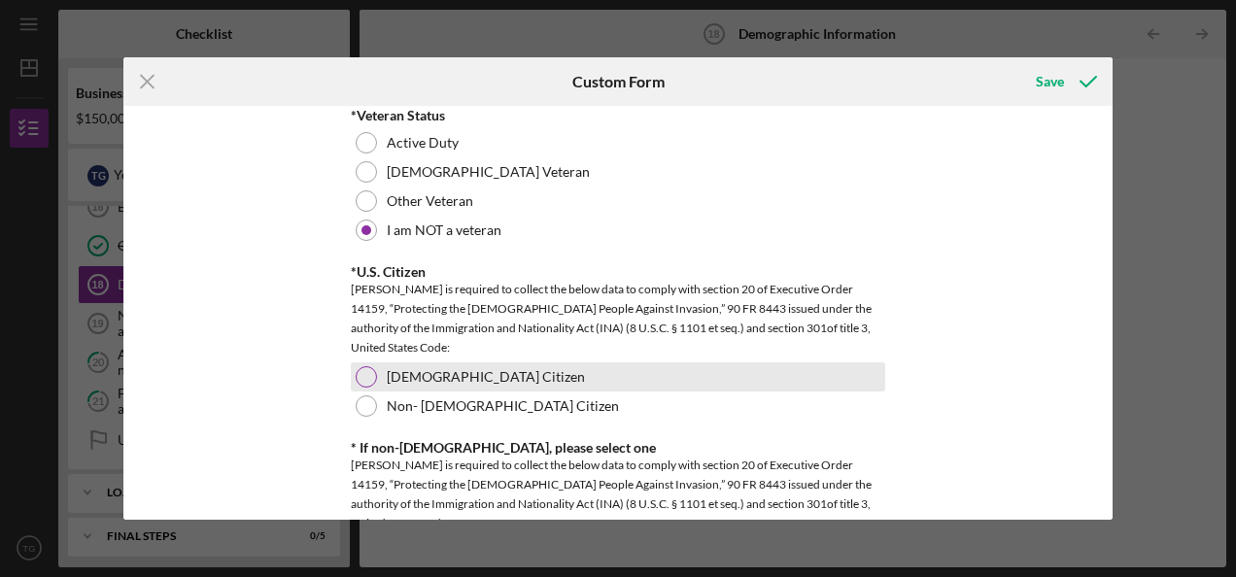
click at [359, 366] on div at bounding box center [366, 376] width 21 height 21
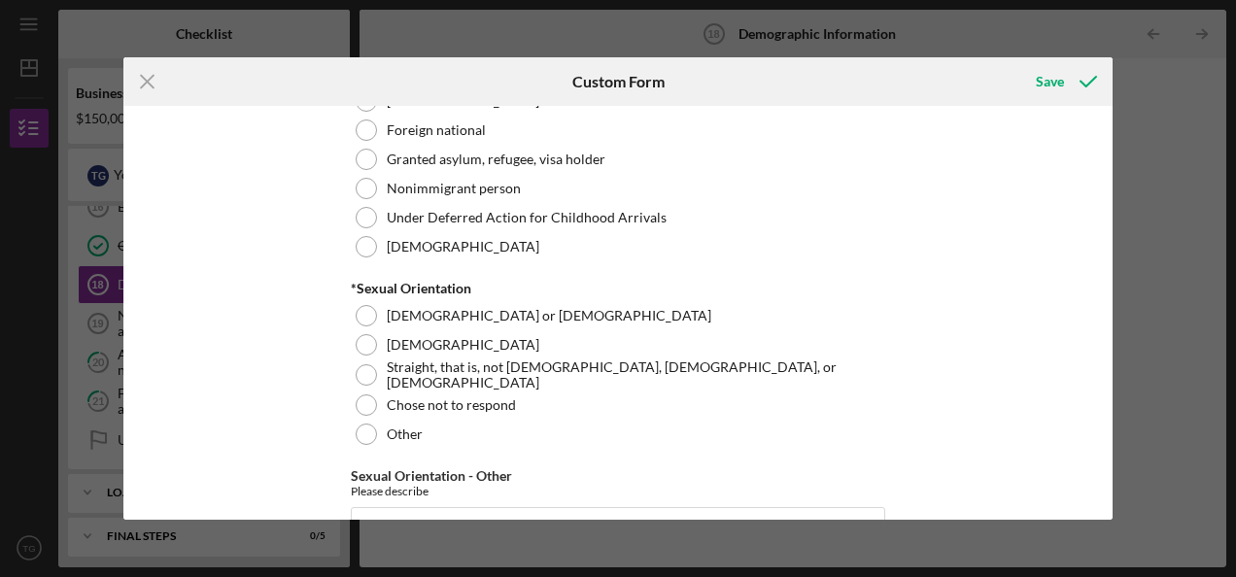
scroll to position [2300, 0]
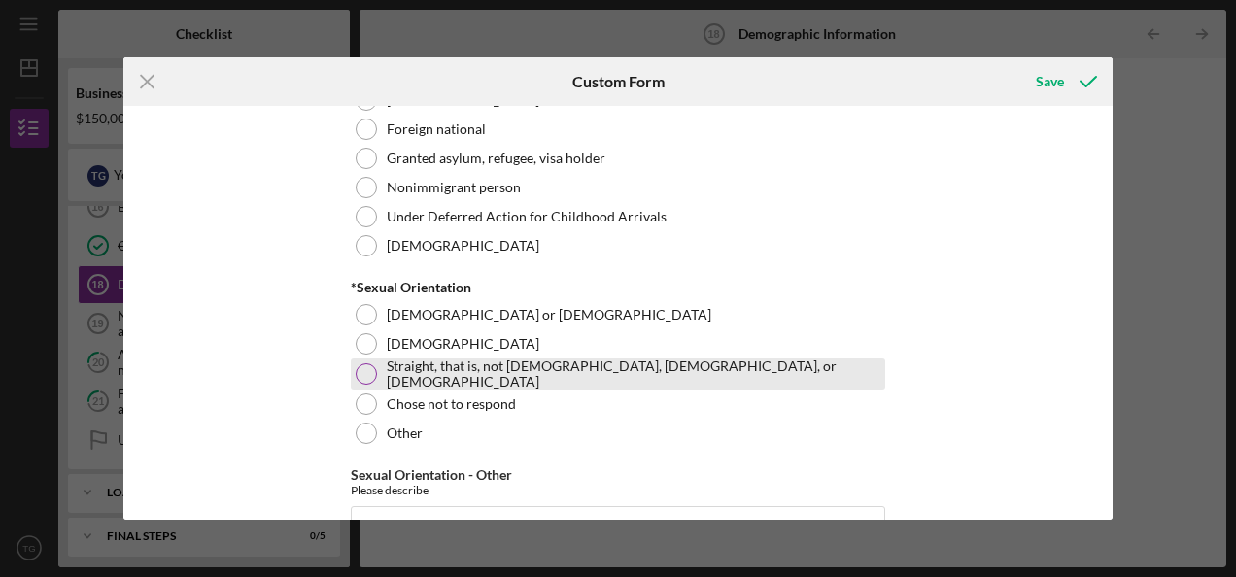
click at [363, 366] on div at bounding box center [366, 374] width 21 height 21
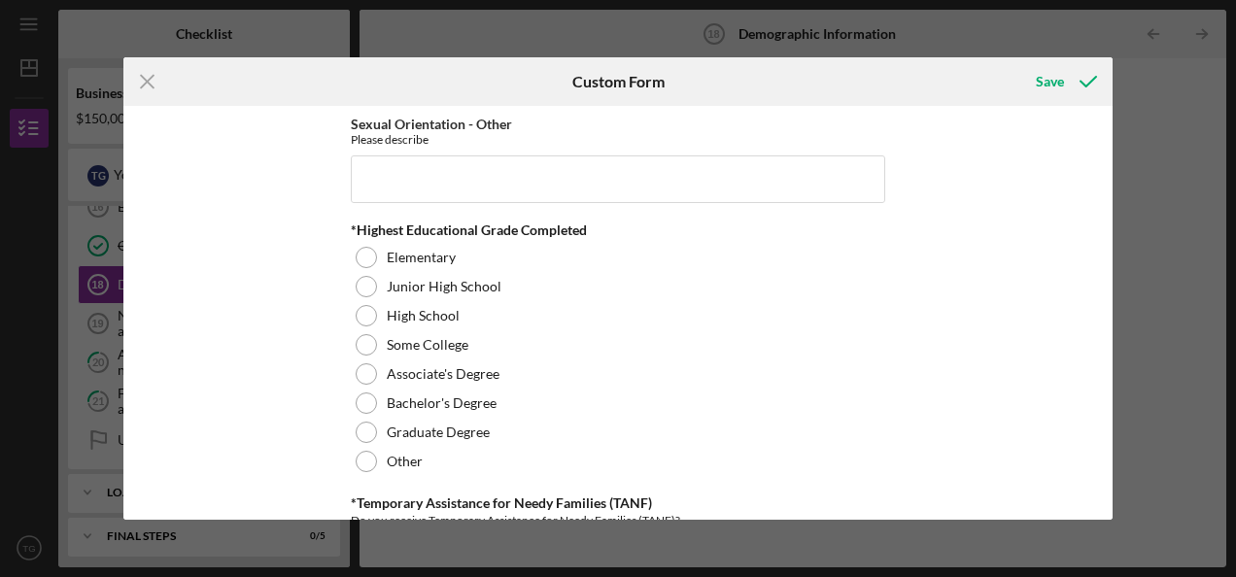
scroll to position [2652, 0]
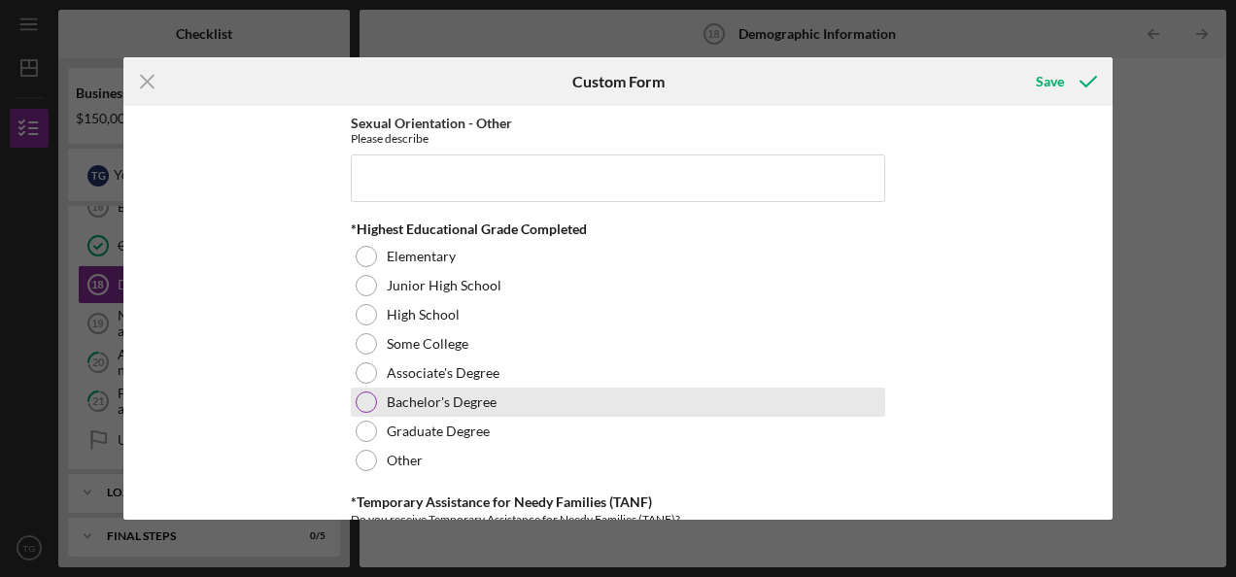
click at [362, 394] on div at bounding box center [366, 402] width 21 height 21
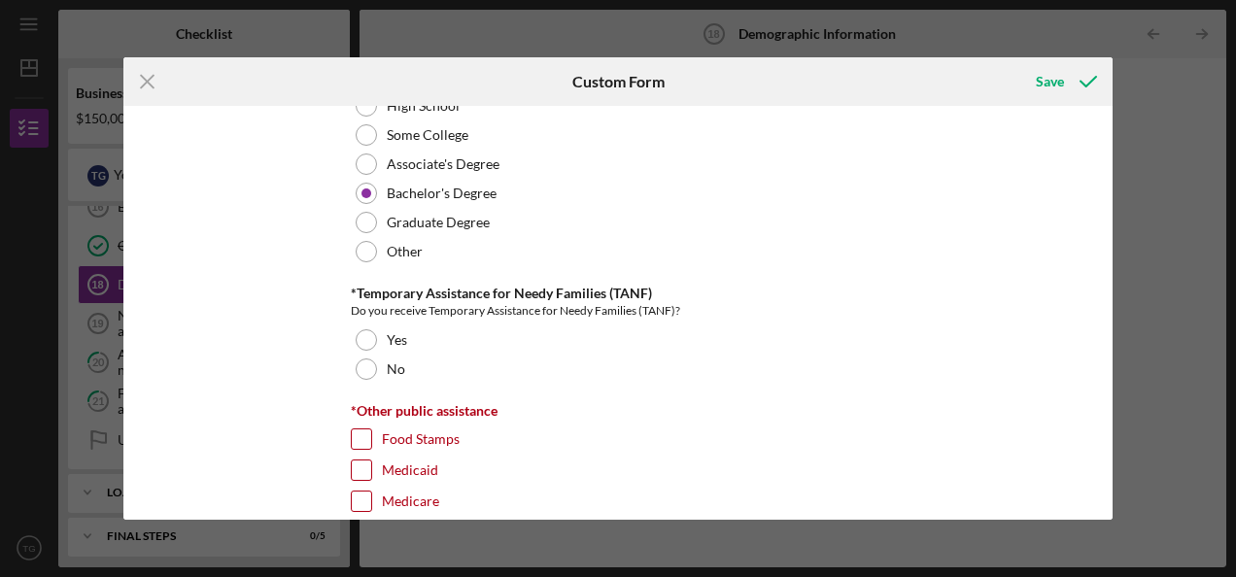
scroll to position [2862, 0]
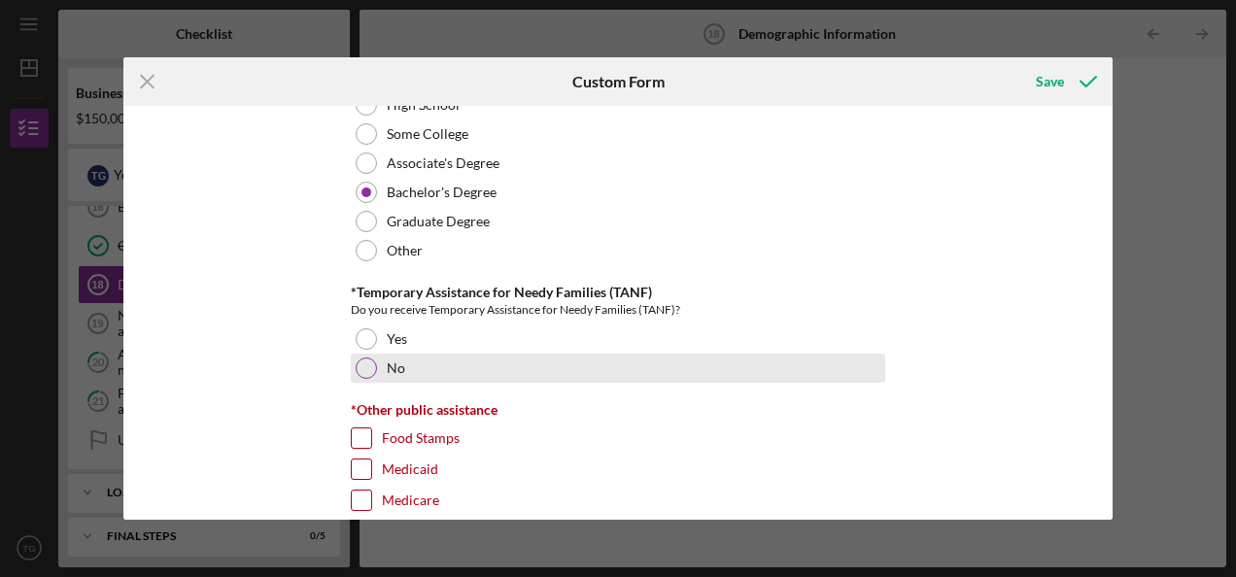
click at [360, 362] on div at bounding box center [366, 368] width 21 height 21
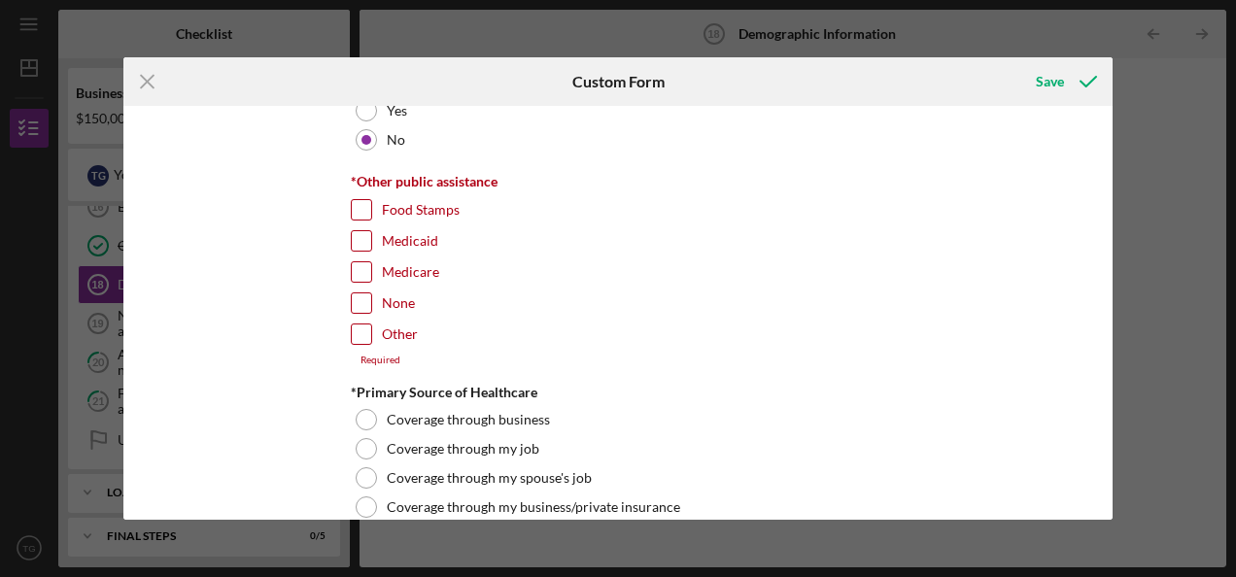
scroll to position [3091, 0]
click at [356, 293] on input "None" at bounding box center [361, 302] width 19 height 19
checkbox input "true"
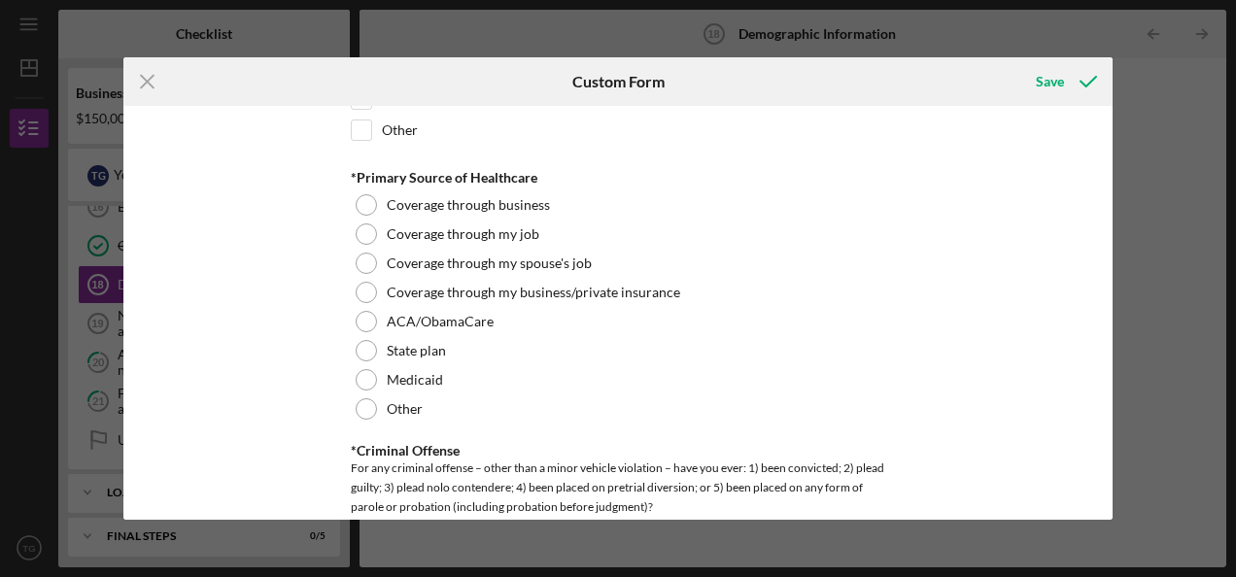
scroll to position [3298, 0]
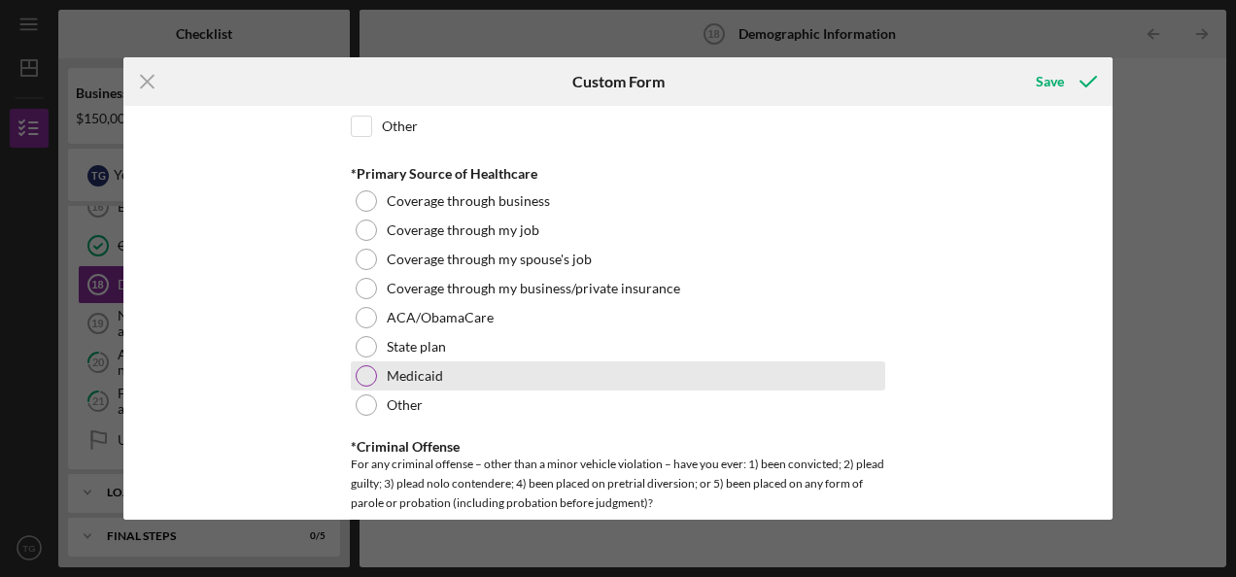
click at [367, 366] on div at bounding box center [366, 376] width 21 height 21
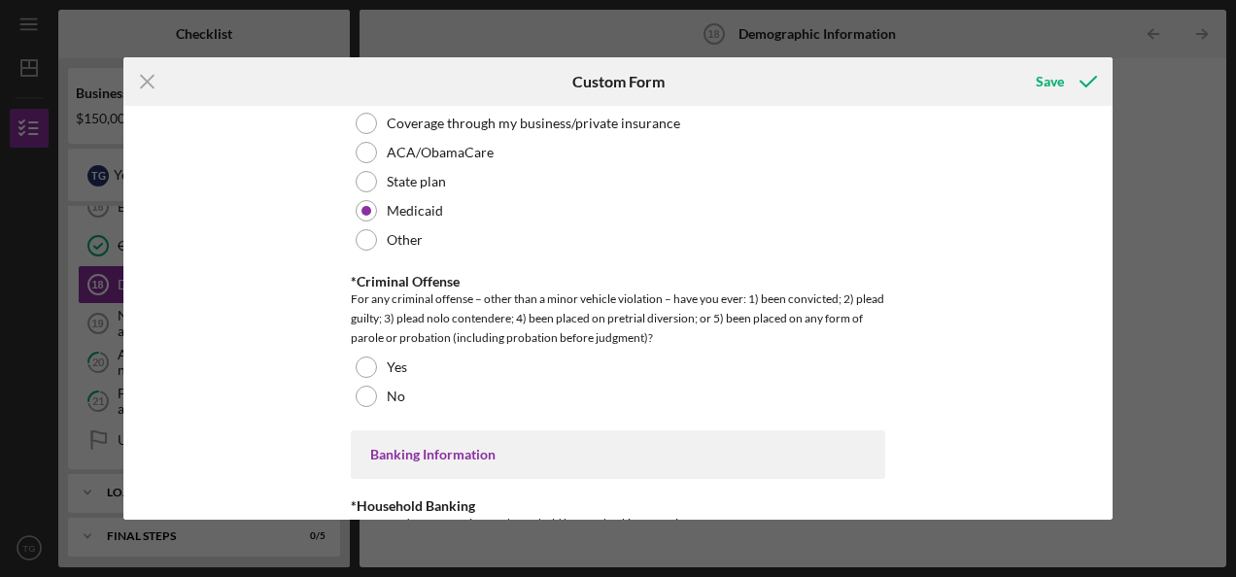
scroll to position [3465, 0]
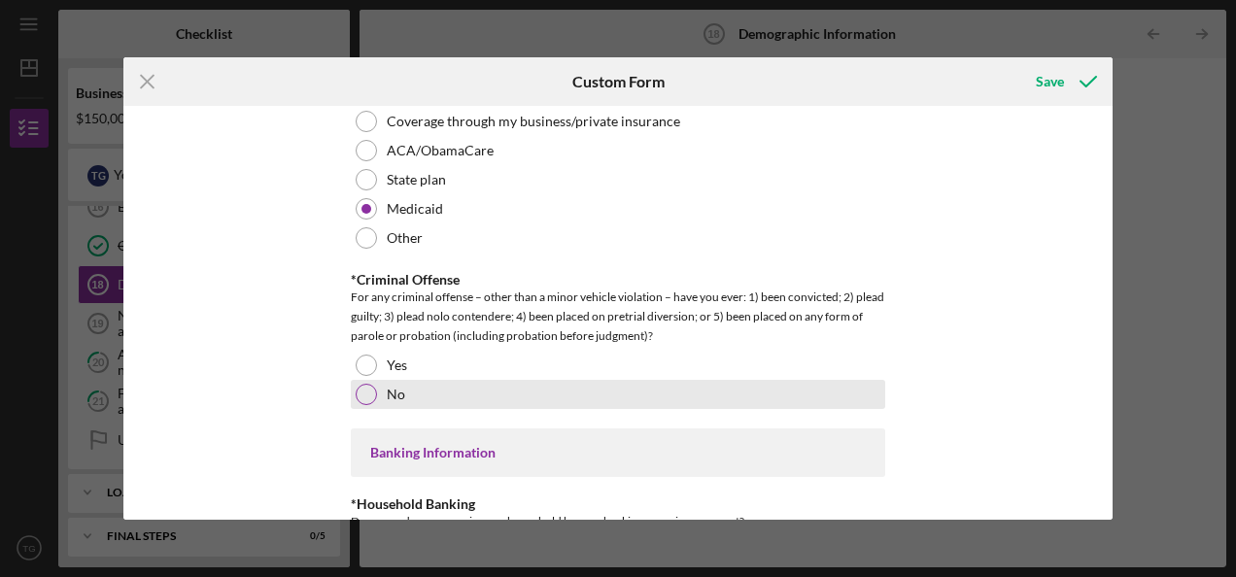
click at [360, 384] on div at bounding box center [366, 394] width 21 height 21
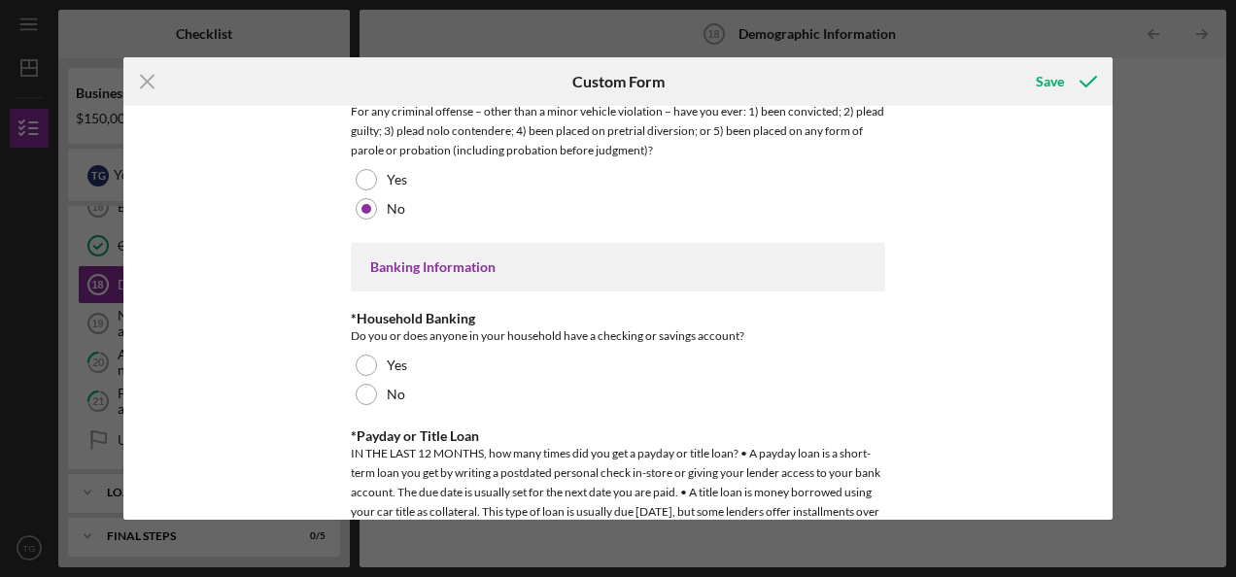
scroll to position [3652, 0]
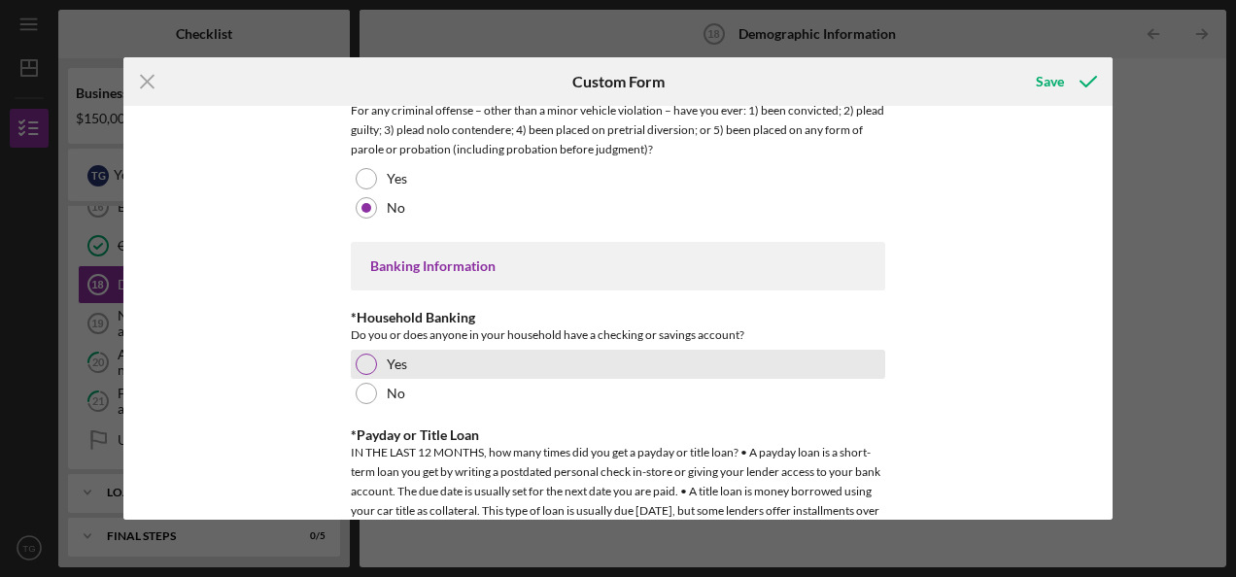
click at [355, 361] on div "Yes" at bounding box center [618, 364] width 535 height 29
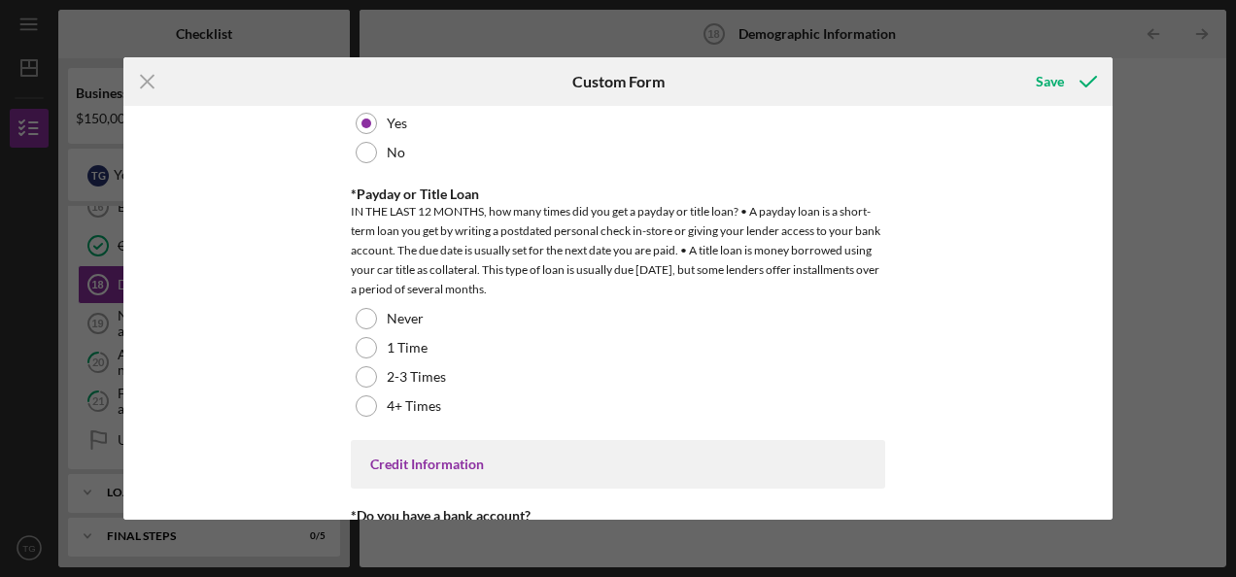
scroll to position [3892, 0]
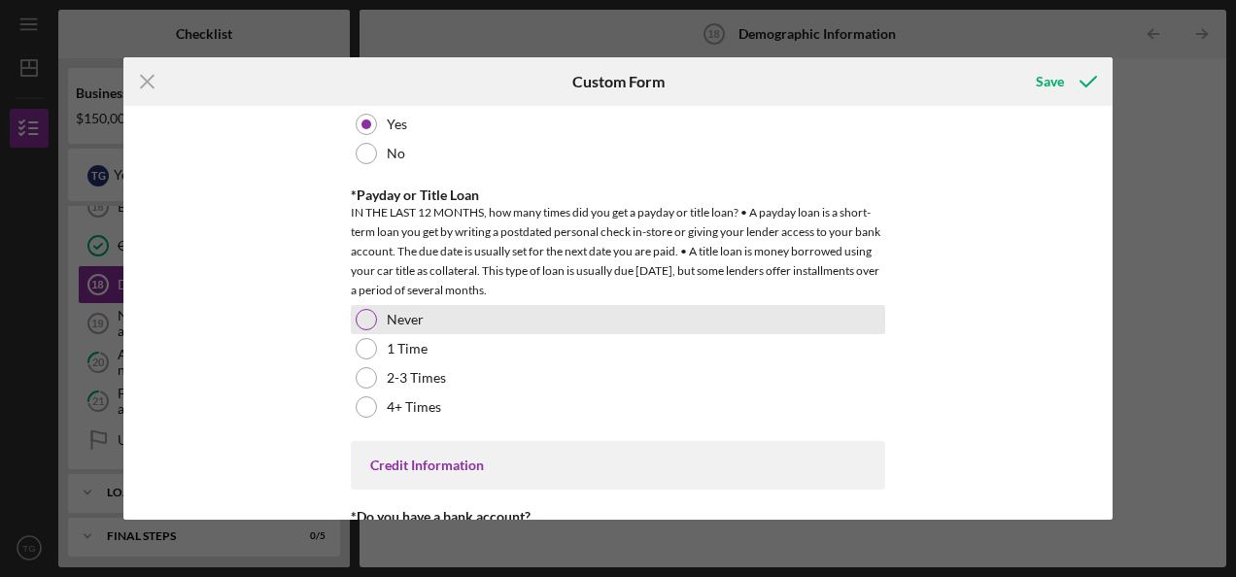
click at [362, 309] on div at bounding box center [366, 319] width 21 height 21
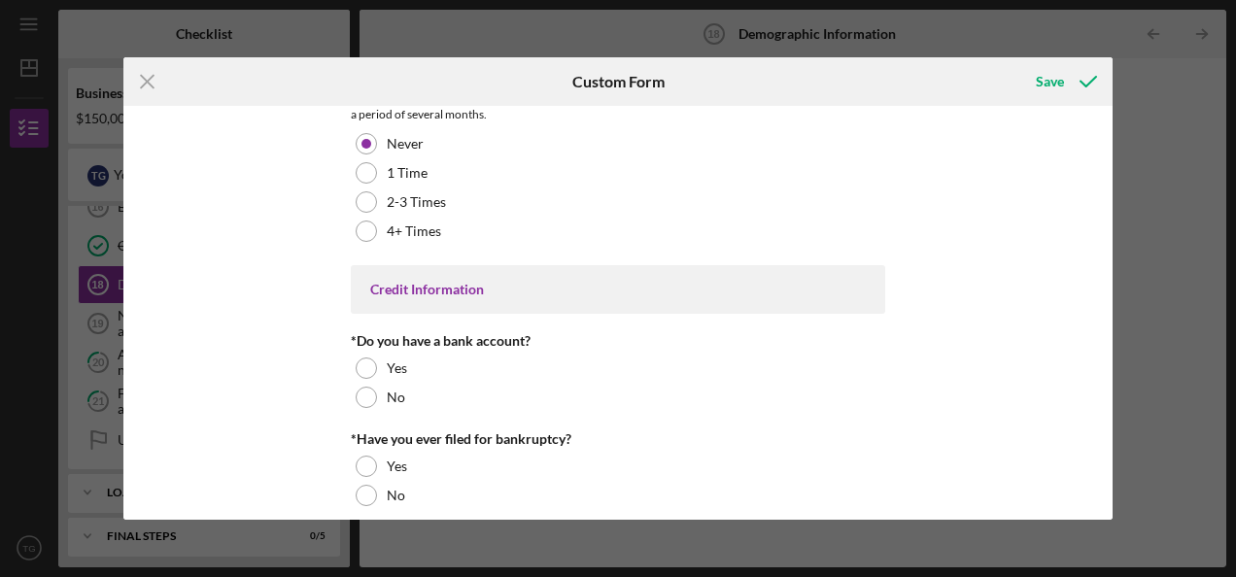
scroll to position [4067, 0]
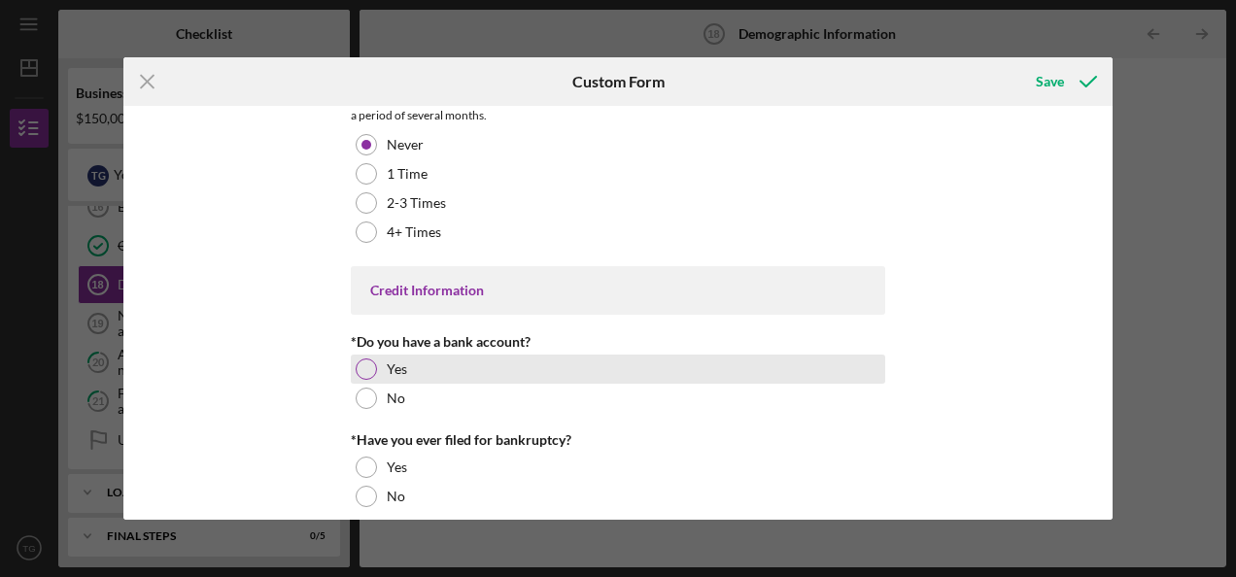
click at [363, 359] on div at bounding box center [366, 369] width 21 height 21
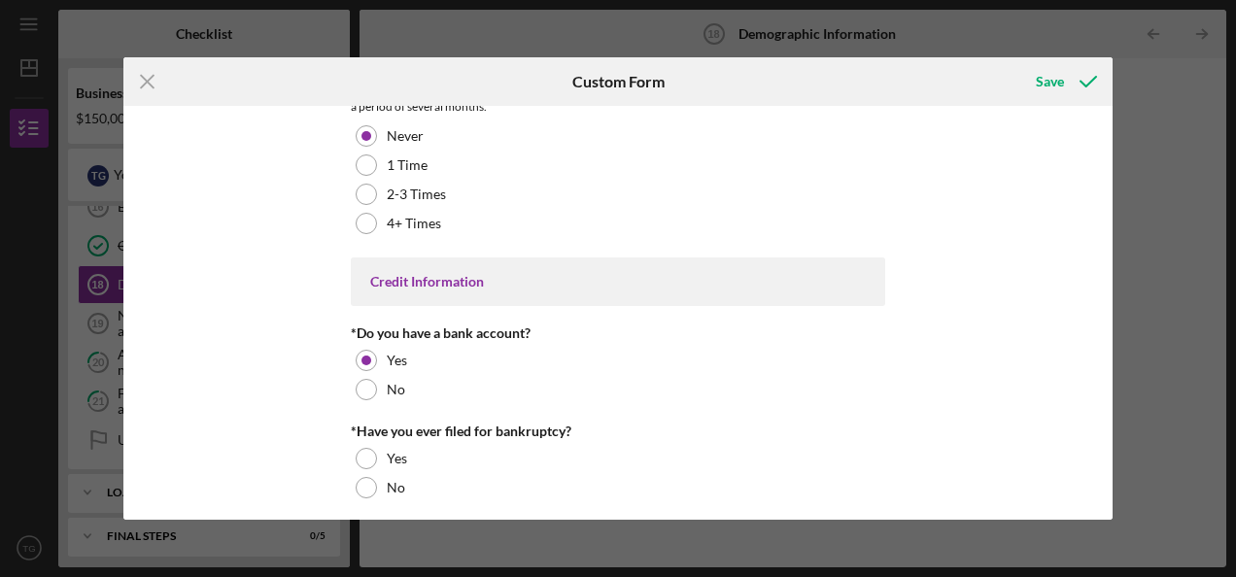
scroll to position [4075, 0]
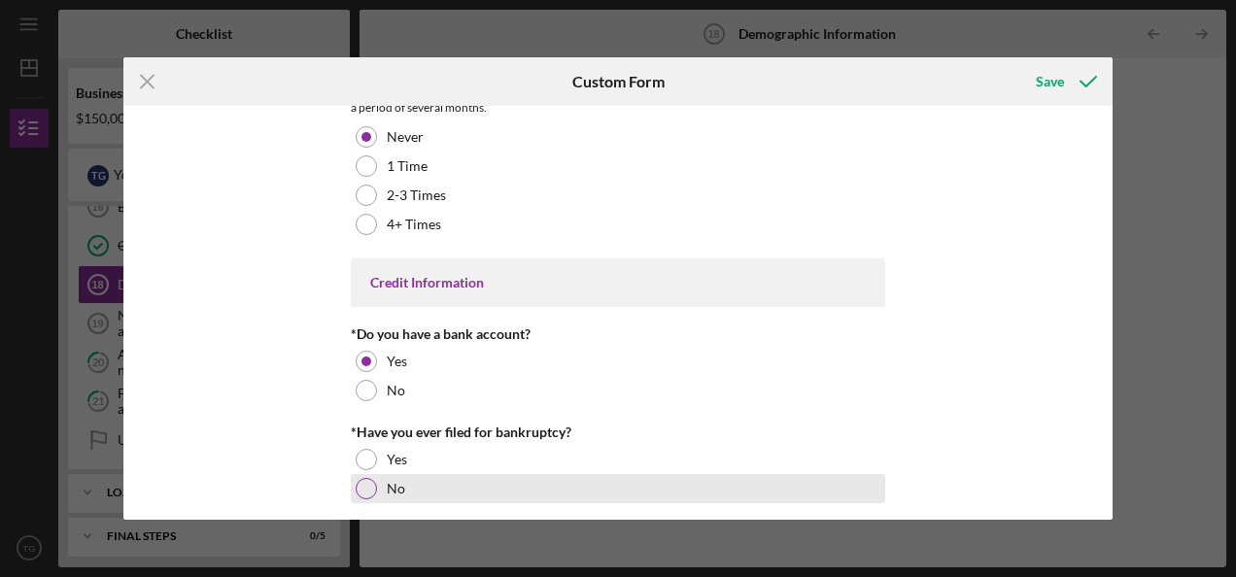
click at [367, 484] on div at bounding box center [366, 488] width 21 height 21
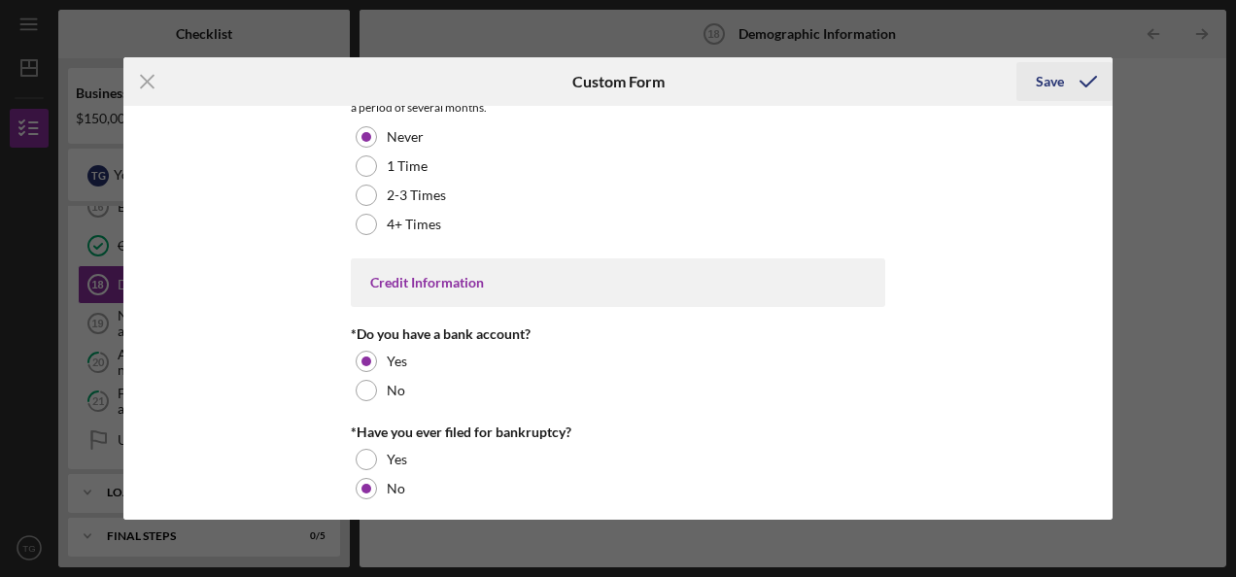
click at [1047, 84] on div "Save" at bounding box center [1050, 81] width 28 height 39
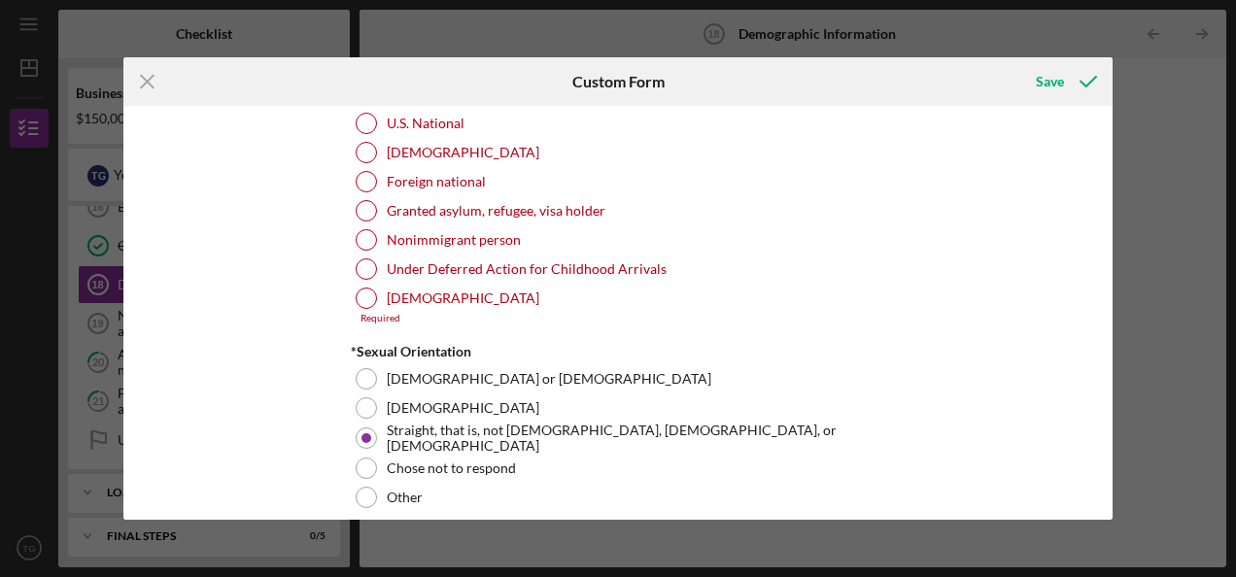
scroll to position [2157, 0]
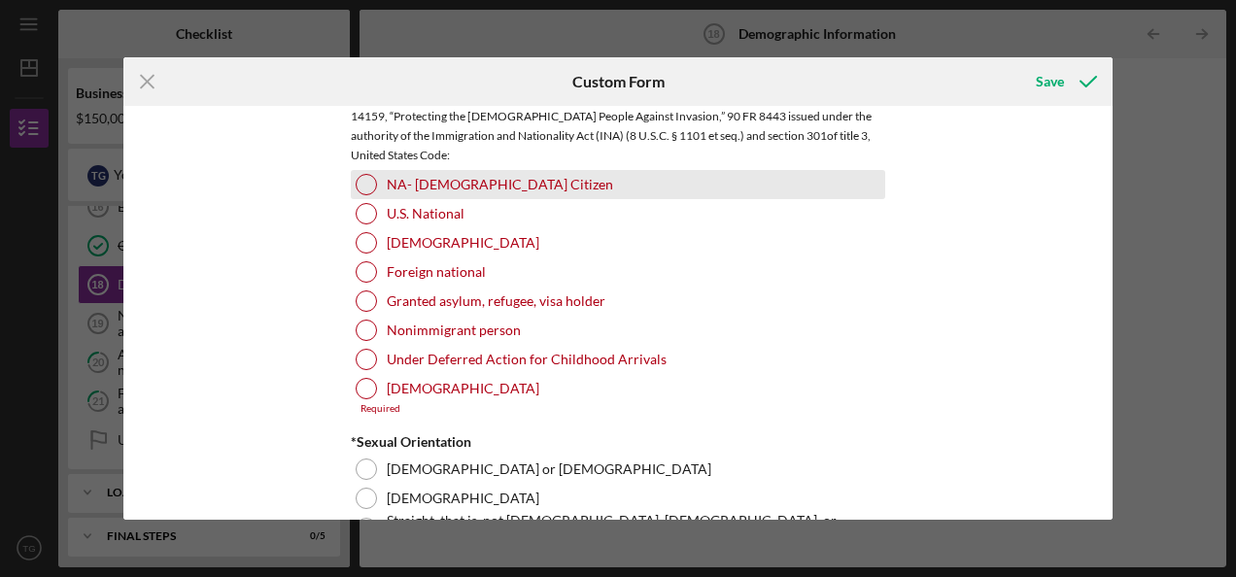
click at [367, 176] on div at bounding box center [366, 184] width 21 height 21
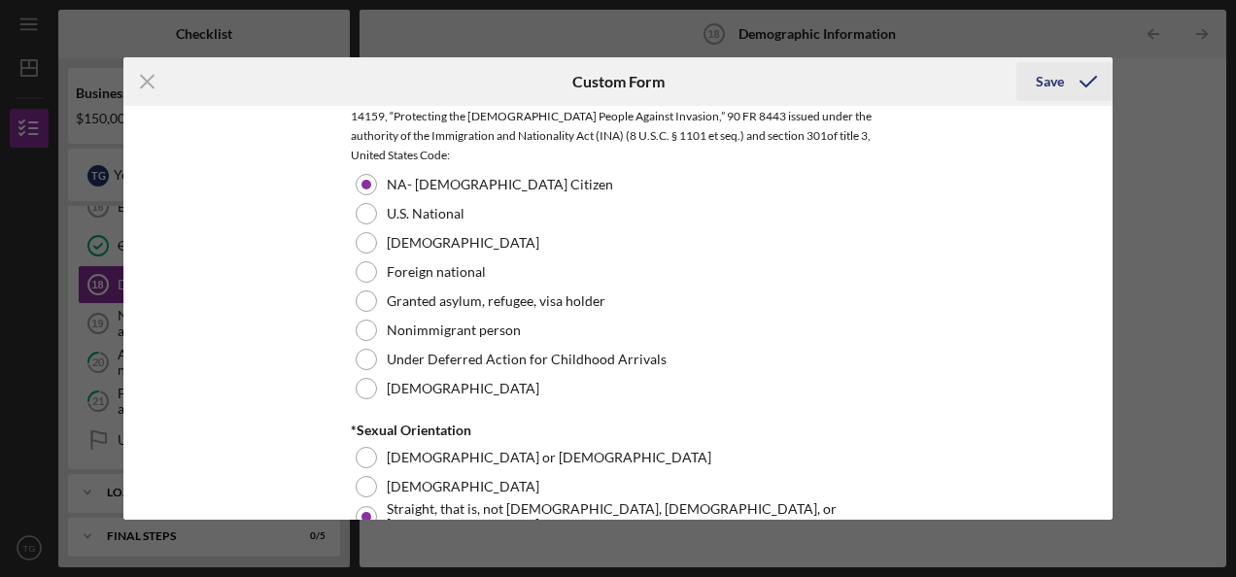
click at [1056, 80] on div "Save" at bounding box center [1050, 81] width 28 height 39
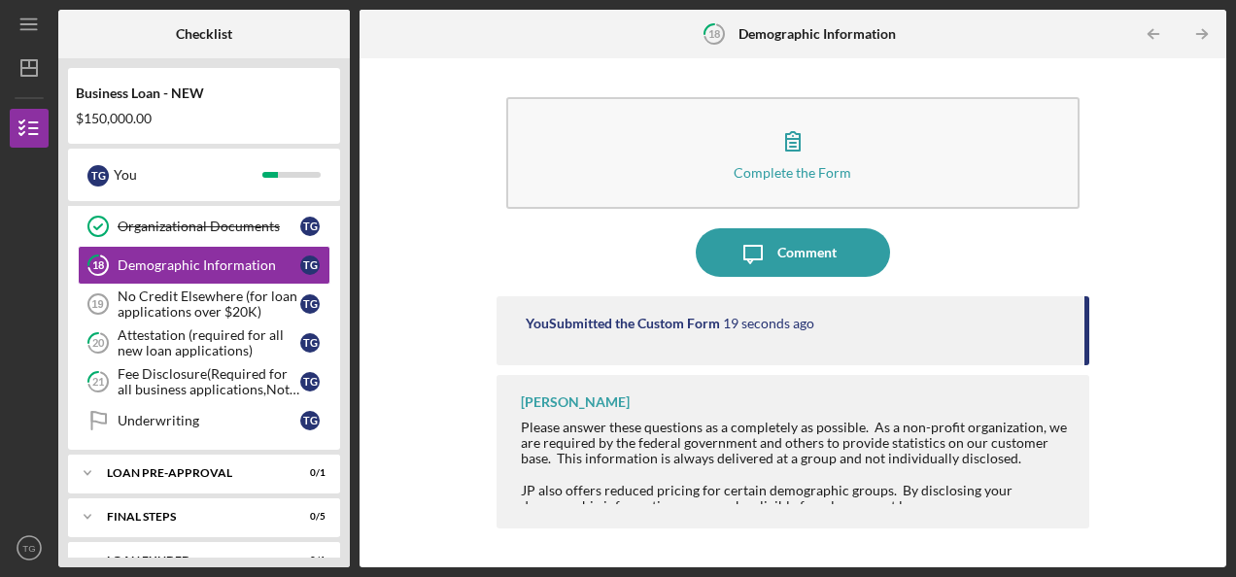
scroll to position [826, 0]
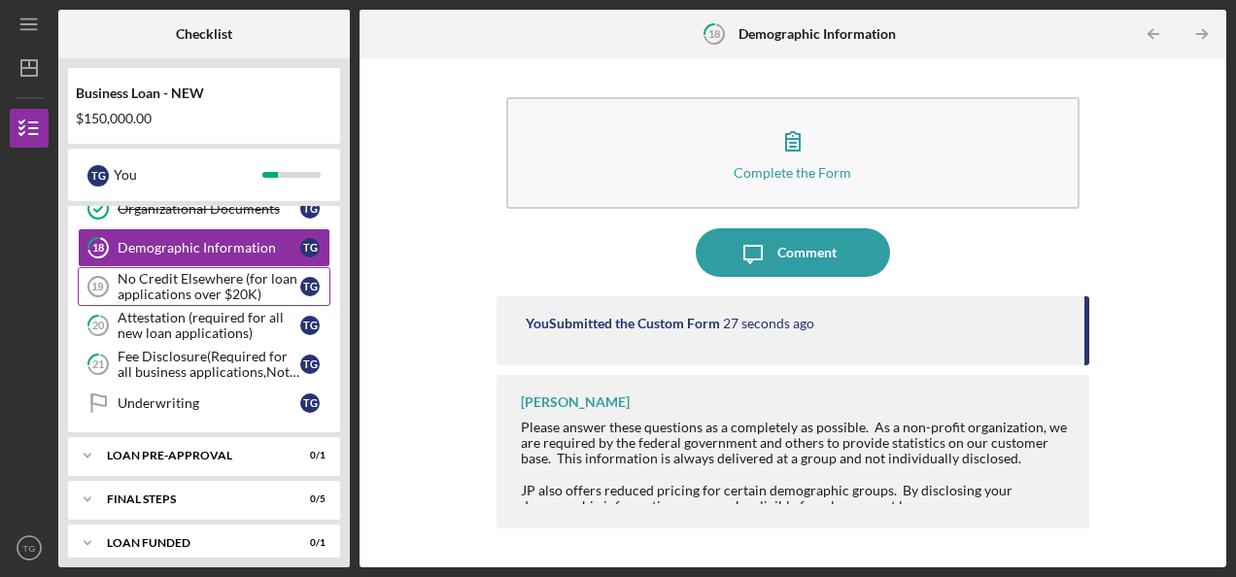
click at [224, 271] on div "No Credit Elsewhere (for loan applications over $20K)" at bounding box center [209, 286] width 183 height 31
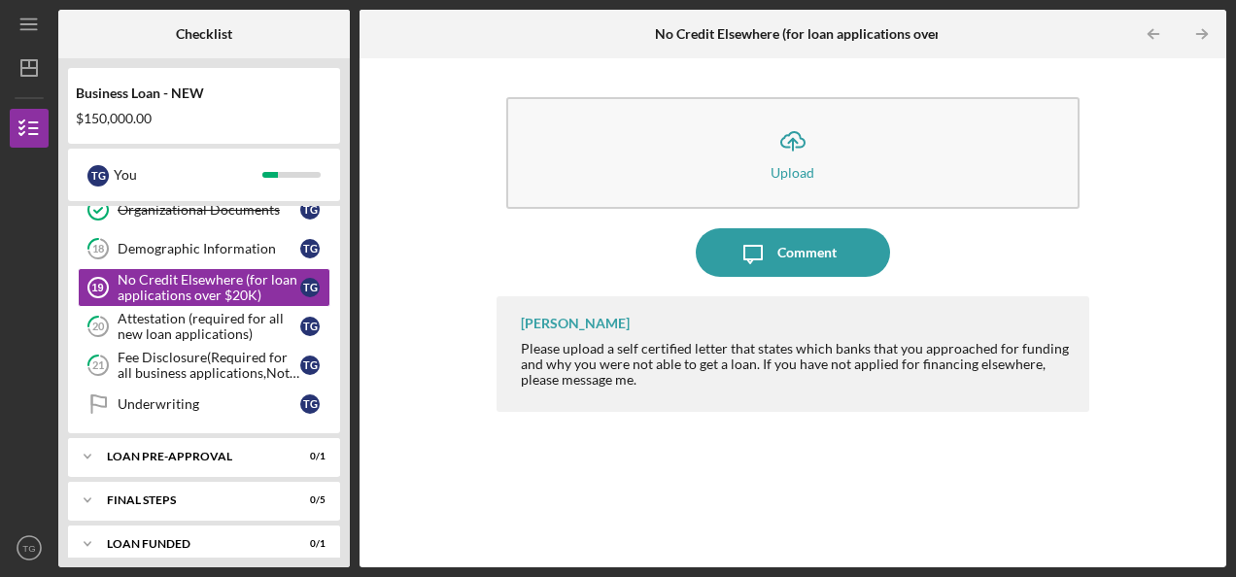
scroll to position [826, 0]
click at [29, 542] on icon "TG" at bounding box center [29, 548] width 39 height 49
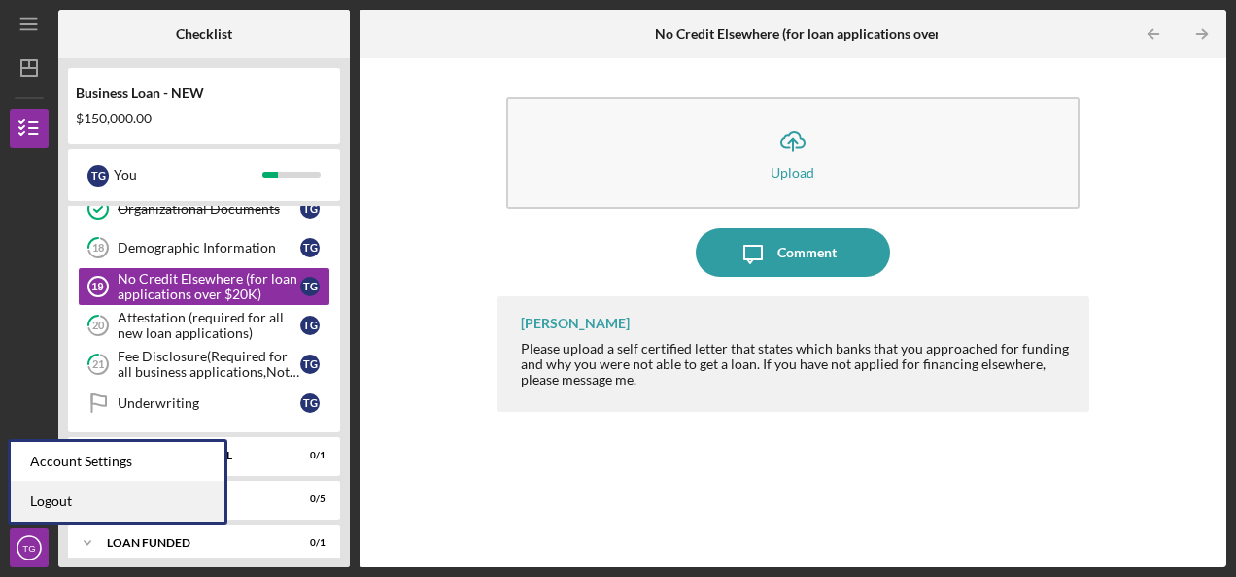
click at [55, 507] on link "Logout" at bounding box center [118, 502] width 214 height 40
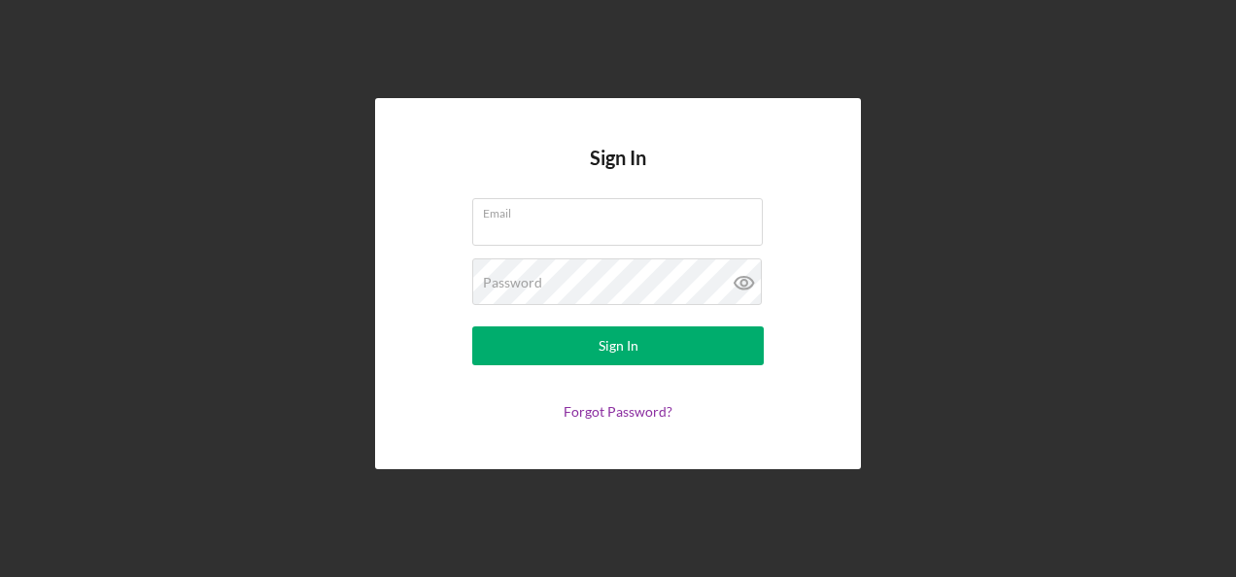
type input "[EMAIL_ADDRESS][DOMAIN_NAME]"
